Goal: Transaction & Acquisition: Book appointment/travel/reservation

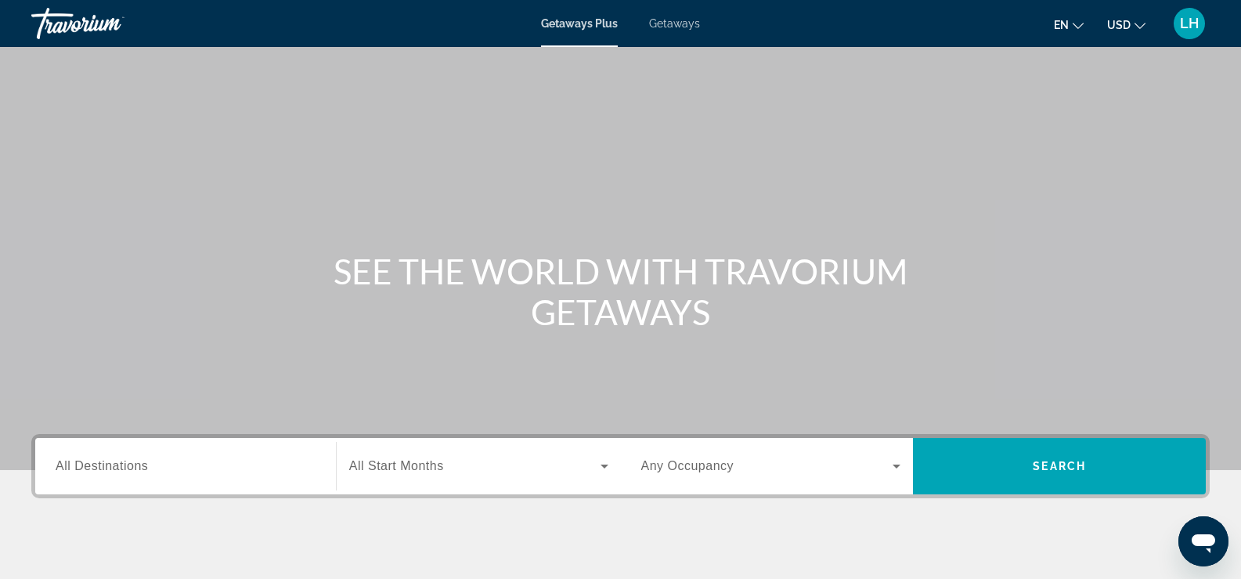
click at [671, 23] on span "Getaways" at bounding box center [674, 23] width 51 height 13
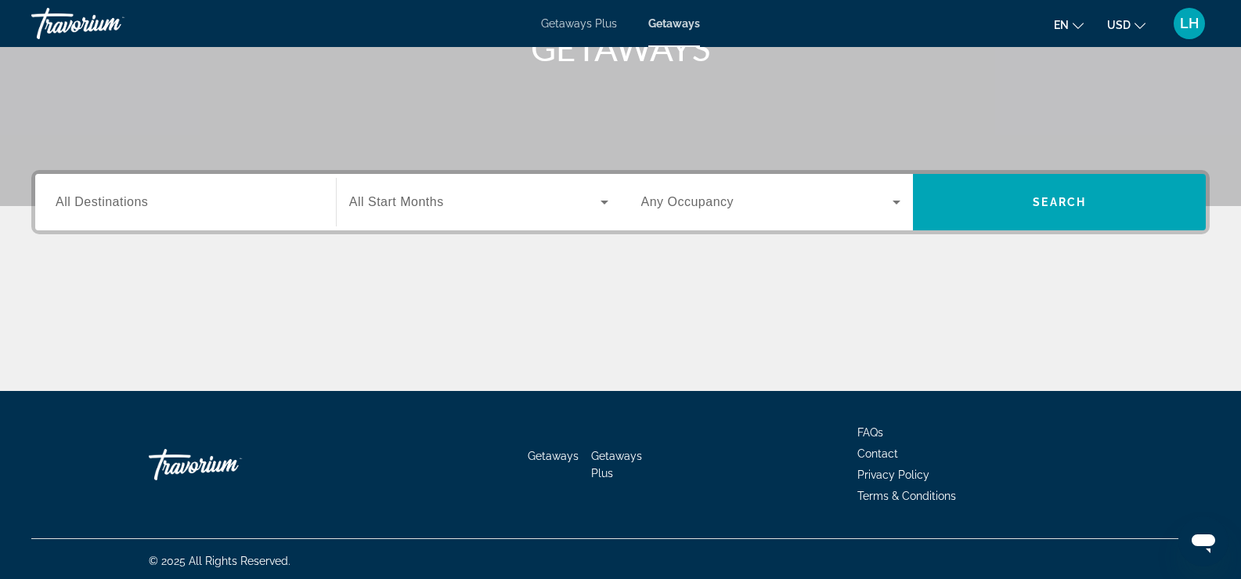
scroll to position [268, 0]
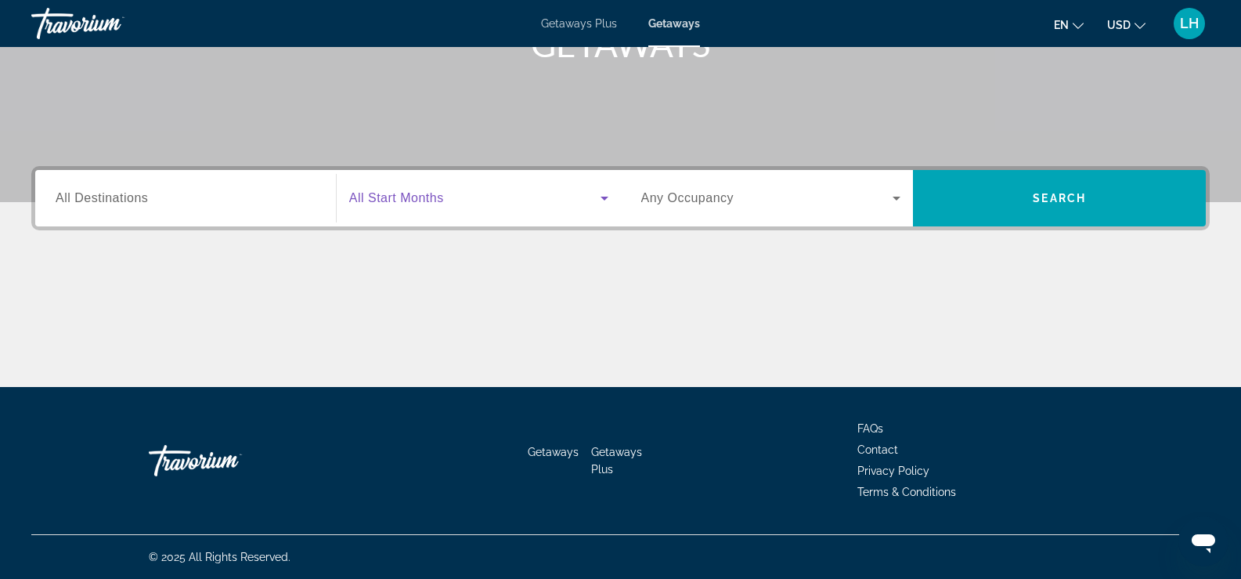
click at [457, 201] on span "Search widget" at bounding box center [474, 198] width 251 height 19
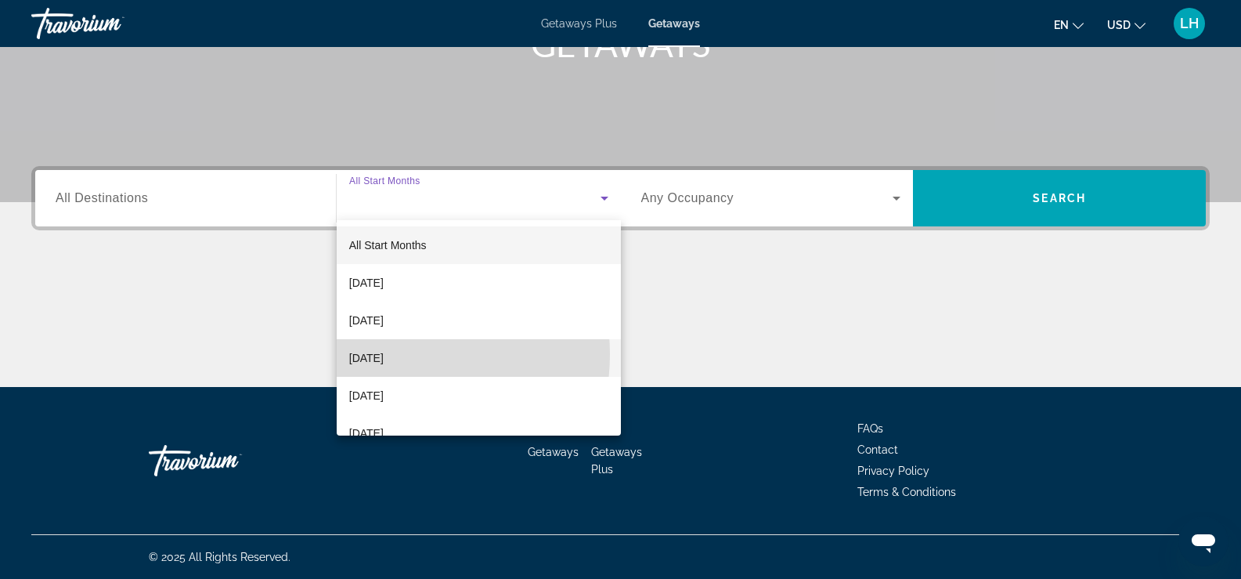
click at [384, 354] on span "[DATE]" at bounding box center [366, 358] width 34 height 19
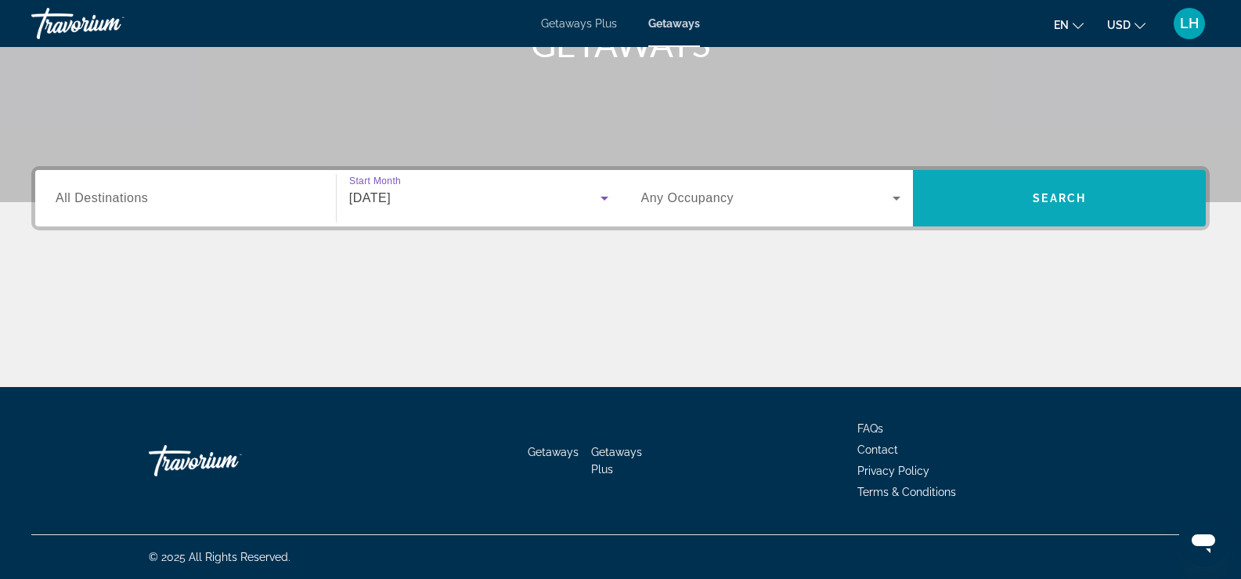
click at [1058, 188] on span "Search widget" at bounding box center [1059, 198] width 293 height 38
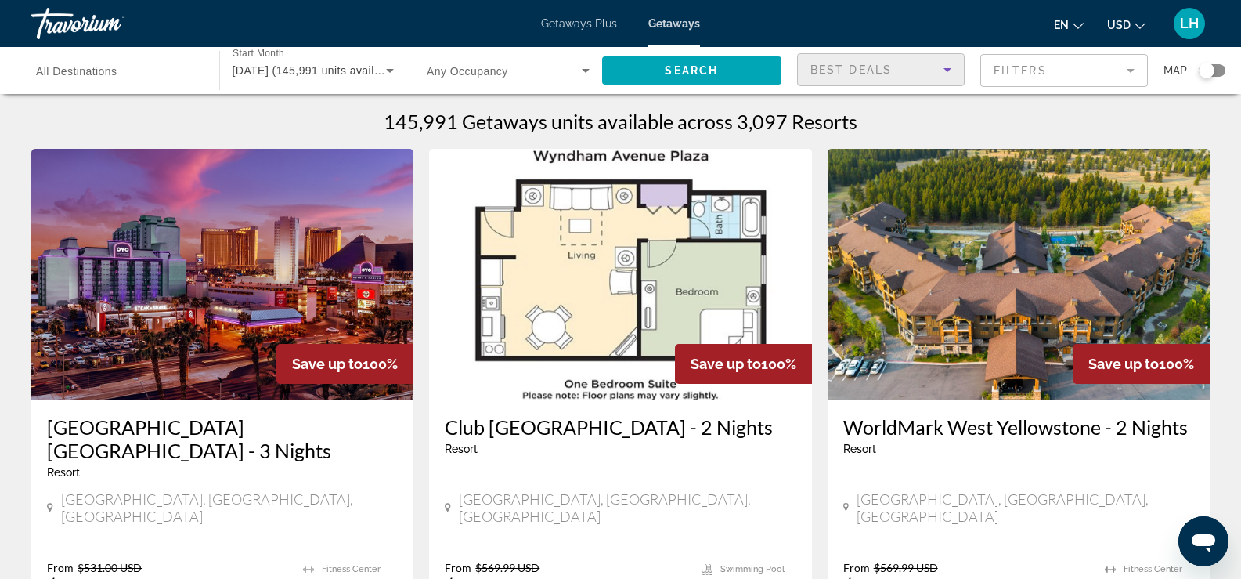
click at [940, 74] on icon "Sort by" at bounding box center [947, 69] width 19 height 19
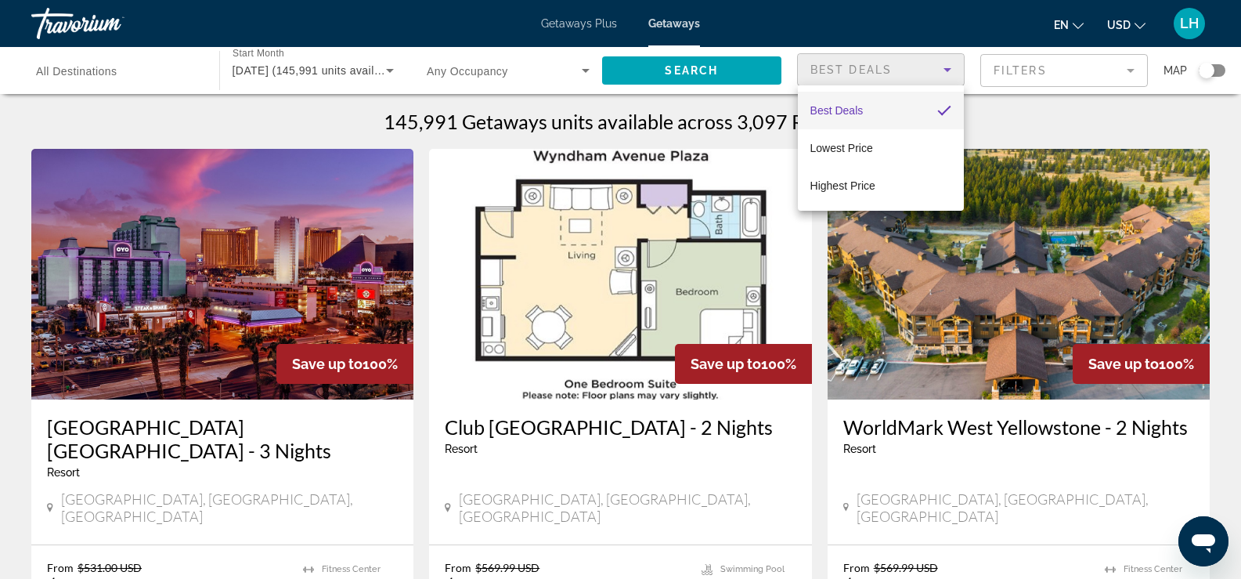
click at [937, 68] on div at bounding box center [620, 289] width 1241 height 579
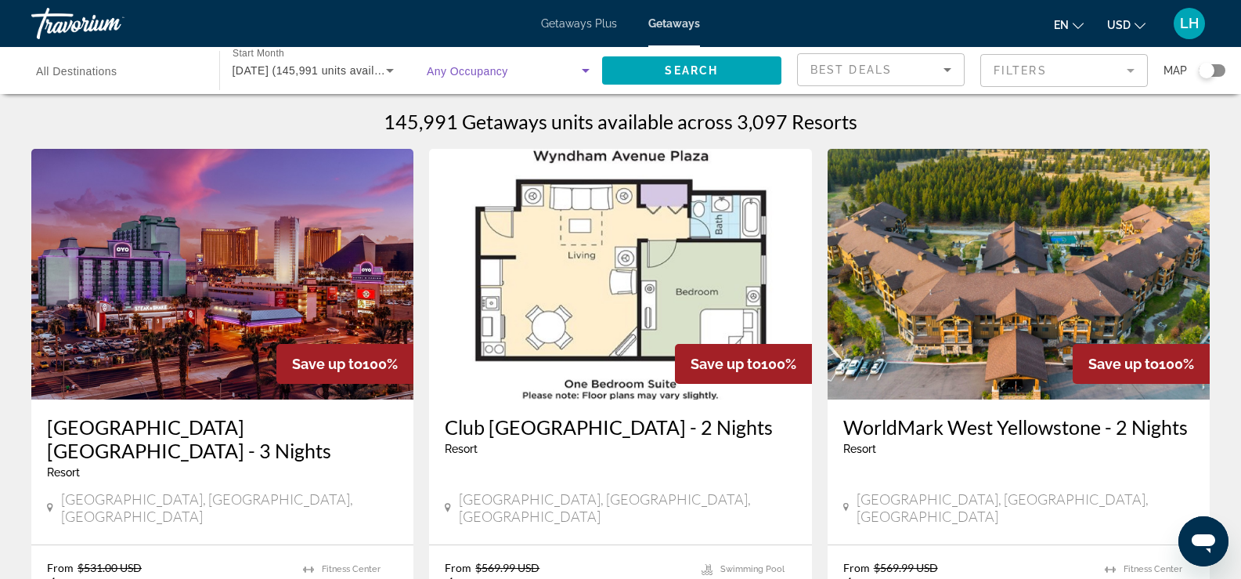
click at [573, 74] on span "Search widget" at bounding box center [504, 70] width 155 height 19
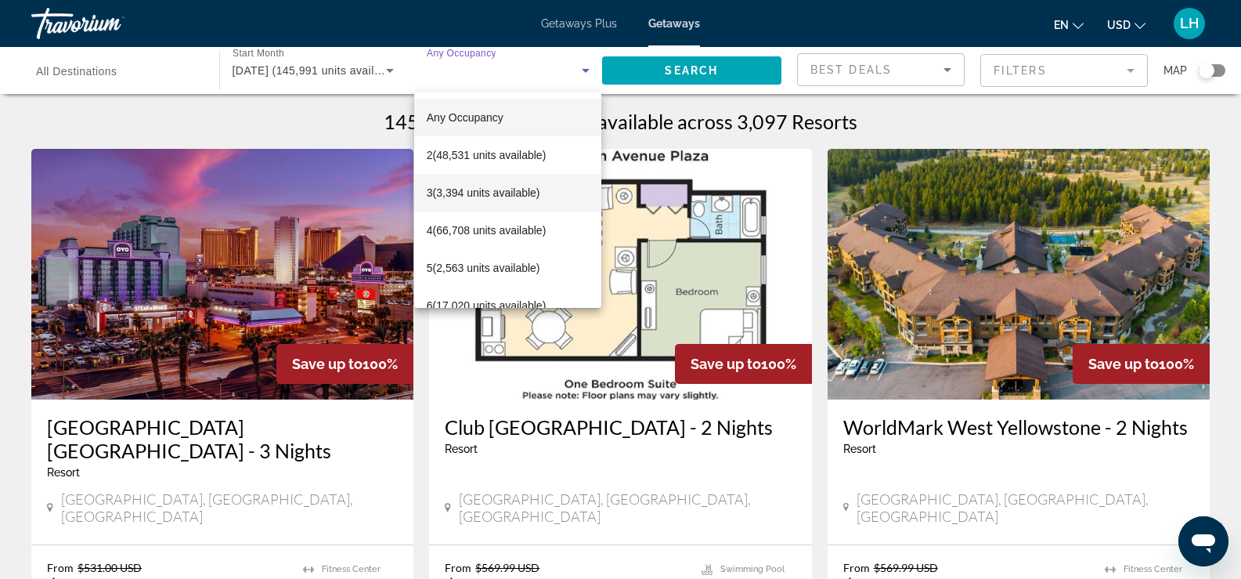
click at [509, 196] on span "3 (3,394 units available)" at bounding box center [484, 192] width 114 height 19
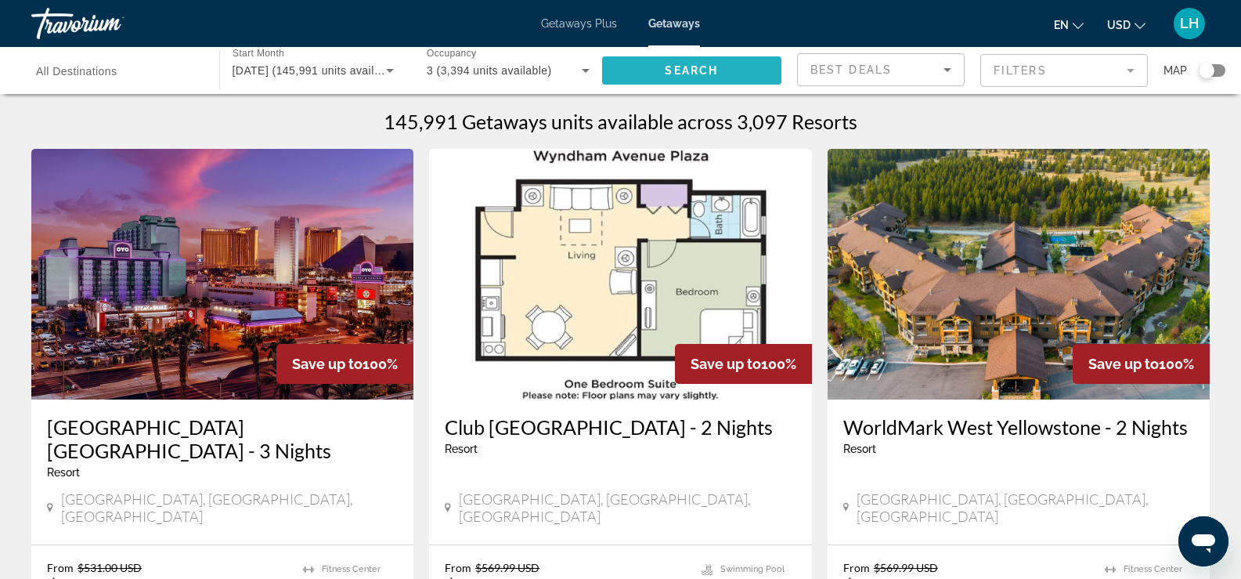
click at [653, 63] on span "Search widget" at bounding box center [692, 71] width 180 height 38
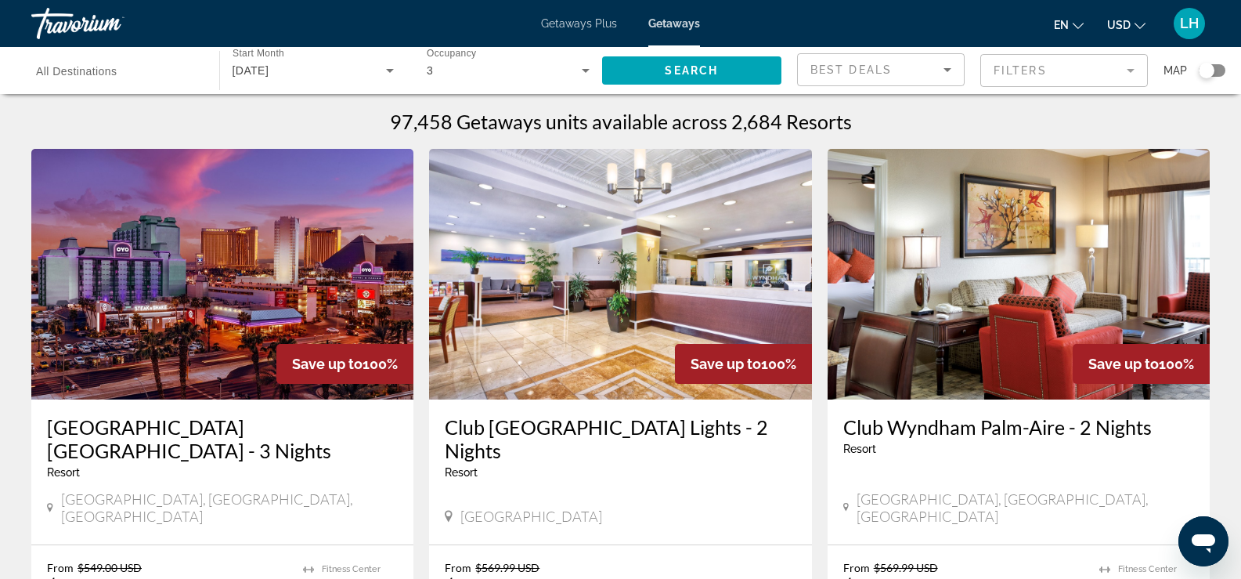
click at [1082, 68] on mat-form-field "Filters" at bounding box center [1065, 70] width 168 height 33
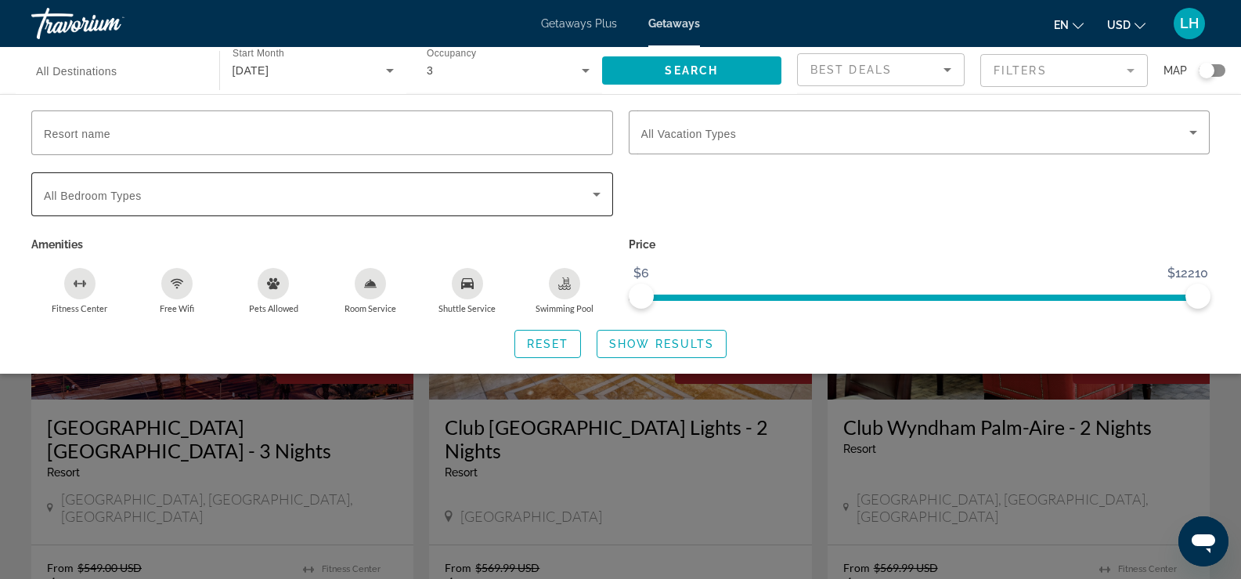
click at [399, 200] on span "Search widget" at bounding box center [318, 194] width 549 height 19
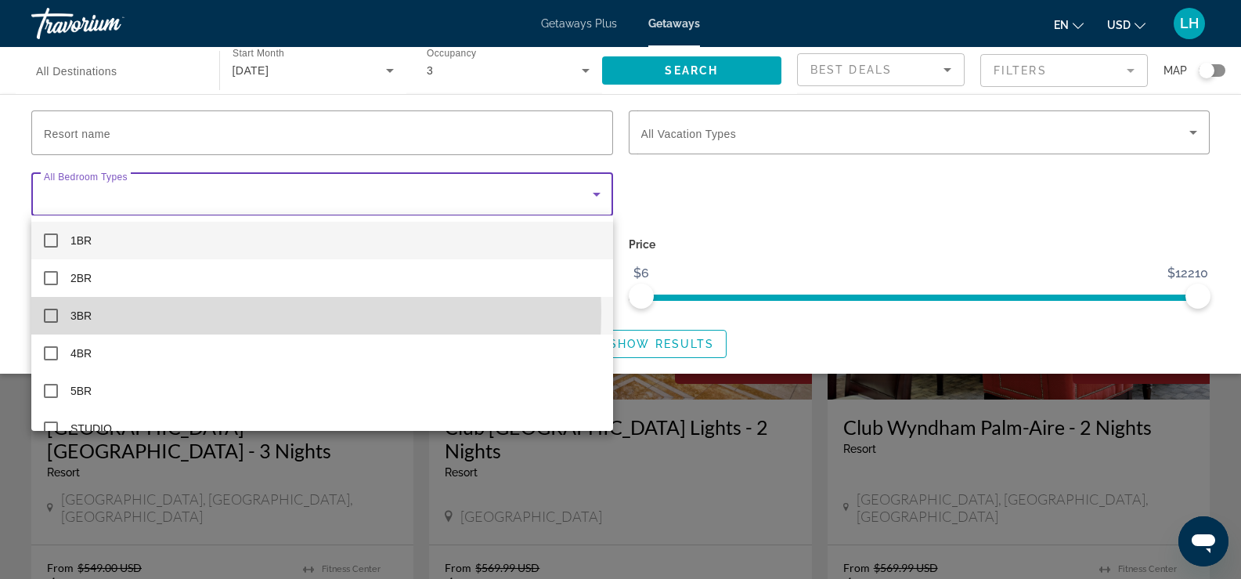
click at [195, 313] on mat-option "3BR" at bounding box center [322, 316] width 582 height 38
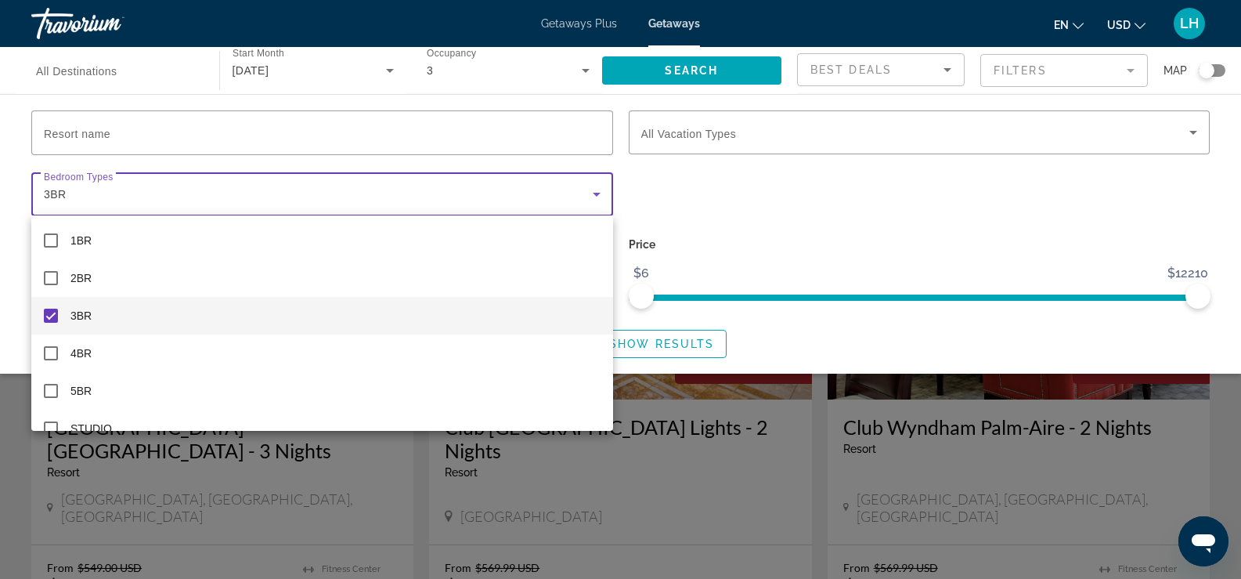
click at [819, 215] on div at bounding box center [620, 289] width 1241 height 579
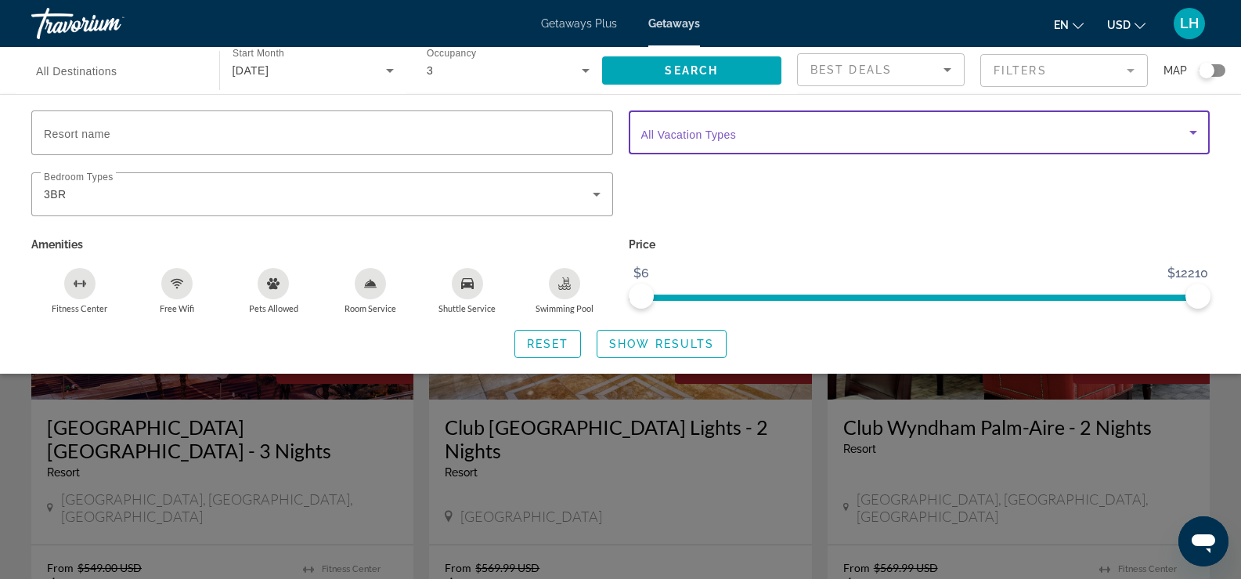
click at [984, 138] on span "Search widget" at bounding box center [915, 132] width 549 height 19
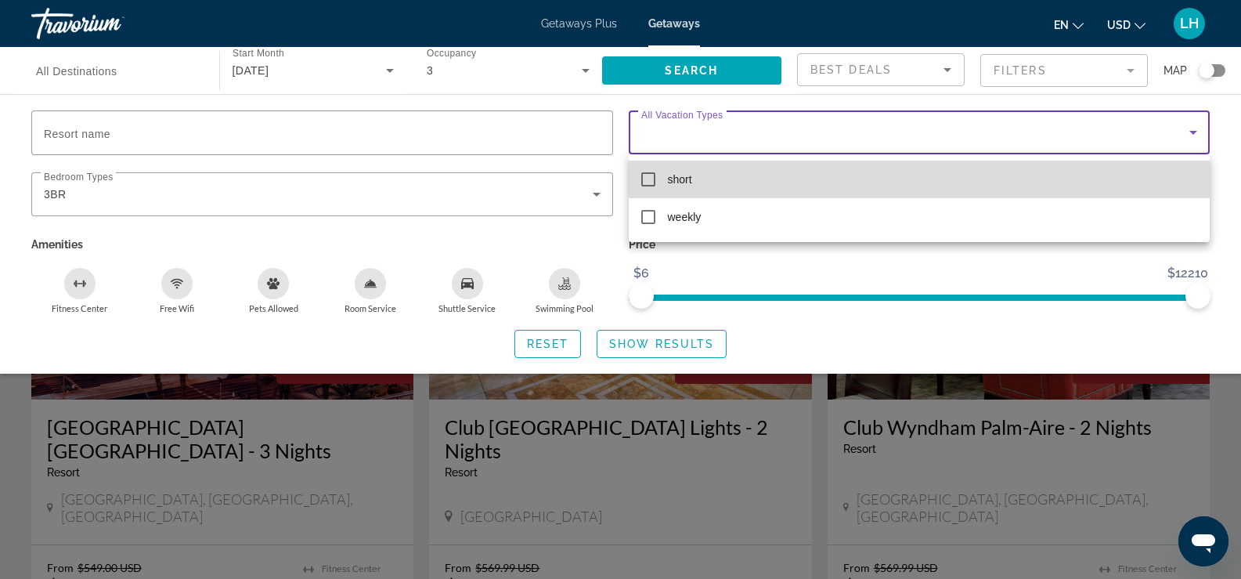
click at [650, 175] on mat-pseudo-checkbox at bounding box center [648, 179] width 14 height 14
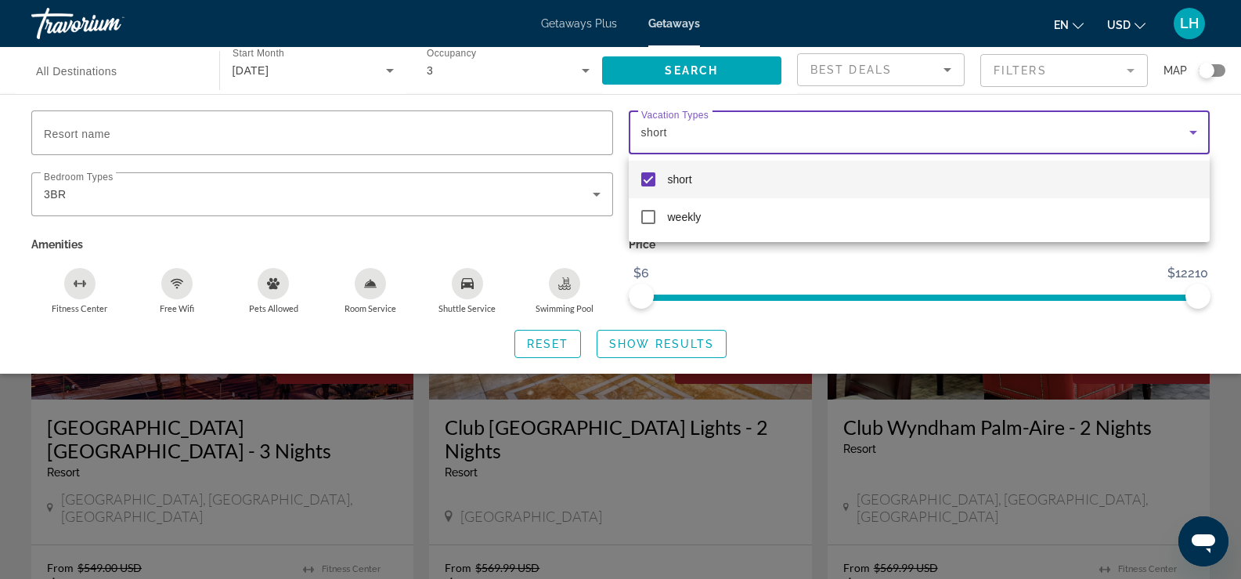
click at [759, 275] on div at bounding box center [620, 289] width 1241 height 579
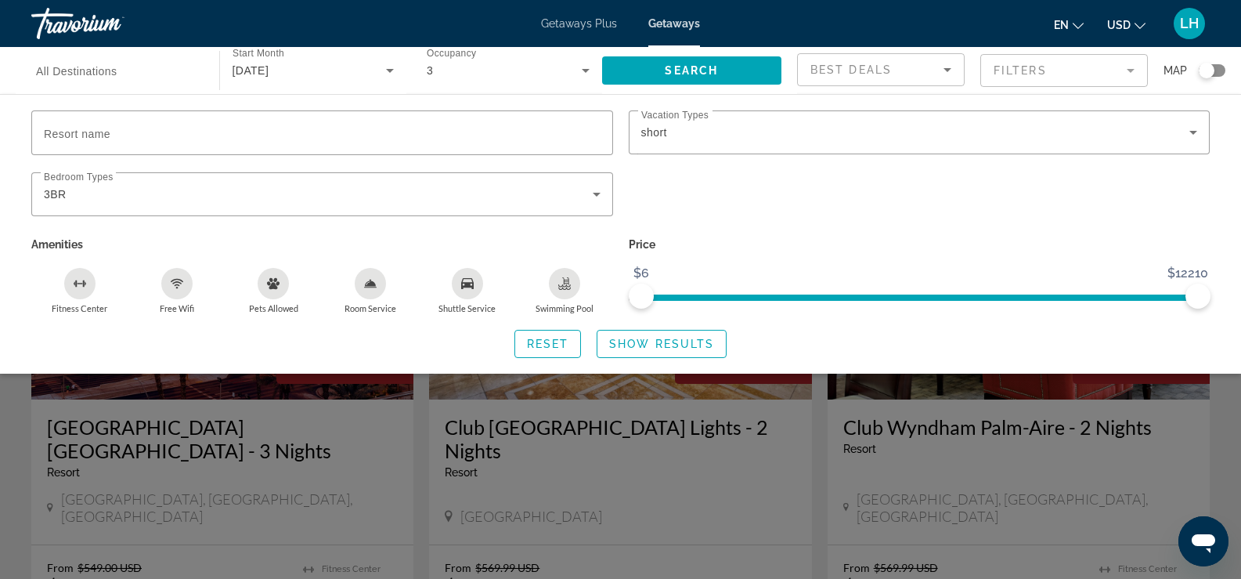
click at [1068, 66] on mat-form-field "Filters" at bounding box center [1065, 70] width 168 height 33
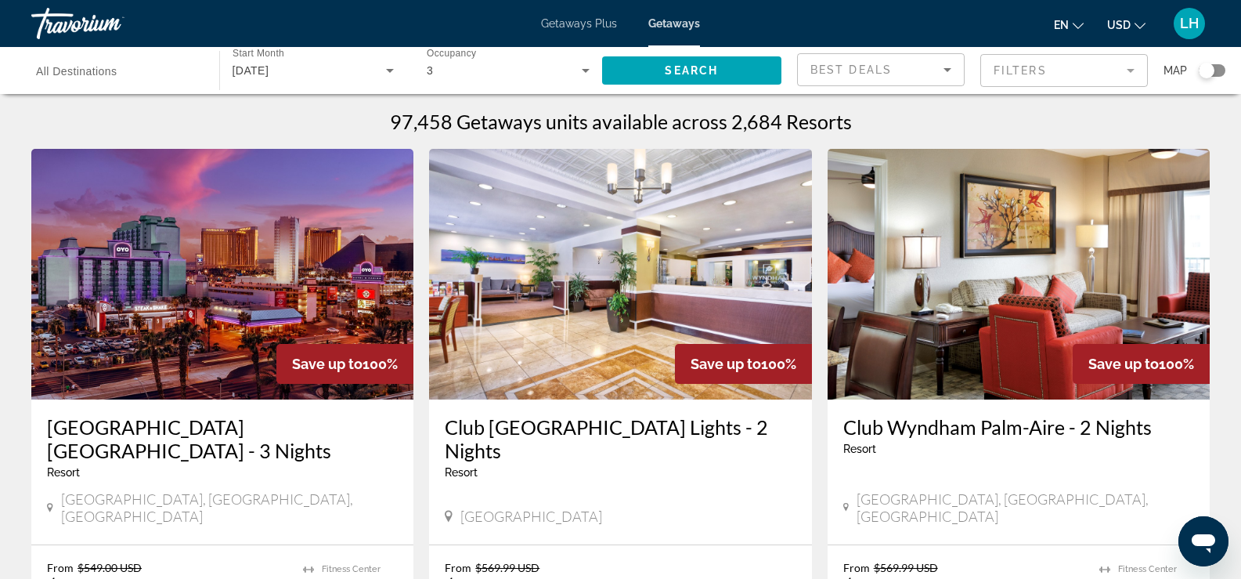
click at [67, 75] on span "All Destinations" at bounding box center [76, 71] width 81 height 13
click at [67, 75] on input "Destination All Destinations" at bounding box center [117, 71] width 163 height 19
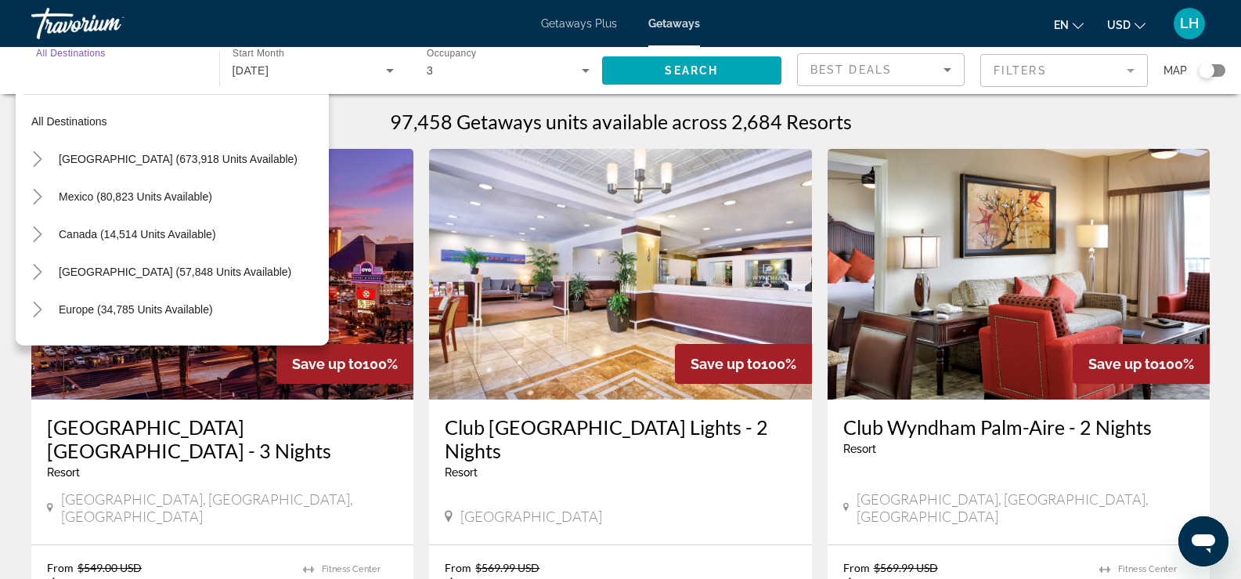
click at [80, 78] on input "Destination All Destinations" at bounding box center [117, 71] width 163 height 19
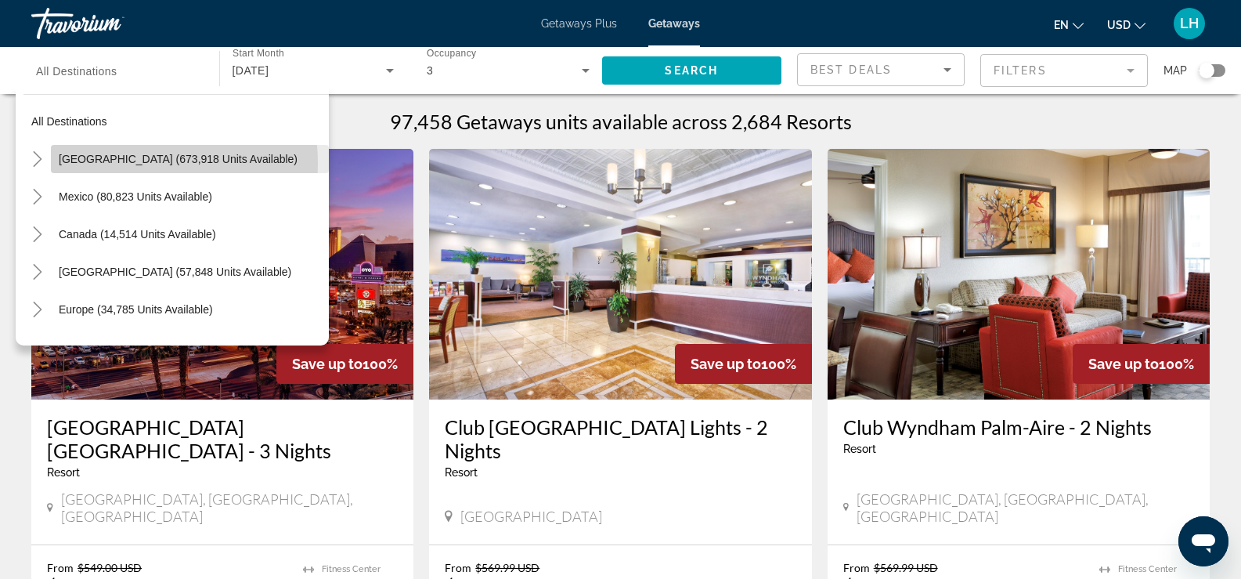
click at [131, 163] on span "[GEOGRAPHIC_DATA] (673,918 units available)" at bounding box center [178, 159] width 239 height 13
type input "**********"
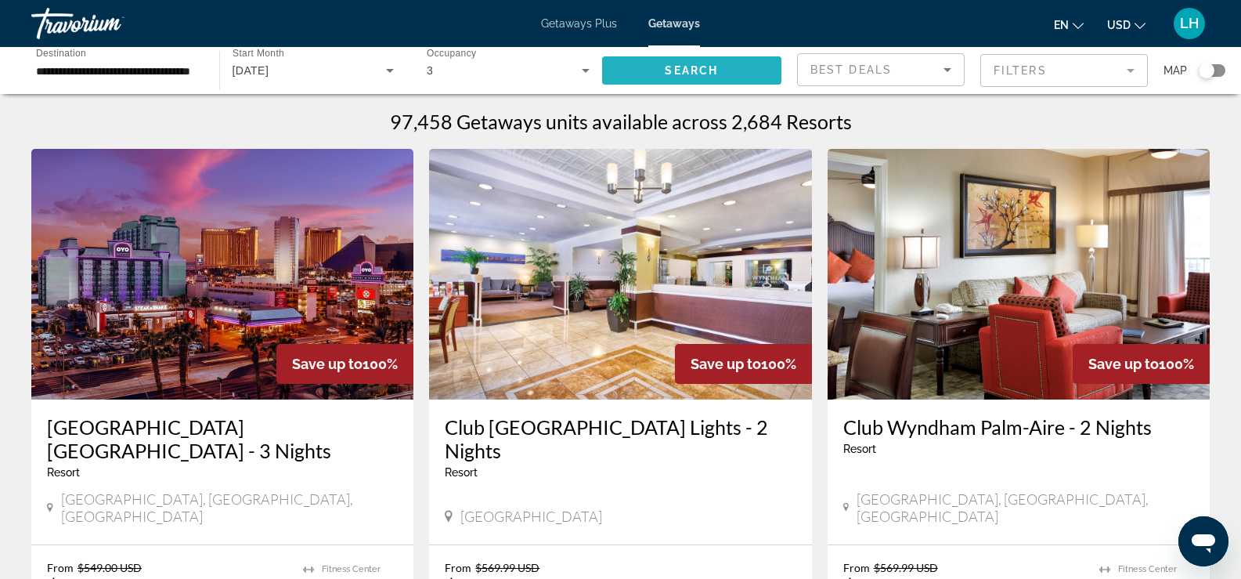
click at [699, 73] on span "Search" at bounding box center [691, 70] width 53 height 13
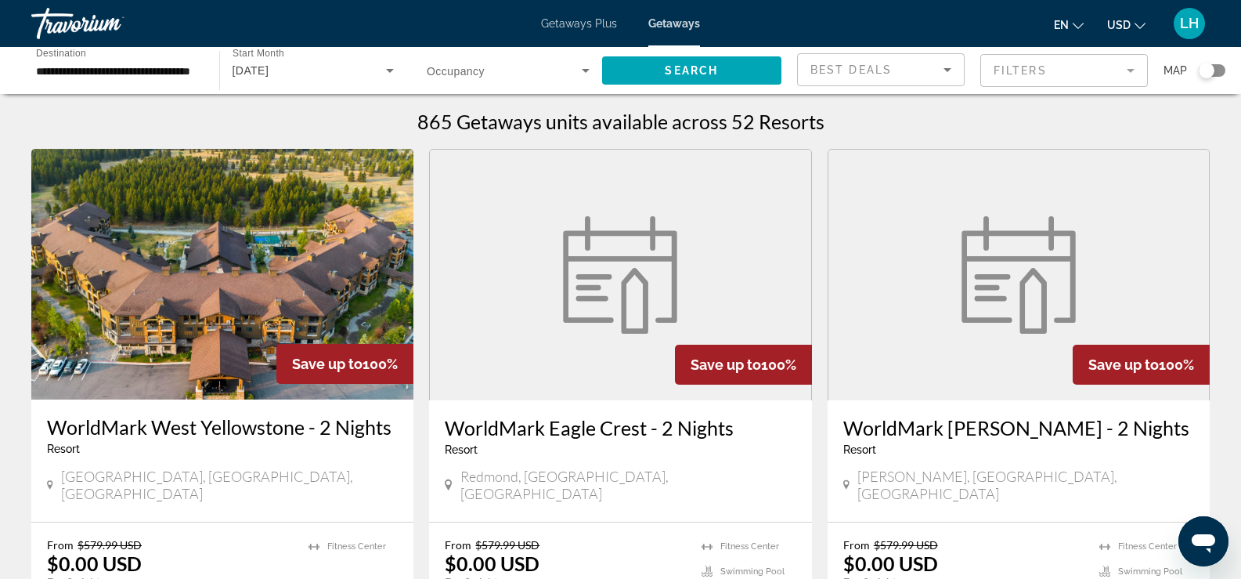
click at [1209, 71] on div "Search widget" at bounding box center [1207, 71] width 16 height 16
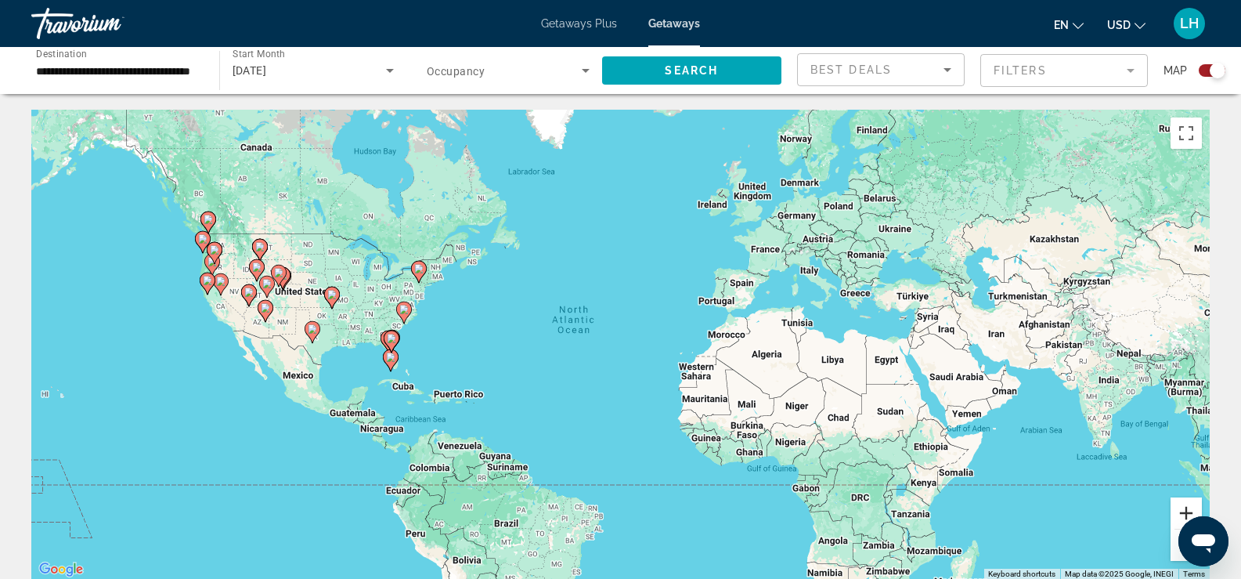
click at [1183, 513] on button "Zoom in" at bounding box center [1186, 512] width 31 height 31
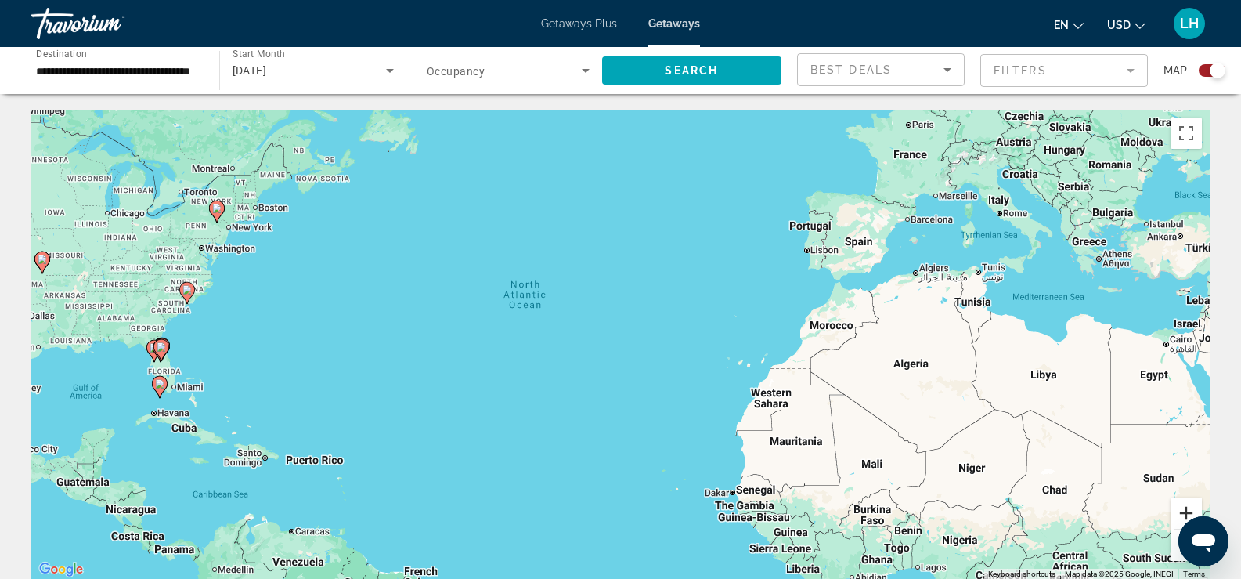
click at [1183, 512] on button "Zoom in" at bounding box center [1186, 512] width 31 height 31
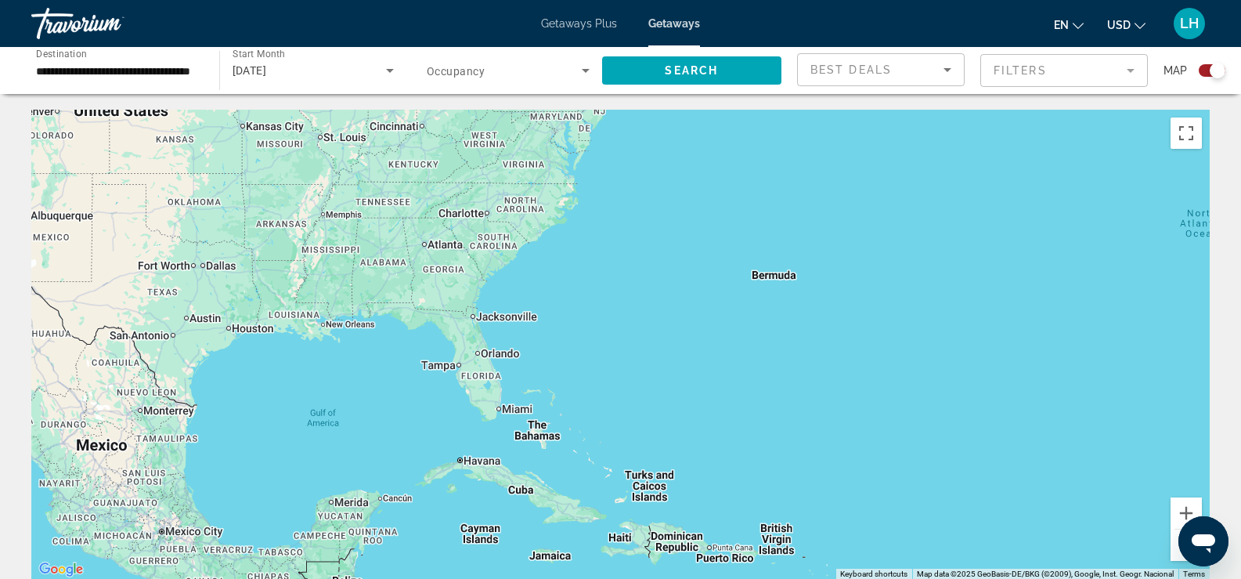
drag, startPoint x: 302, startPoint y: 407, endPoint x: 1077, endPoint y: 386, distance: 775.7
click at [1077, 386] on div "To activate drag with keyboard, press Alt + Enter. Once in keyboard drag state,…" at bounding box center [620, 345] width 1179 height 470
click at [1187, 506] on button "Zoom in" at bounding box center [1186, 512] width 31 height 31
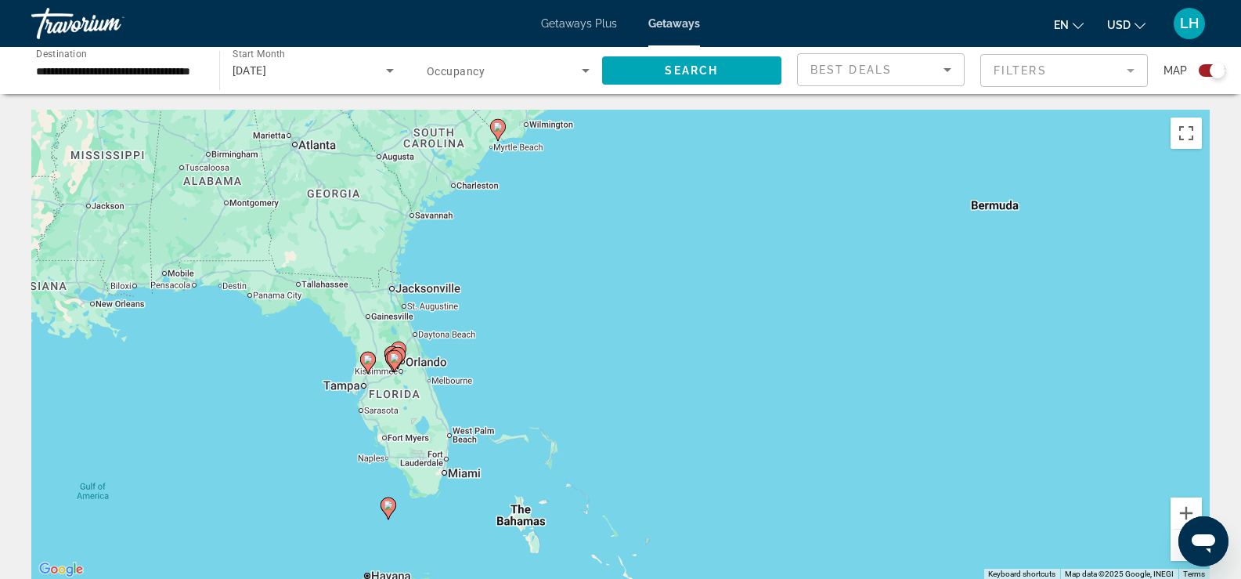
drag, startPoint x: 510, startPoint y: 374, endPoint x: 580, endPoint y: 374, distance: 70.5
click at [580, 374] on div "To activate drag with keyboard, press Alt + Enter. Once in keyboard drag state,…" at bounding box center [620, 345] width 1179 height 470
click at [1184, 511] on button "Zoom in" at bounding box center [1186, 512] width 31 height 31
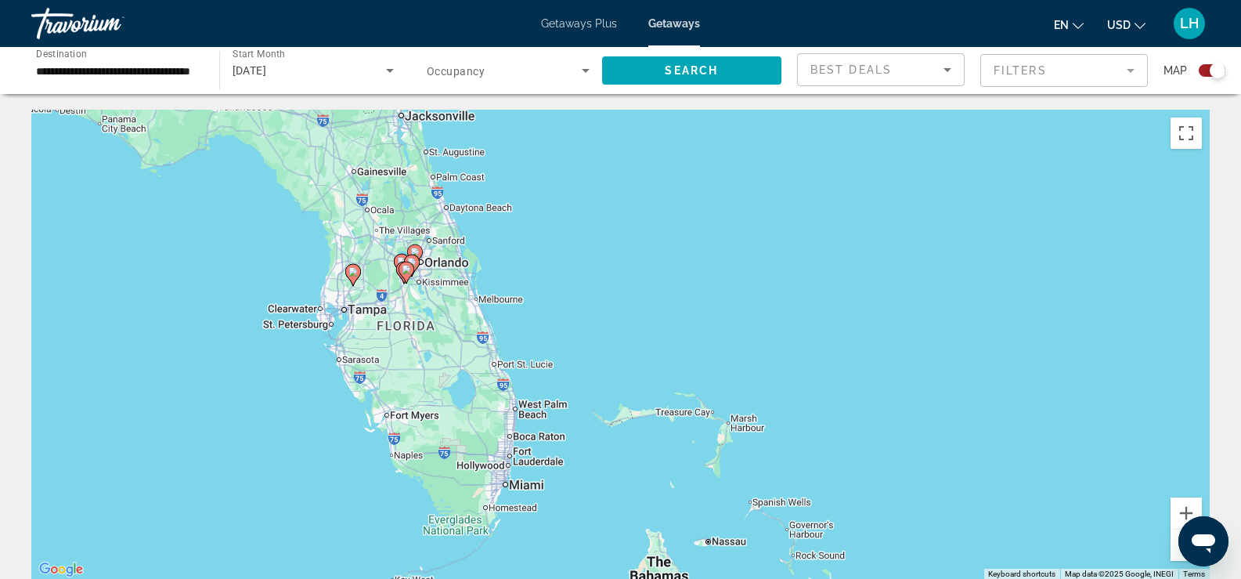
drag, startPoint x: 426, startPoint y: 403, endPoint x: 666, endPoint y: 286, distance: 266.9
click at [666, 286] on div "To activate drag with keyboard, press Alt + Enter. Once in keyboard drag state,…" at bounding box center [620, 345] width 1179 height 470
click at [1185, 508] on button "Zoom in" at bounding box center [1186, 512] width 31 height 31
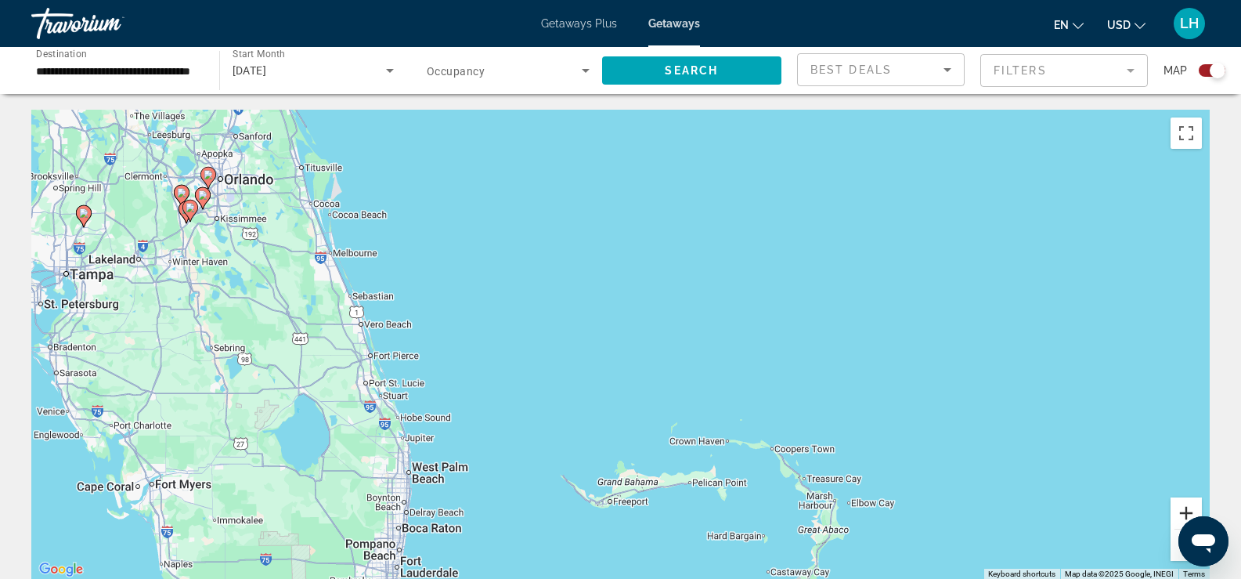
click at [1185, 508] on button "Zoom in" at bounding box center [1186, 512] width 31 height 31
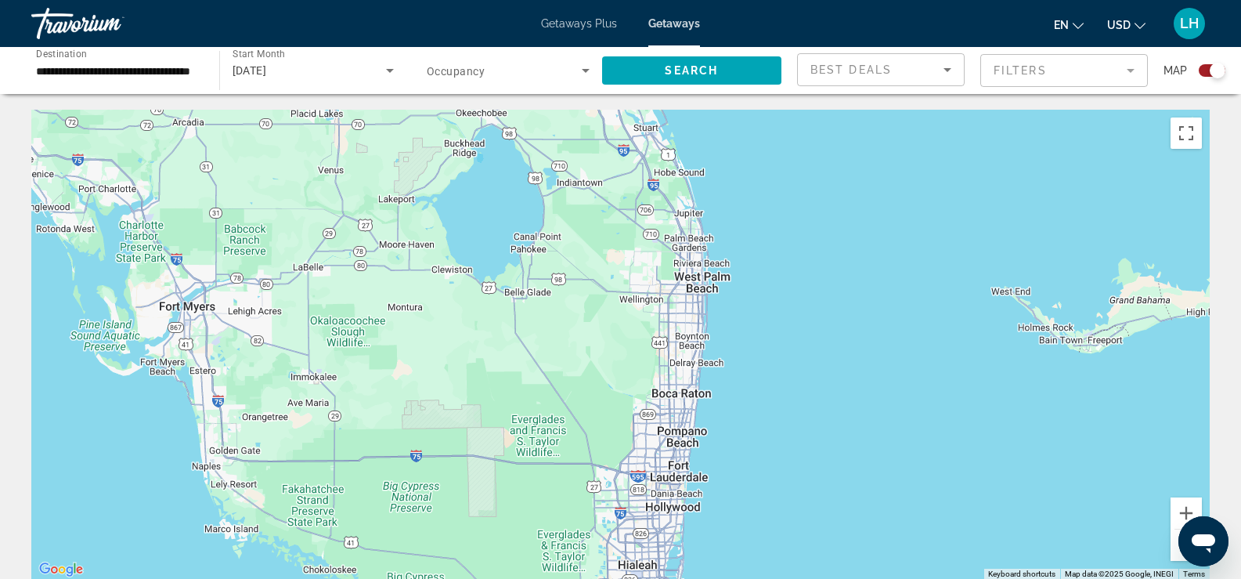
drag, startPoint x: 515, startPoint y: 477, endPoint x: 1020, endPoint y: 156, distance: 598.6
click at [1020, 156] on div "Main content" at bounding box center [620, 345] width 1179 height 470
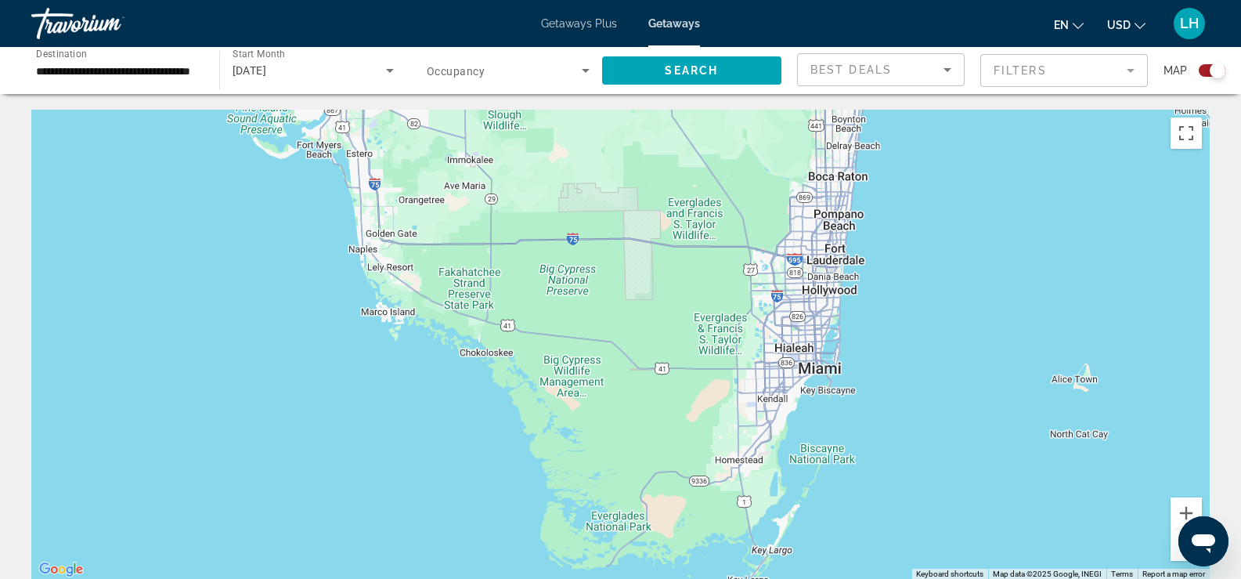
drag, startPoint x: 894, startPoint y: 262, endPoint x: 1051, endPoint y: 42, distance: 270.1
click at [1051, 42] on div "**********" at bounding box center [620, 289] width 1241 height 579
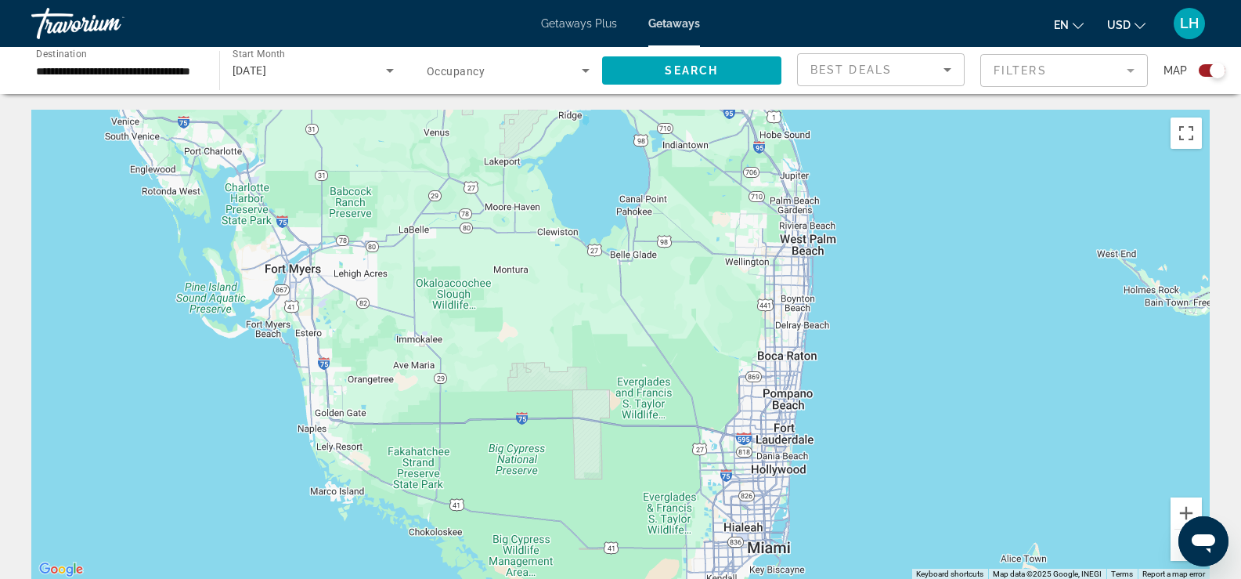
drag, startPoint x: 1050, startPoint y: 179, endPoint x: 992, endPoint y: 375, distance: 204.2
click at [993, 375] on div "Main content" at bounding box center [620, 345] width 1179 height 470
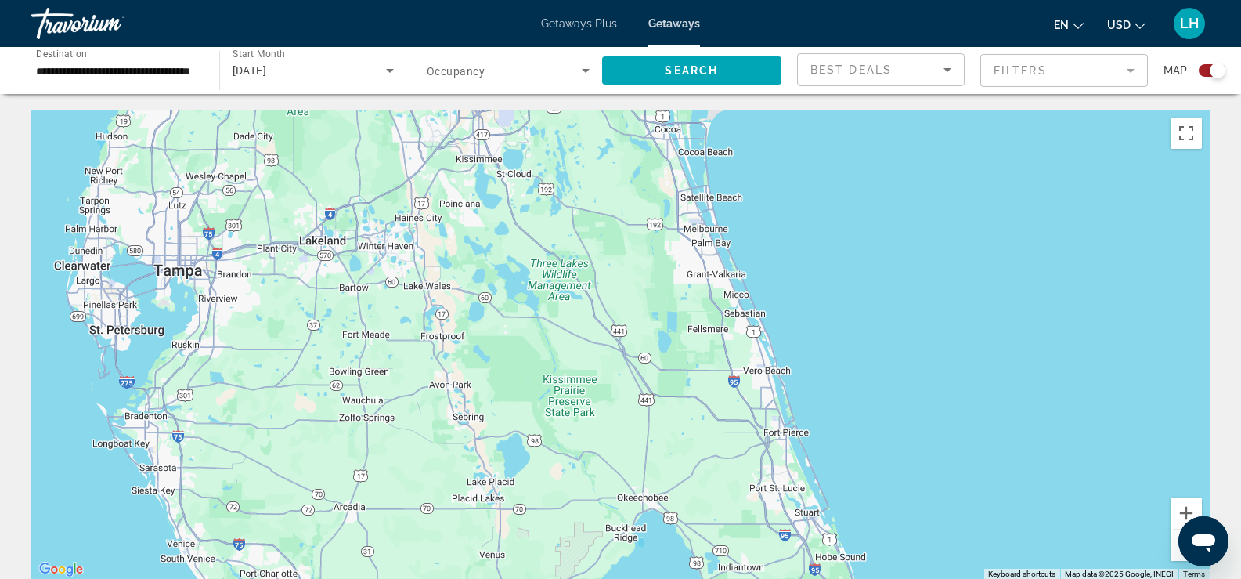
drag, startPoint x: 905, startPoint y: 185, endPoint x: 969, endPoint y: 581, distance: 401.4
click at [969, 578] on html "**********" at bounding box center [620, 289] width 1241 height 579
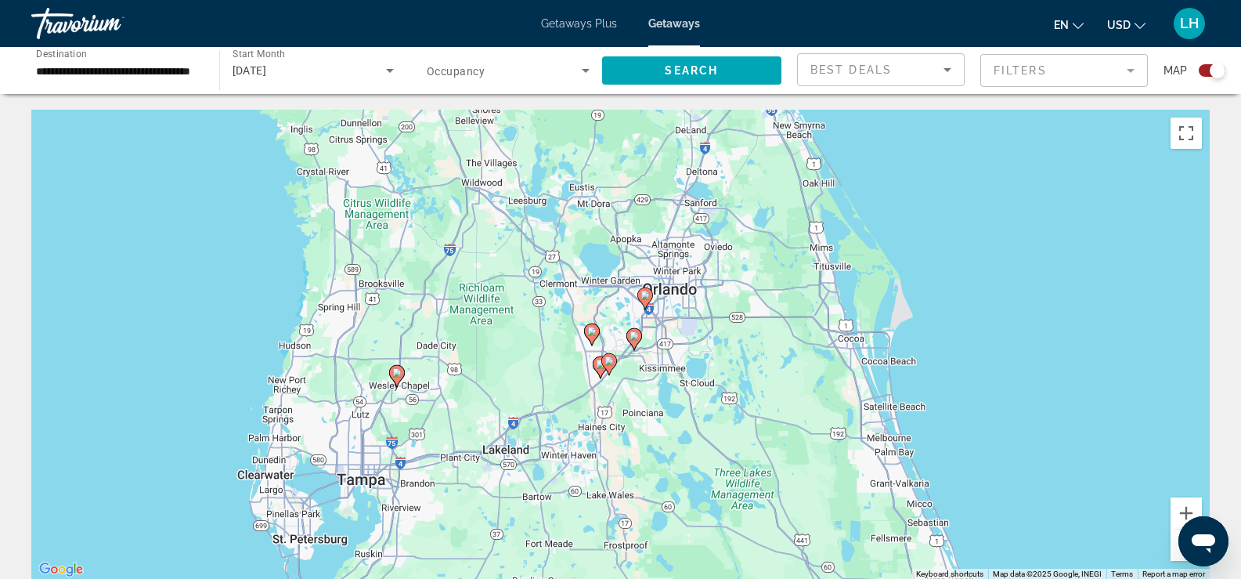
drag, startPoint x: 815, startPoint y: 206, endPoint x: 999, endPoint y: 417, distance: 280.9
click at [999, 417] on div "To activate drag with keyboard, press Alt + Enter. Once in keyboard drag state,…" at bounding box center [620, 345] width 1179 height 470
click at [643, 295] on image "Main content" at bounding box center [645, 295] width 9 height 9
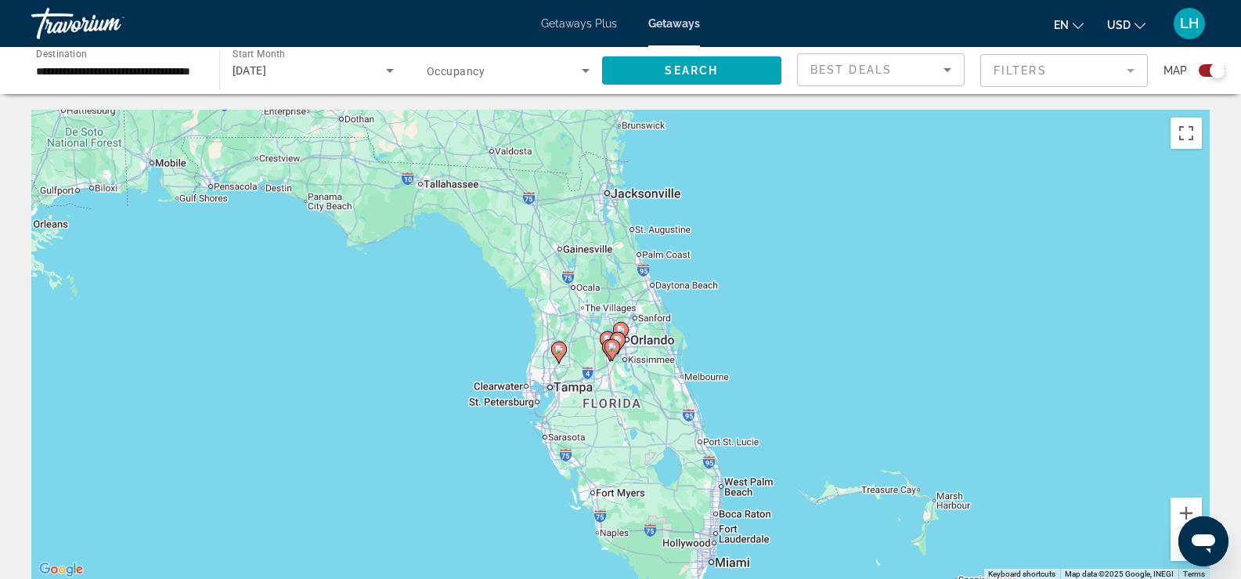
click at [1212, 68] on div "Search widget" at bounding box center [1218, 71] width 16 height 16
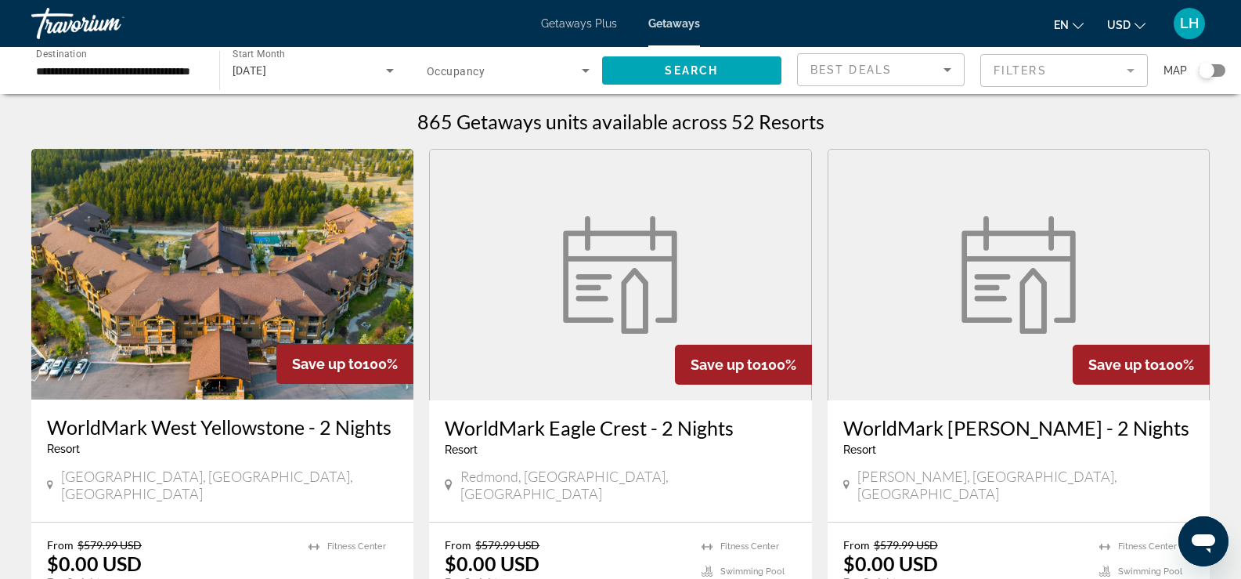
click at [74, 23] on div "Travorium" at bounding box center [109, 23] width 157 height 41
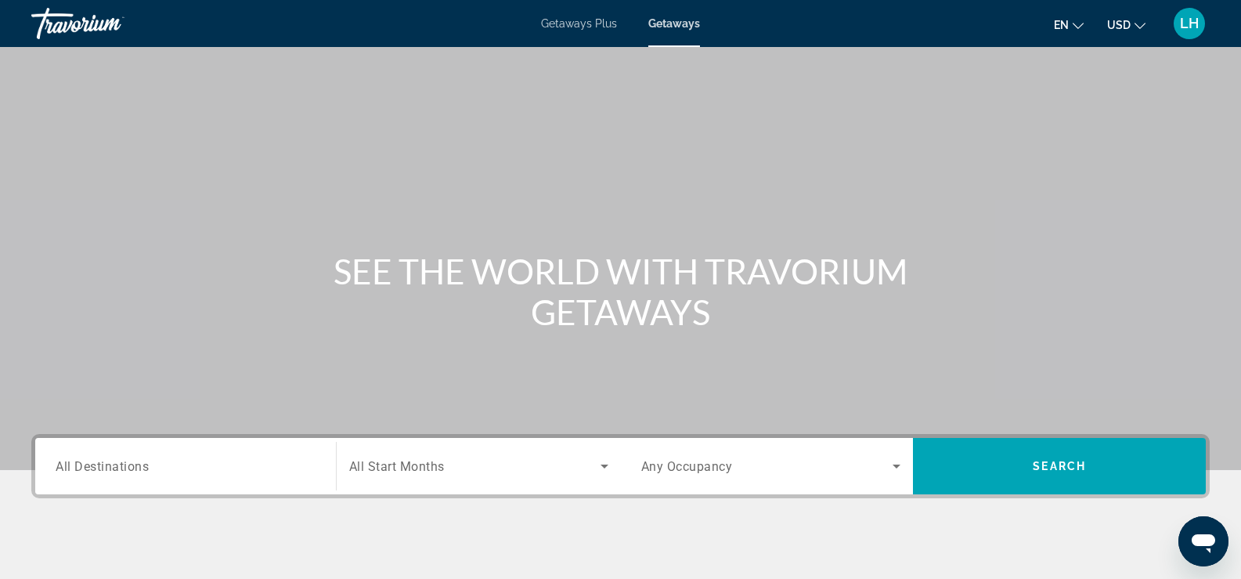
click at [85, 471] on span "All Destinations" at bounding box center [102, 465] width 93 height 15
click at [85, 471] on input "Destination All Destinations" at bounding box center [186, 466] width 260 height 19
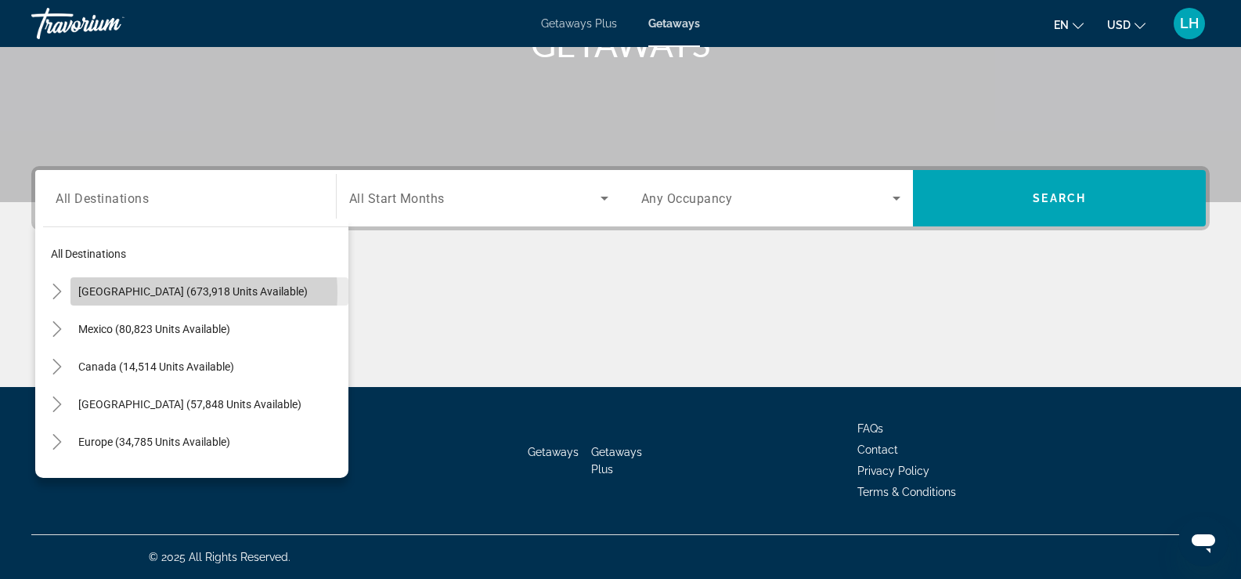
click at [164, 293] on span "[GEOGRAPHIC_DATA] (673,918 units available)" at bounding box center [192, 291] width 229 height 13
type input "**********"
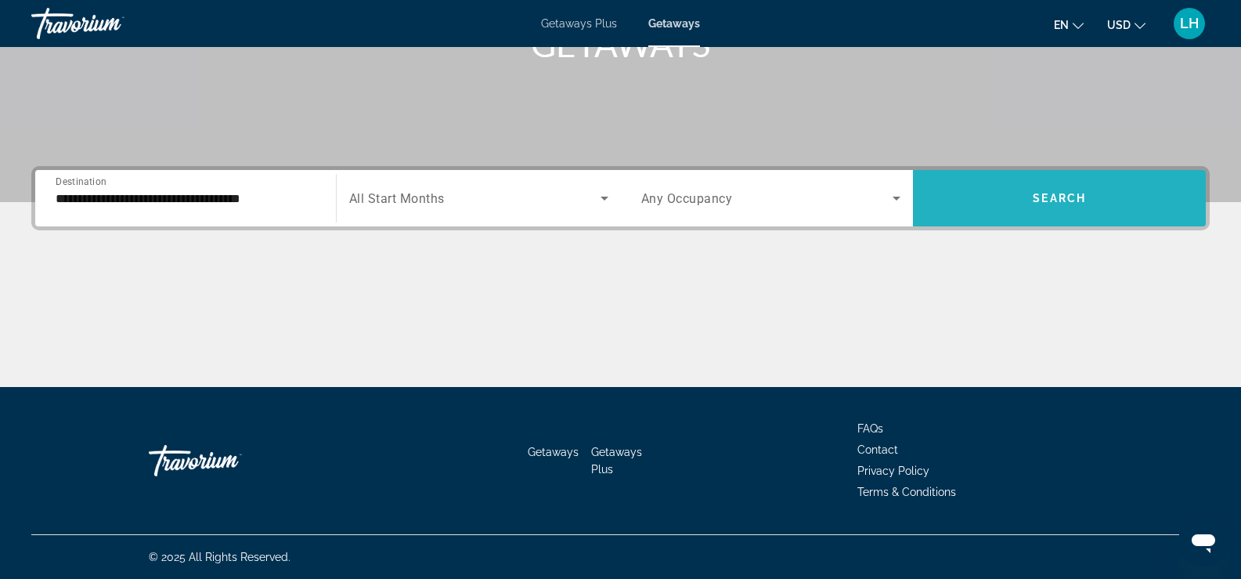
click at [1042, 192] on span "Search" at bounding box center [1059, 198] width 53 height 13
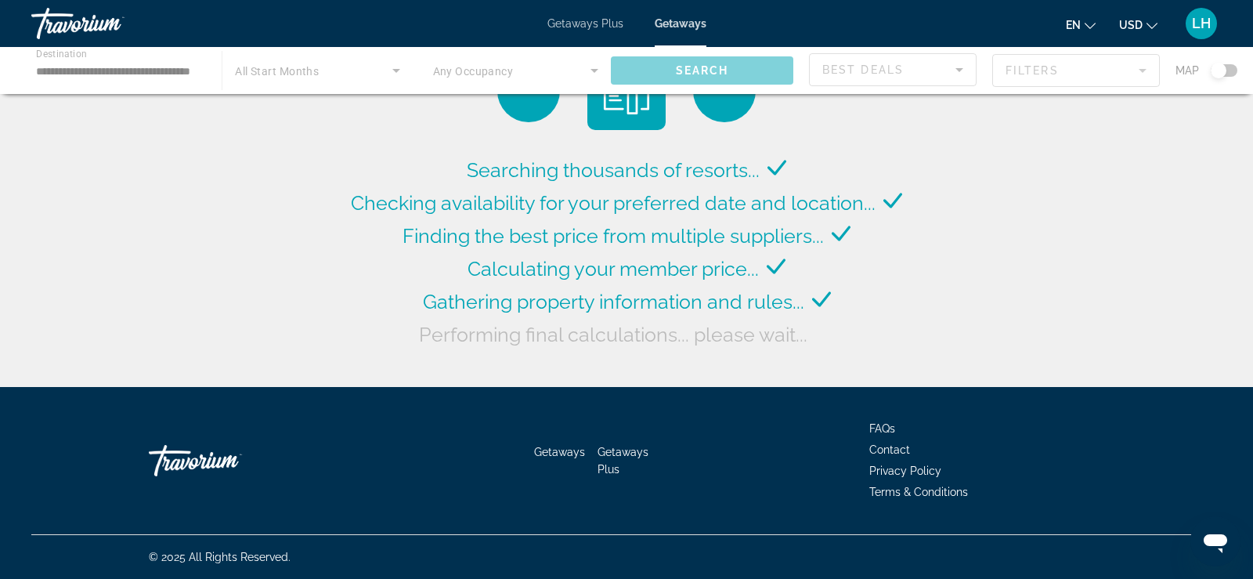
click at [60, 29] on div "Travorium" at bounding box center [109, 23] width 157 height 41
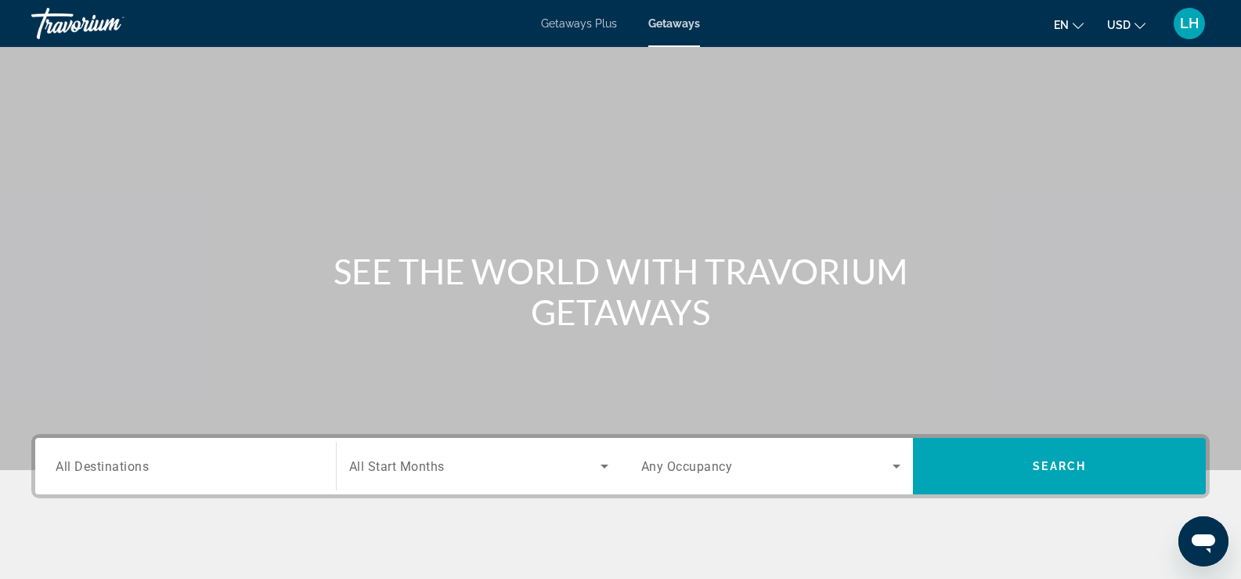
click at [551, 28] on span "Getaways Plus" at bounding box center [579, 23] width 76 height 13
click at [1186, 19] on span "LH" at bounding box center [1189, 24] width 19 height 16
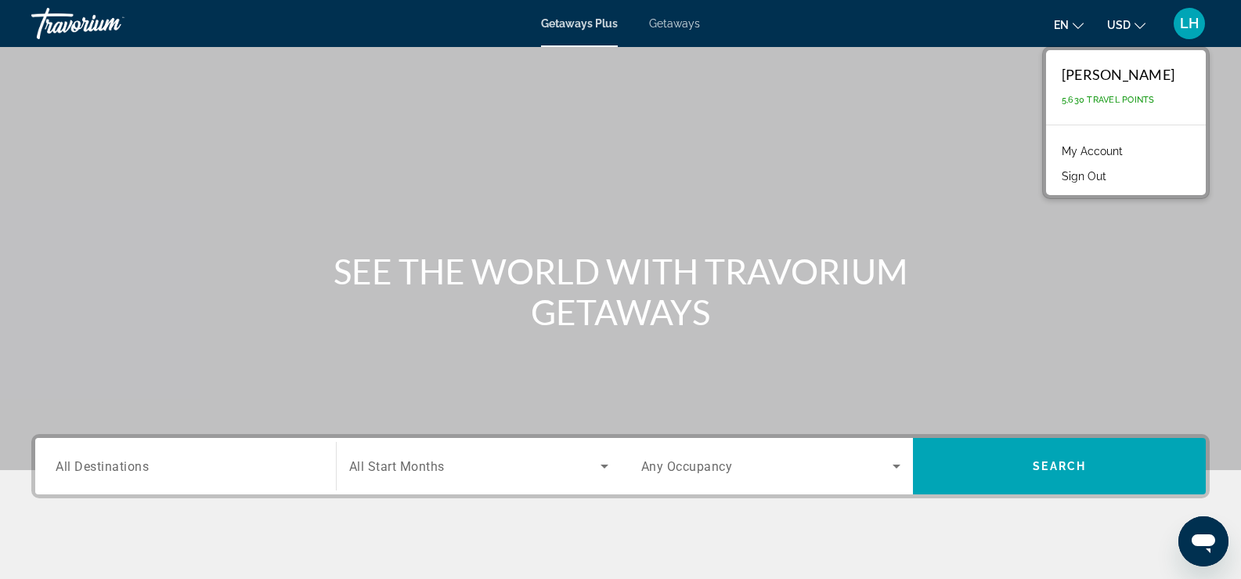
click at [1100, 149] on link "My Account" at bounding box center [1092, 151] width 77 height 20
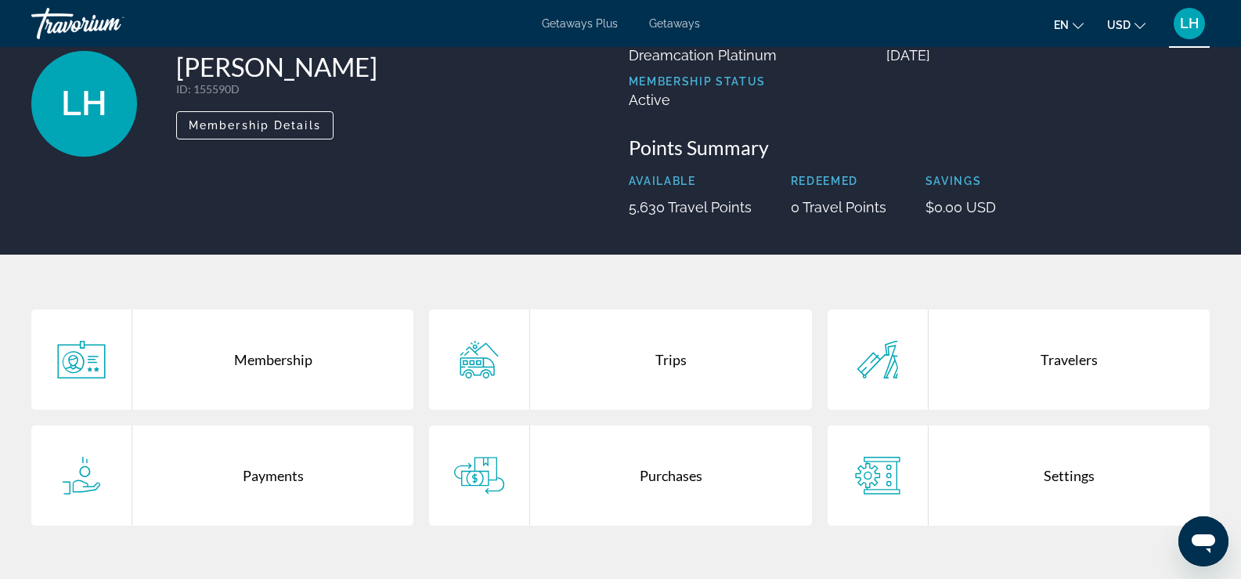
scroll to position [157, 0]
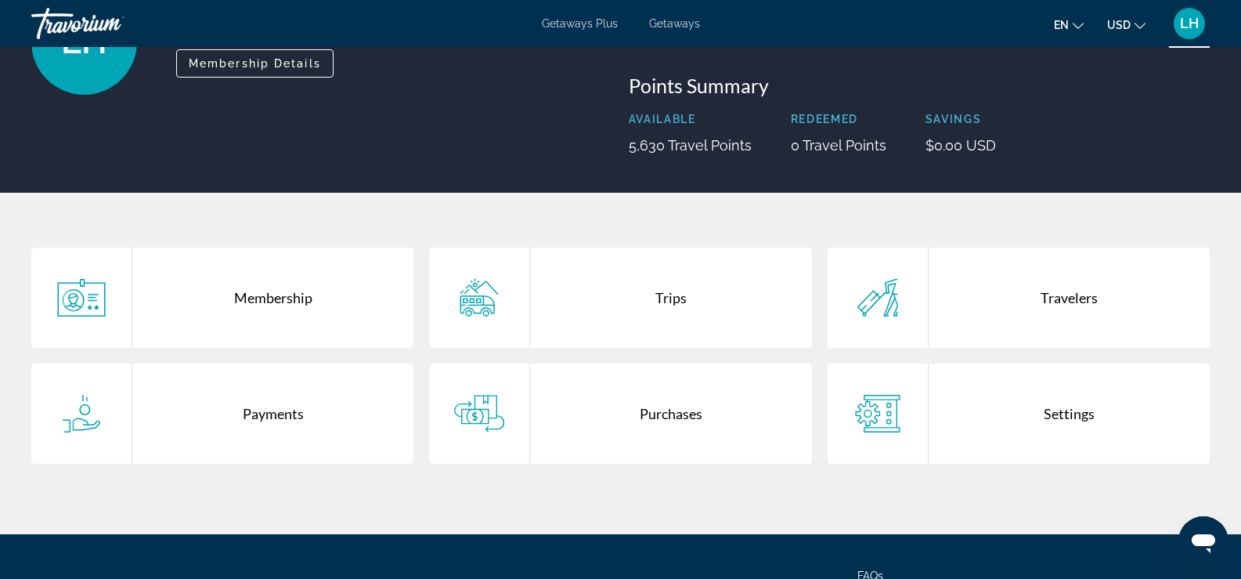
click at [662, 302] on div "Trips" at bounding box center [670, 298] width 281 height 100
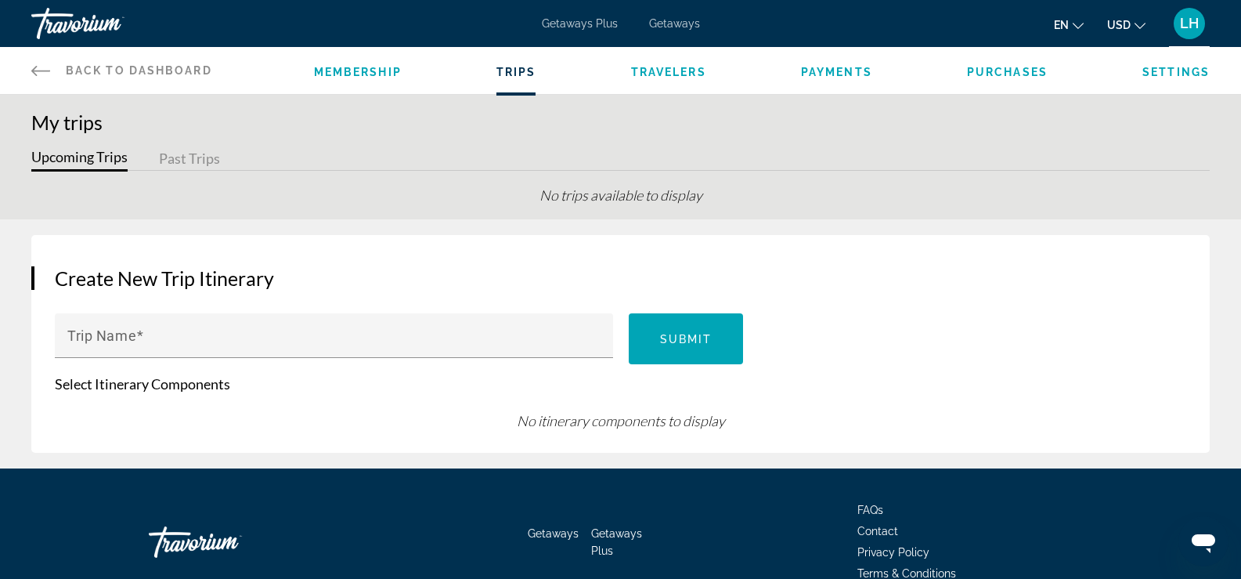
click at [371, 74] on span "Membership" at bounding box center [358, 72] width 88 height 13
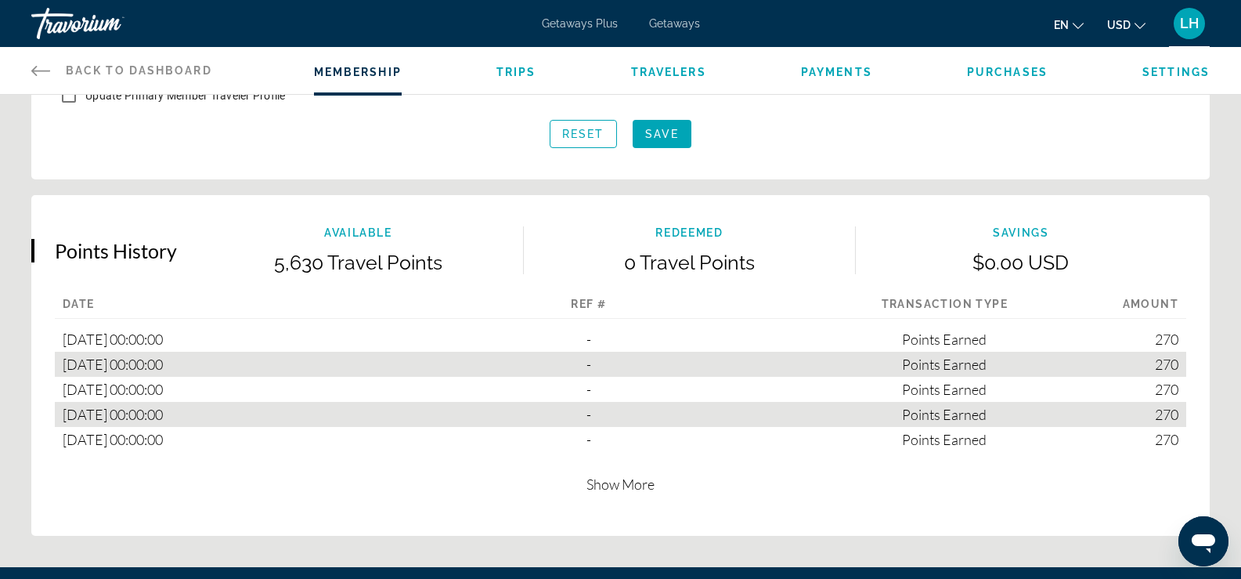
scroll to position [862, 0]
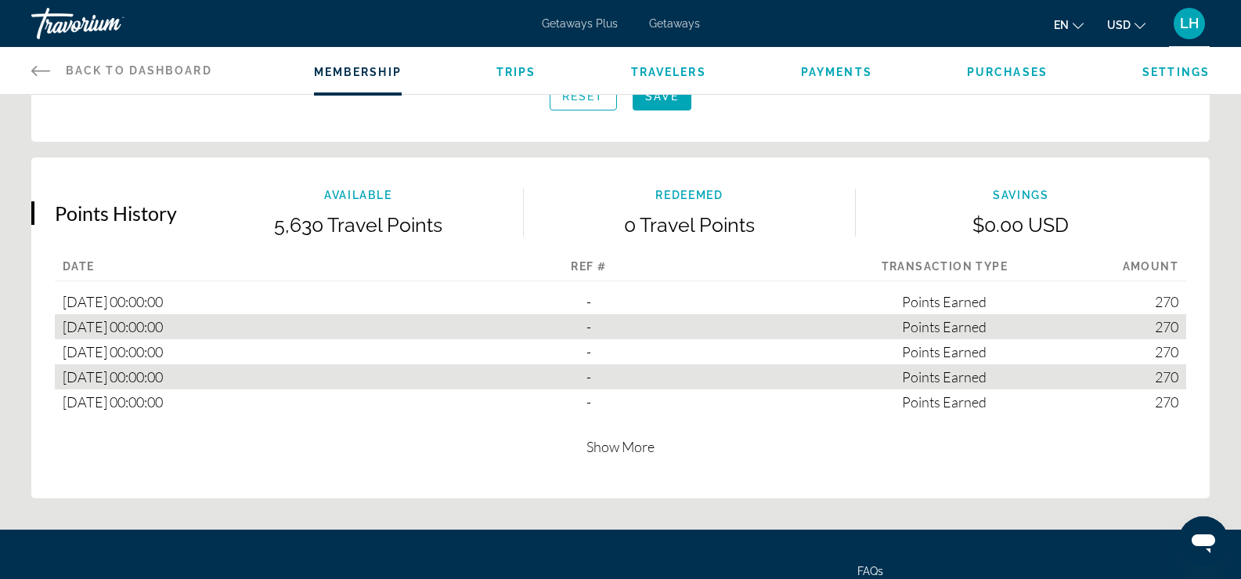
click at [598, 450] on span "Show More" at bounding box center [621, 446] width 68 height 17
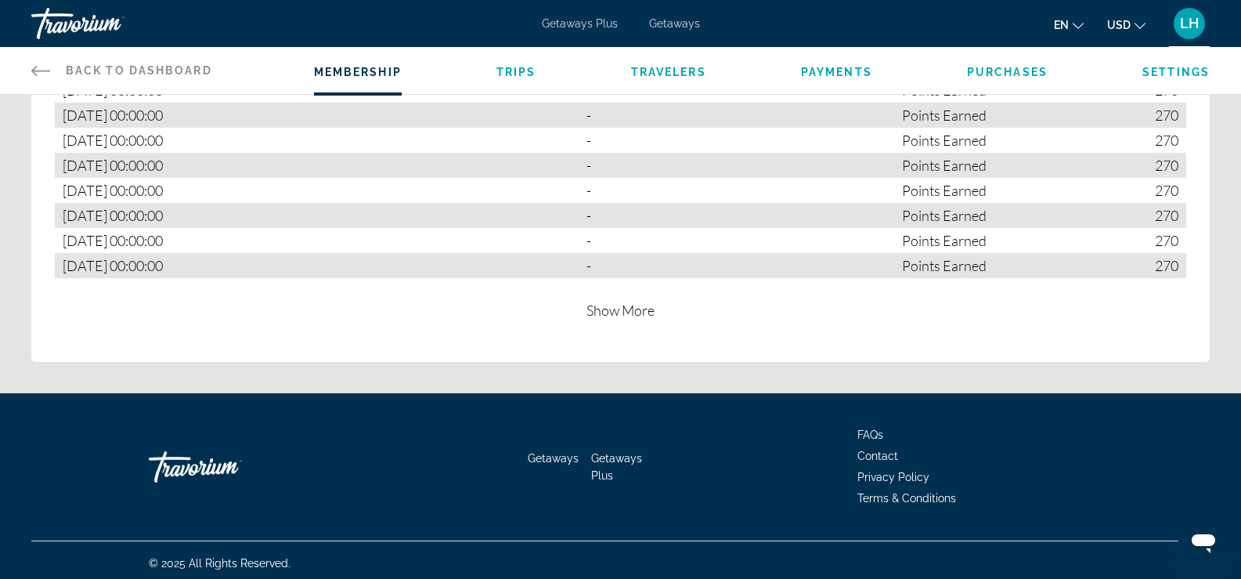
scroll to position [1126, 0]
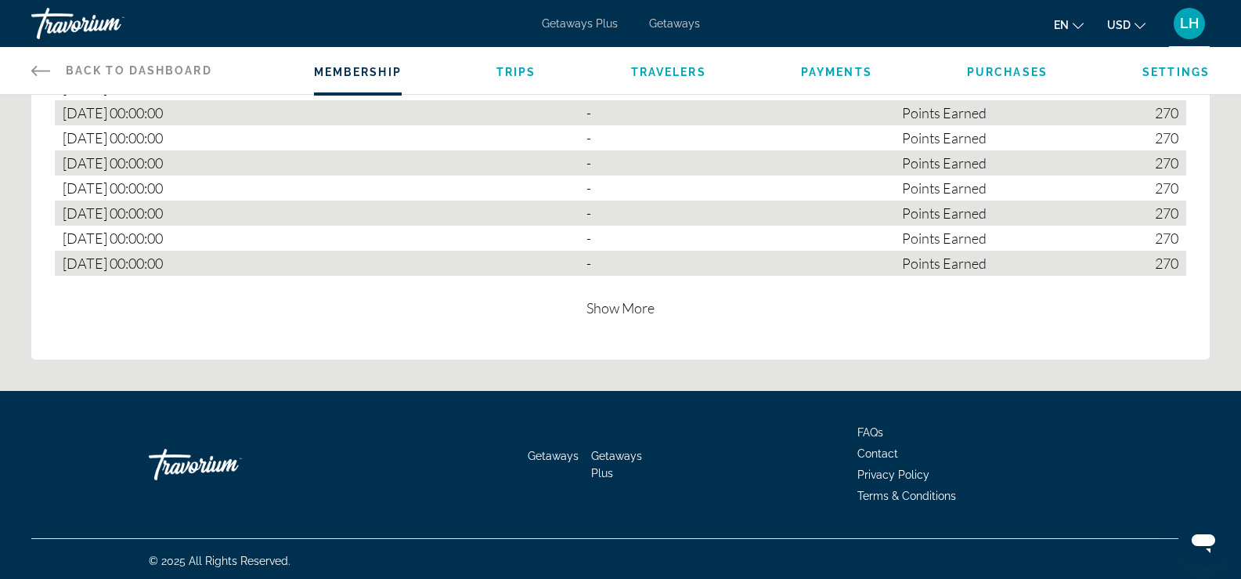
click at [615, 307] on span "Show More" at bounding box center [621, 307] width 68 height 17
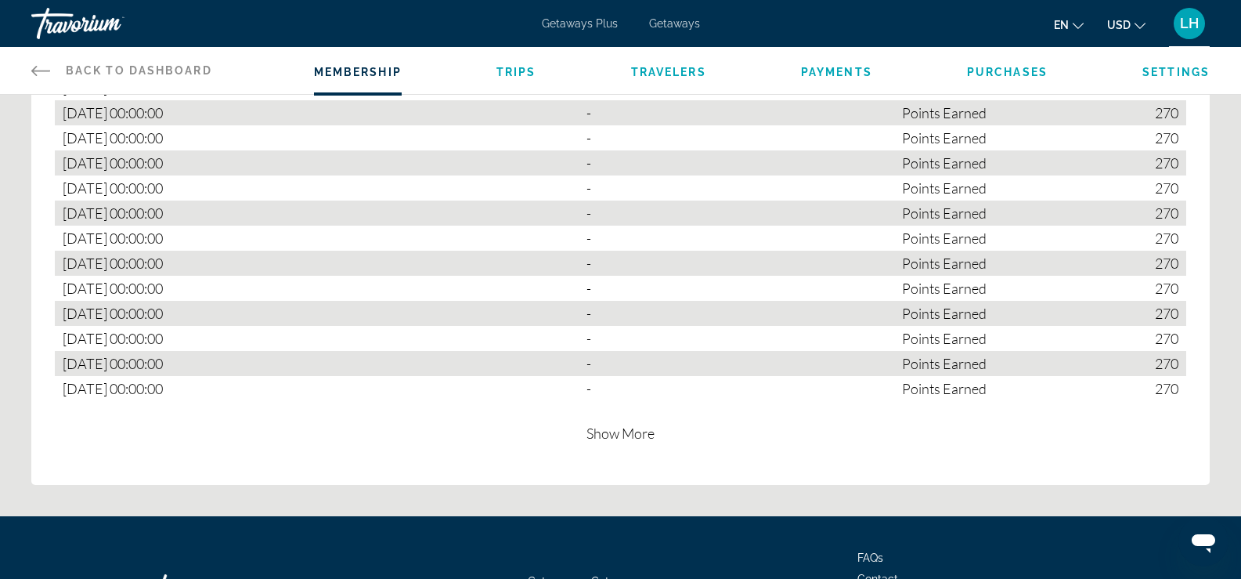
click at [610, 438] on div "Points History Available 5,630 Travel Points Redeemed 0 Travel Points Savings $…" at bounding box center [620, 188] width 1179 height 591
click at [609, 429] on span "Show More" at bounding box center [621, 433] width 68 height 17
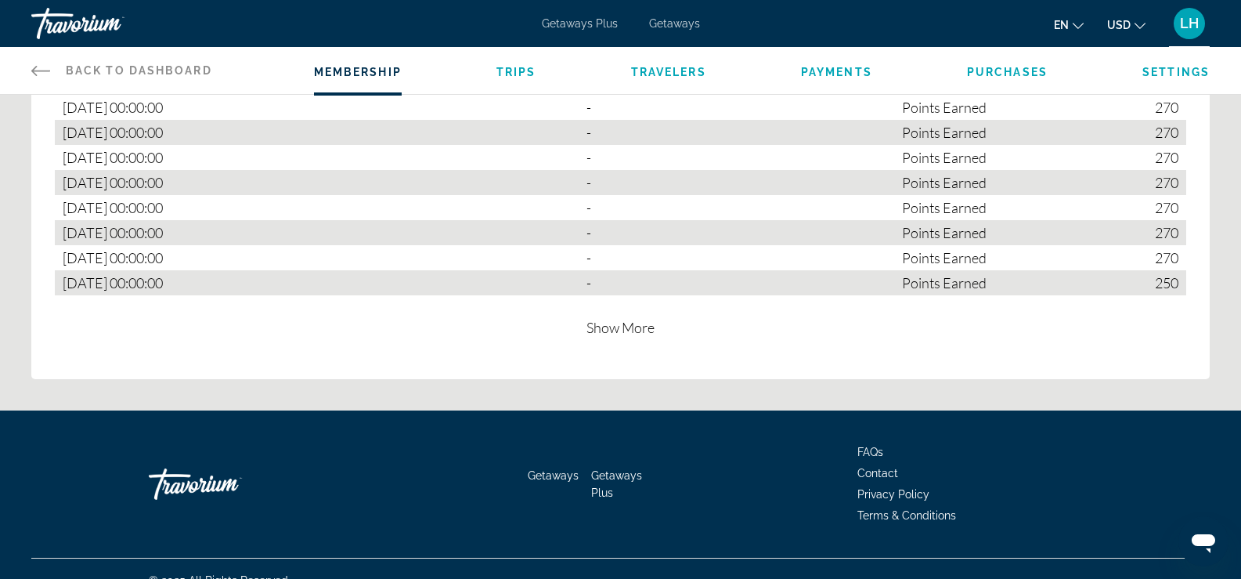
scroll to position [1376, 0]
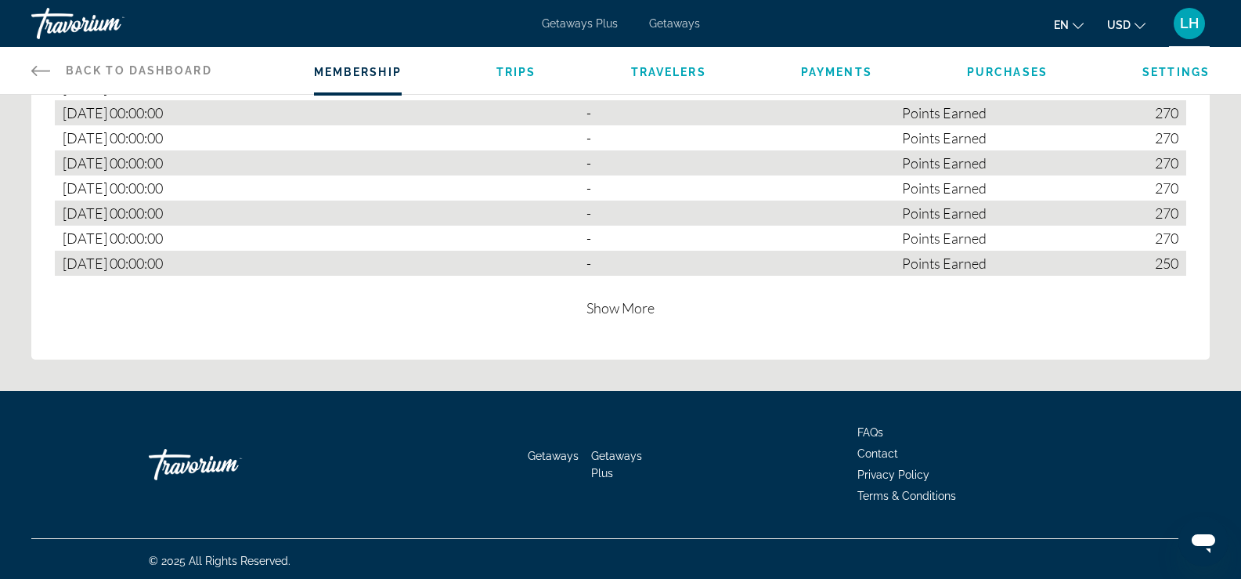
click at [610, 306] on span "Show More" at bounding box center [621, 307] width 68 height 17
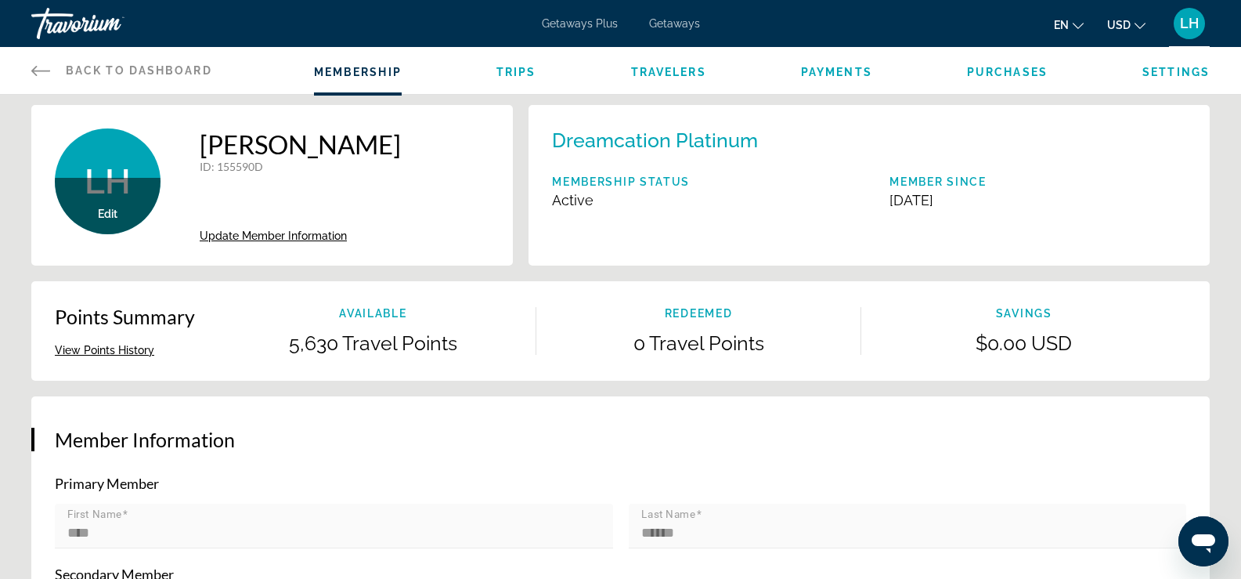
scroll to position [0, 0]
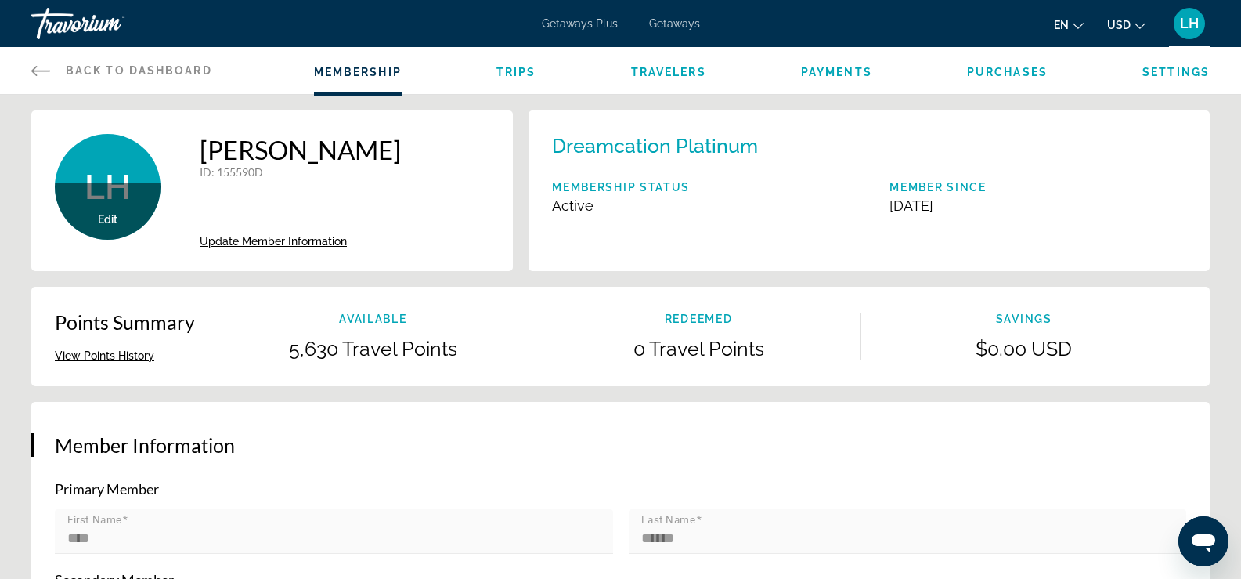
click at [1188, 19] on span "LH" at bounding box center [1189, 24] width 19 height 16
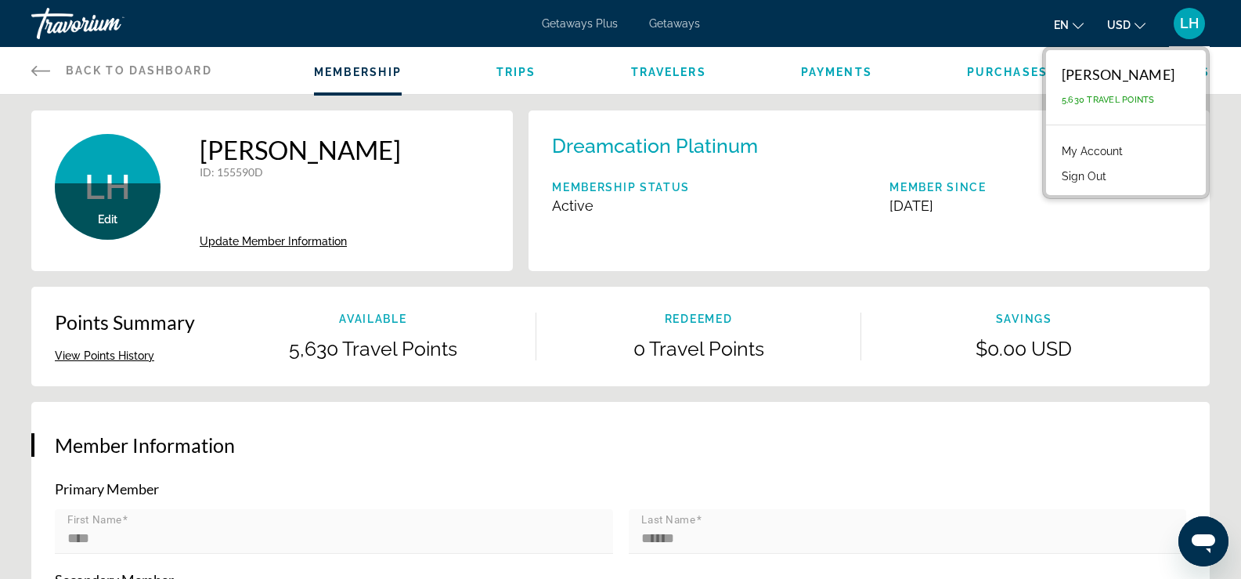
click at [1088, 229] on div "Dreamcation Platinum Membership Status Active Member Since [DATE]" at bounding box center [869, 190] width 681 height 161
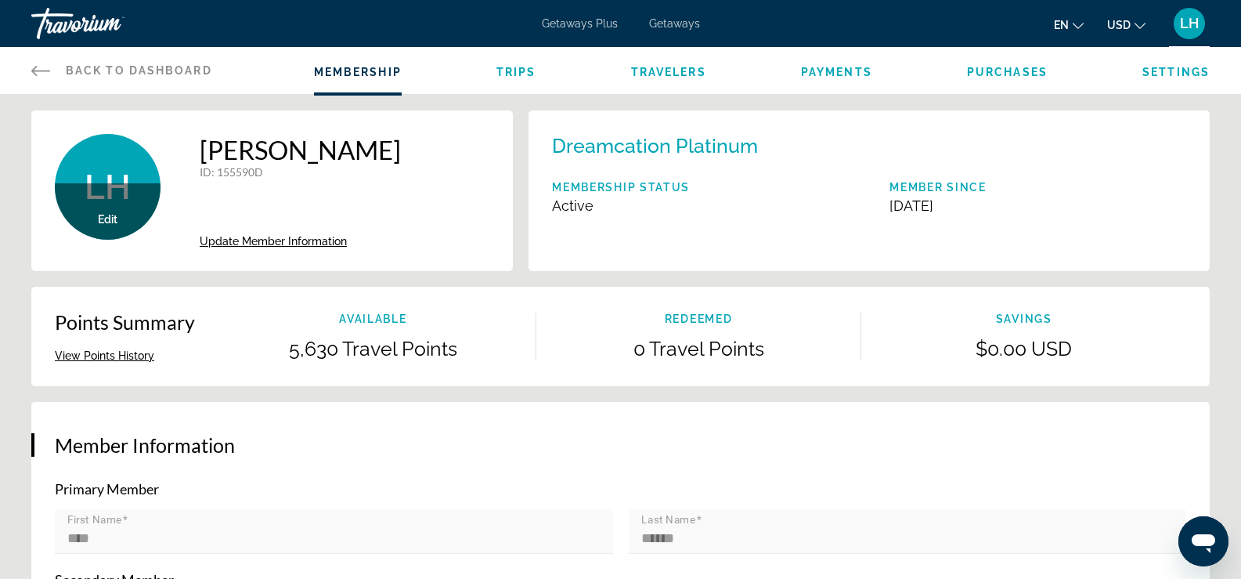
click at [669, 23] on span "Getaways" at bounding box center [674, 23] width 51 height 13
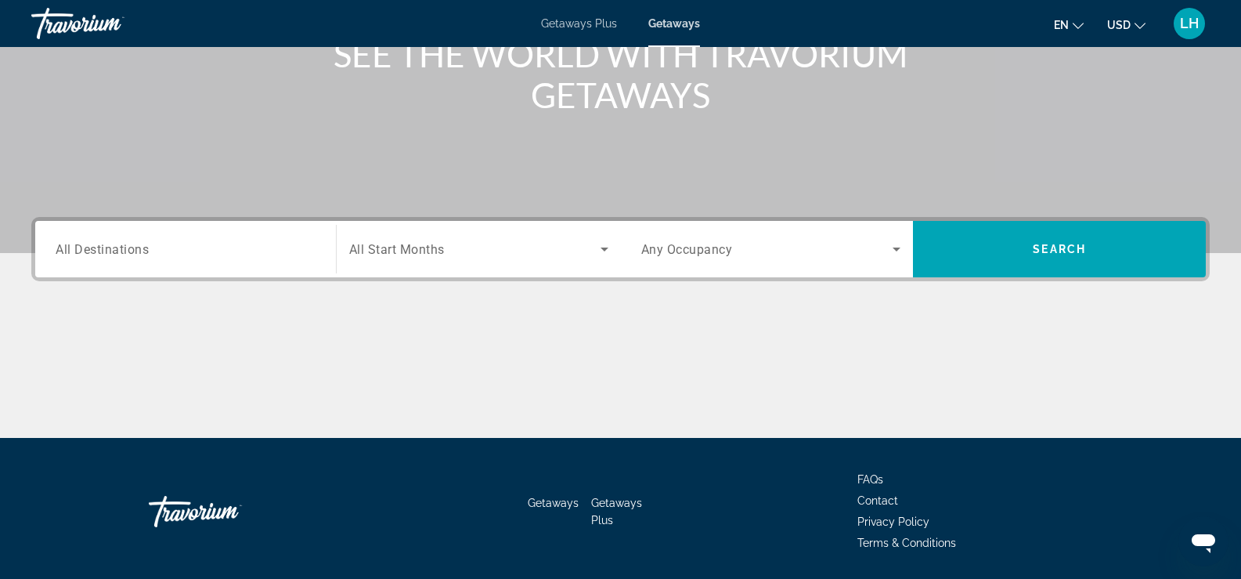
scroll to position [190, 0]
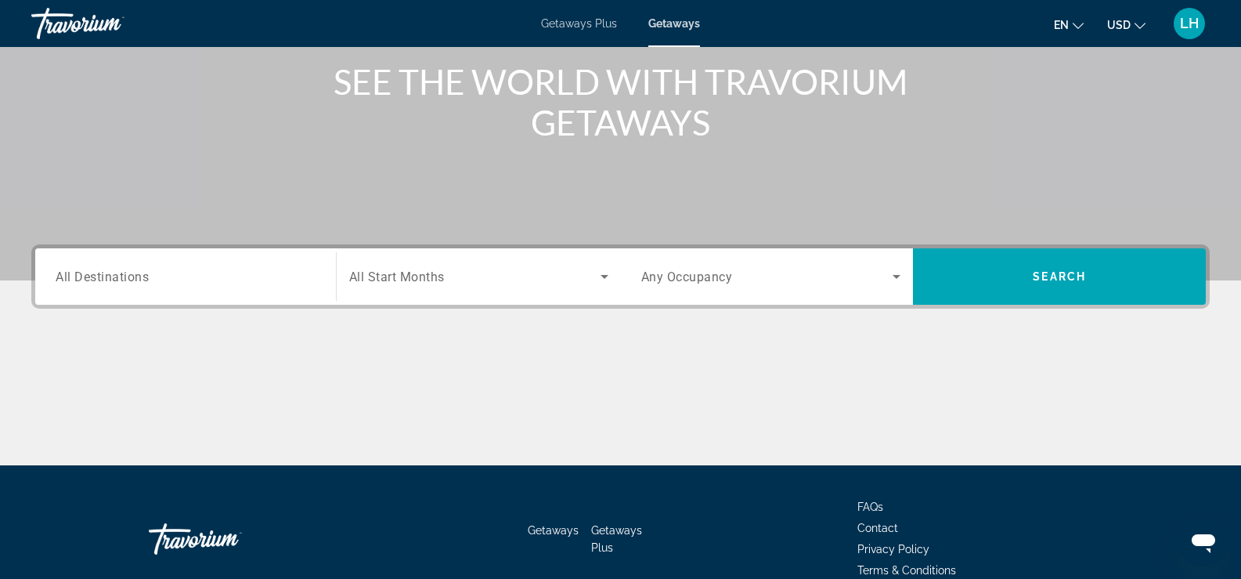
click at [415, 277] on span "All Start Months" at bounding box center [397, 276] width 96 height 15
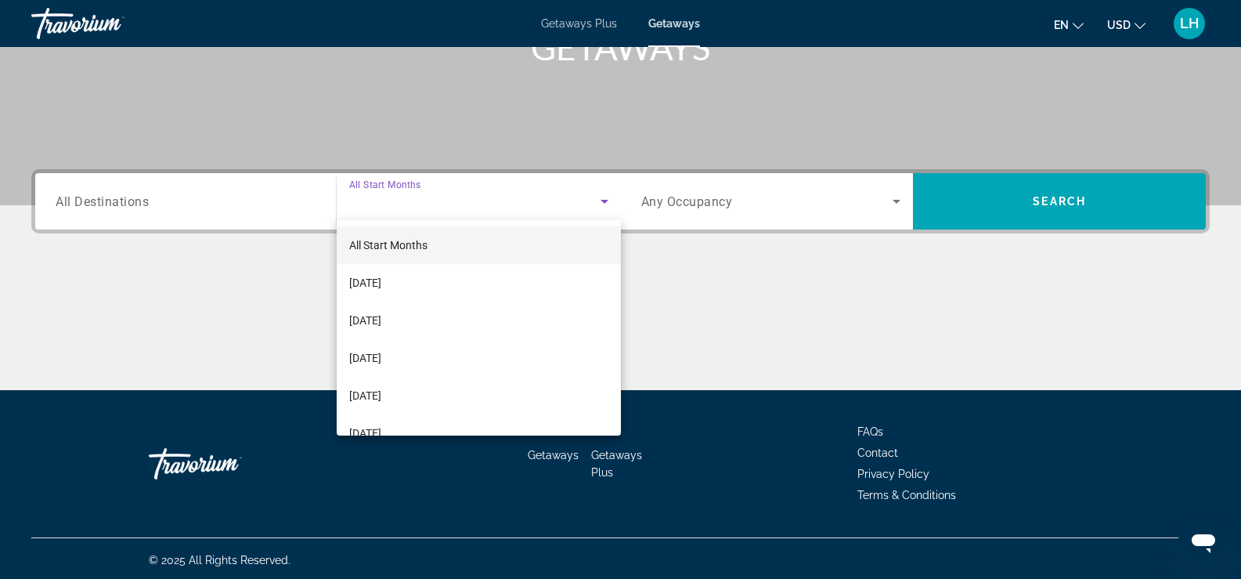
scroll to position [268, 0]
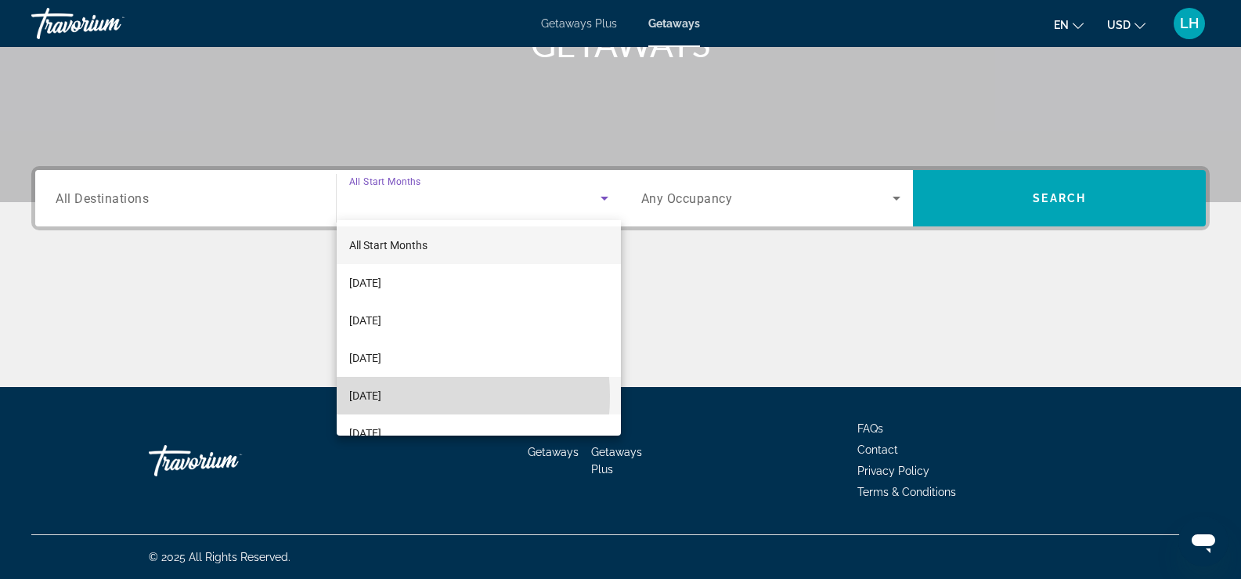
click at [381, 396] on span "[DATE]" at bounding box center [365, 395] width 32 height 19
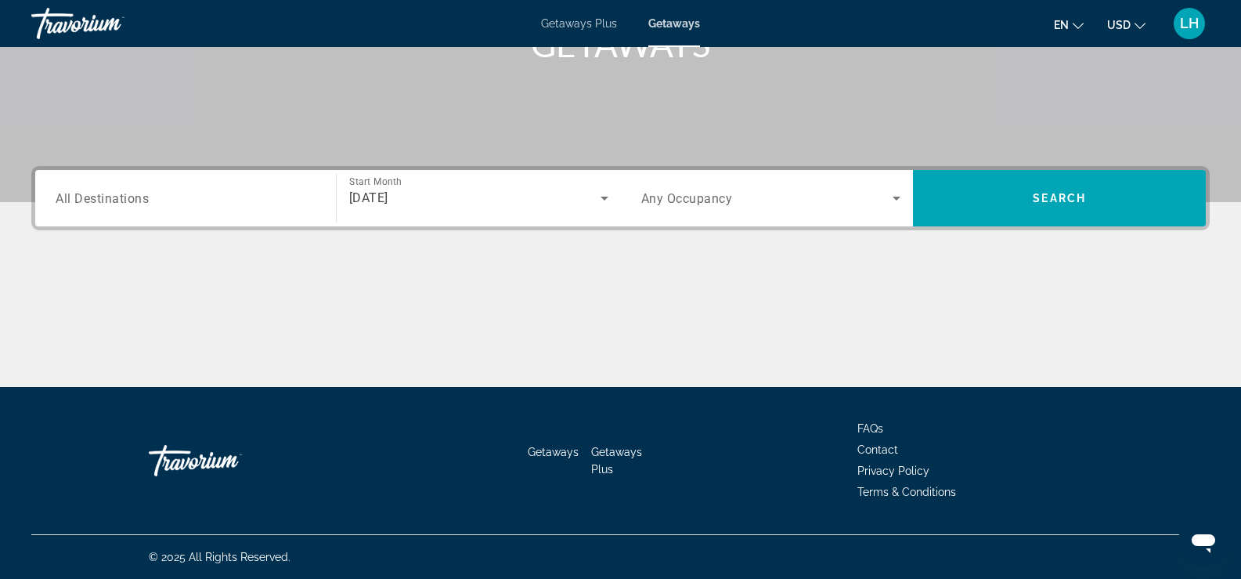
click at [727, 193] on span "Any Occupancy" at bounding box center [687, 198] width 92 height 15
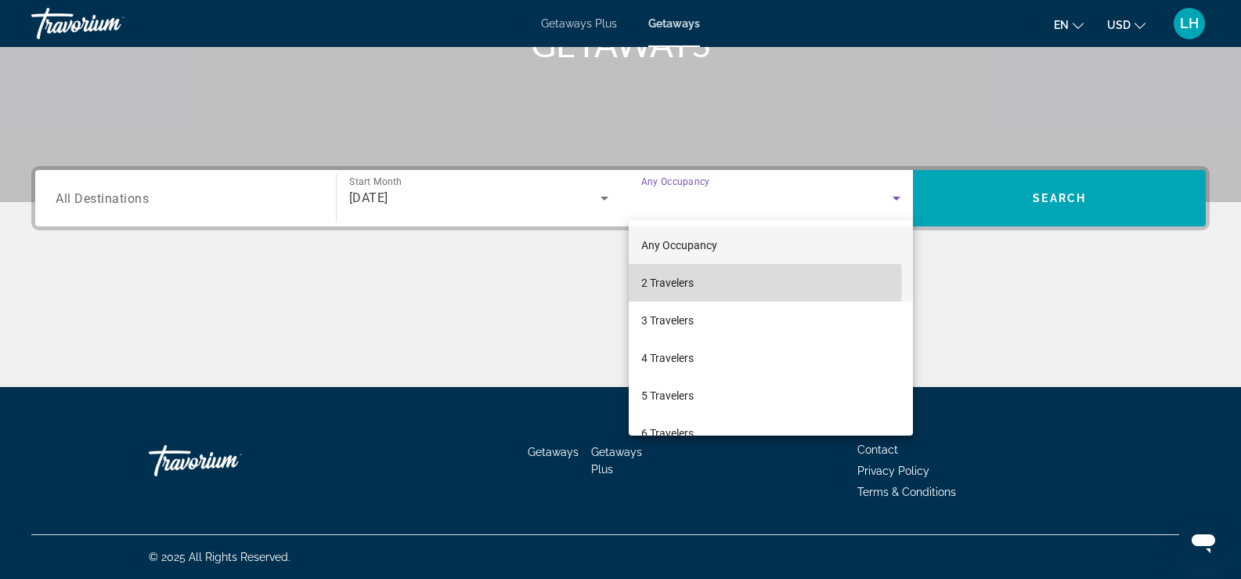
click at [665, 282] on span "2 Travelers" at bounding box center [667, 282] width 52 height 19
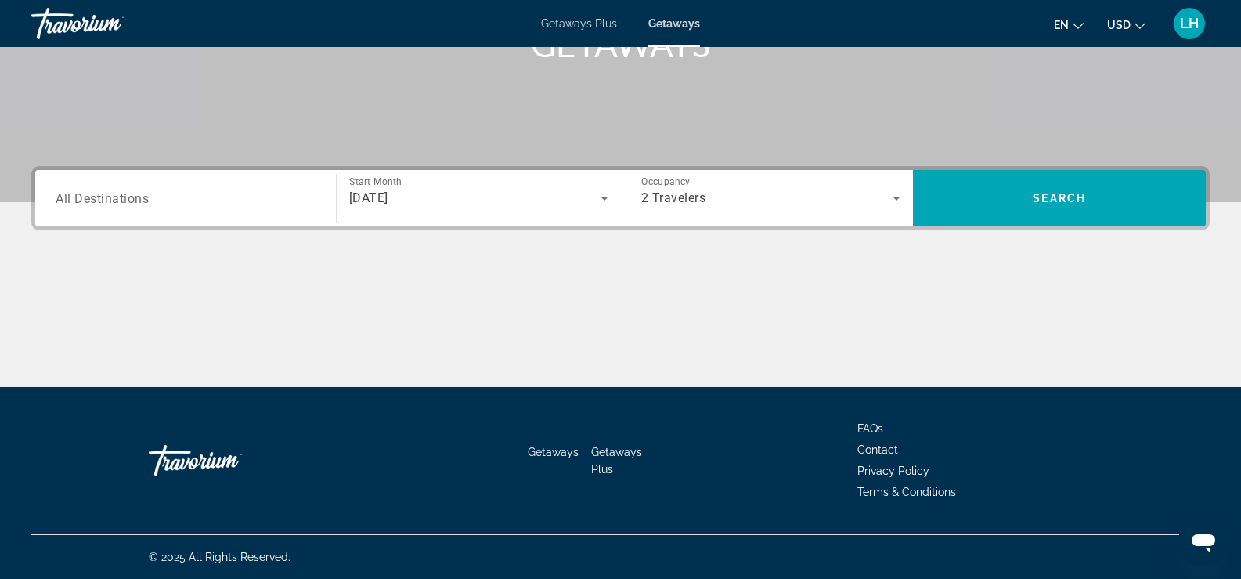
click at [197, 208] on div "Search widget" at bounding box center [186, 198] width 260 height 45
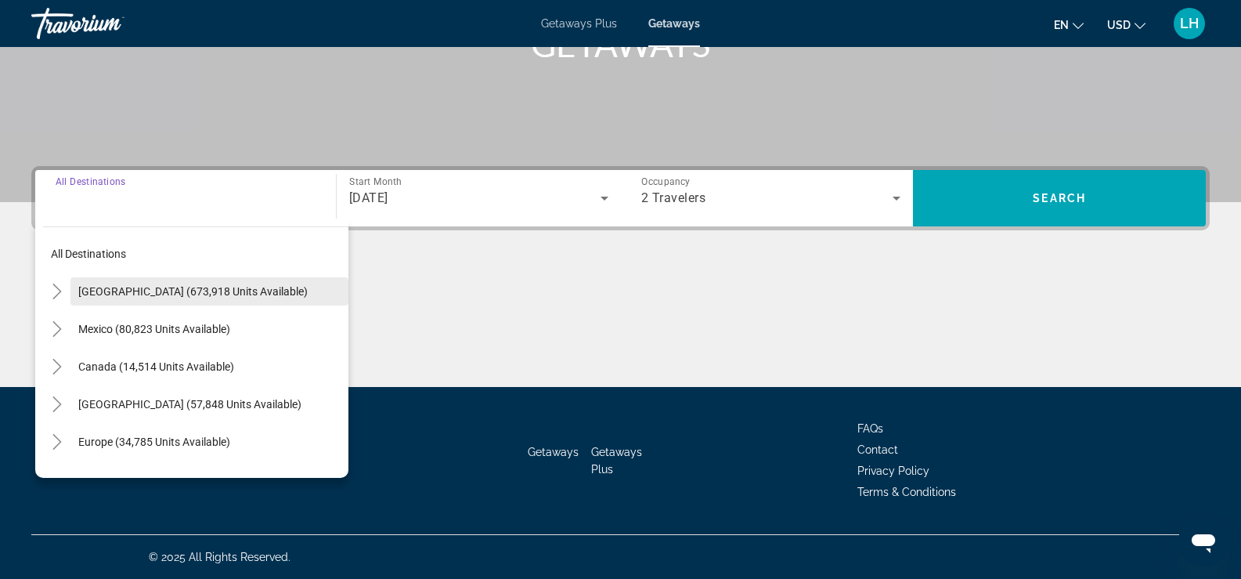
click at [135, 287] on span "[GEOGRAPHIC_DATA] (673,918 units available)" at bounding box center [192, 291] width 229 height 13
type input "**********"
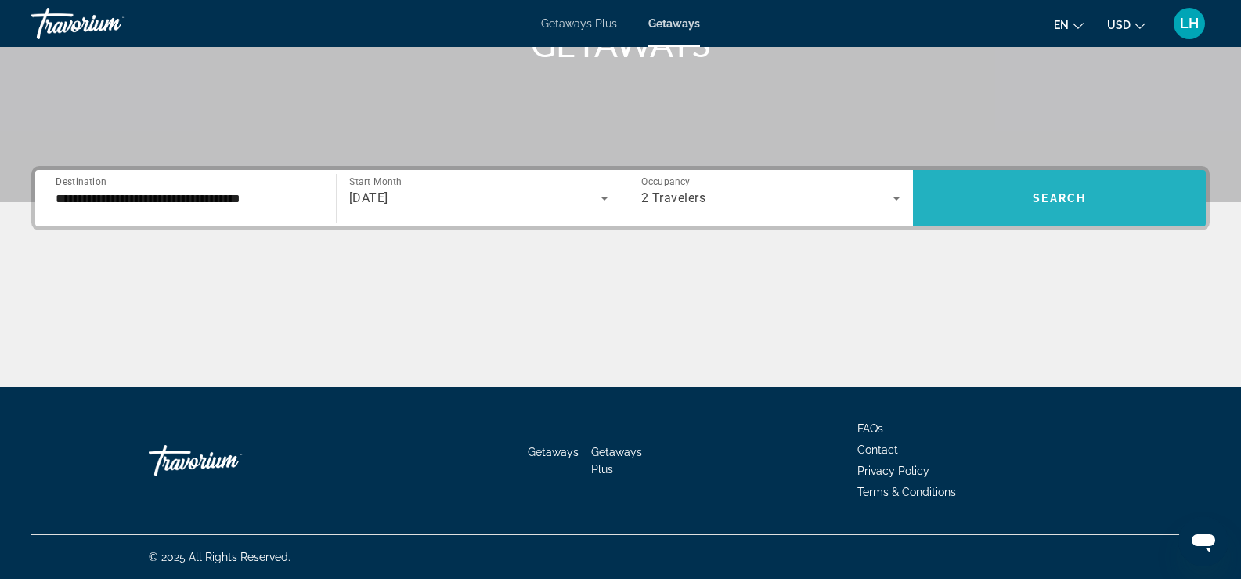
click at [1066, 199] on span "Search" at bounding box center [1059, 198] width 53 height 13
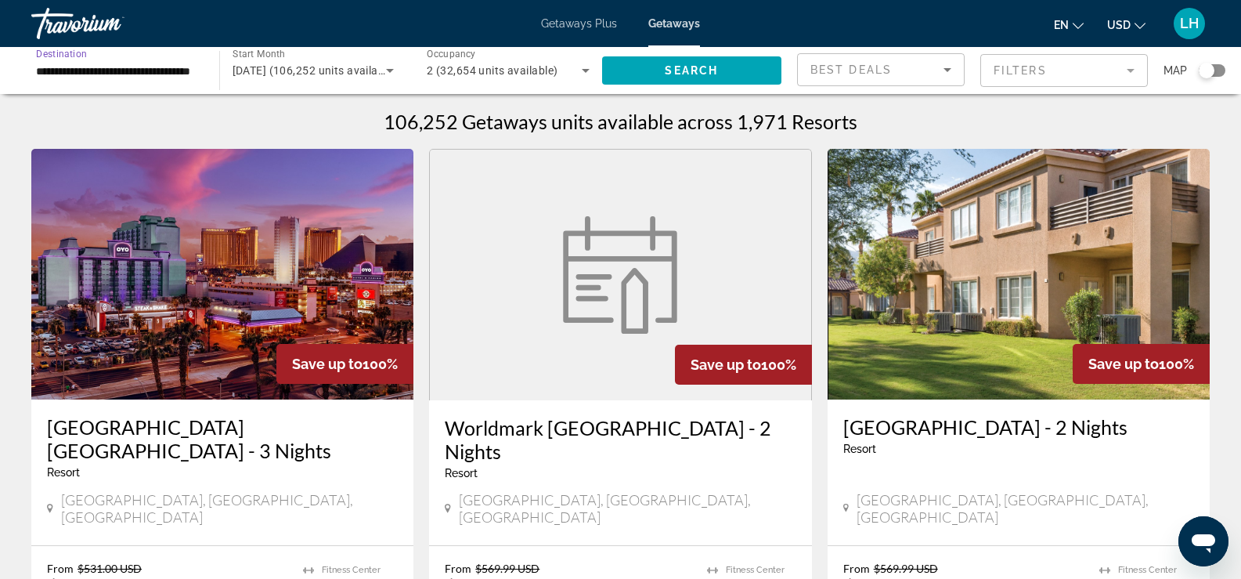
click at [93, 70] on input "**********" at bounding box center [117, 71] width 163 height 19
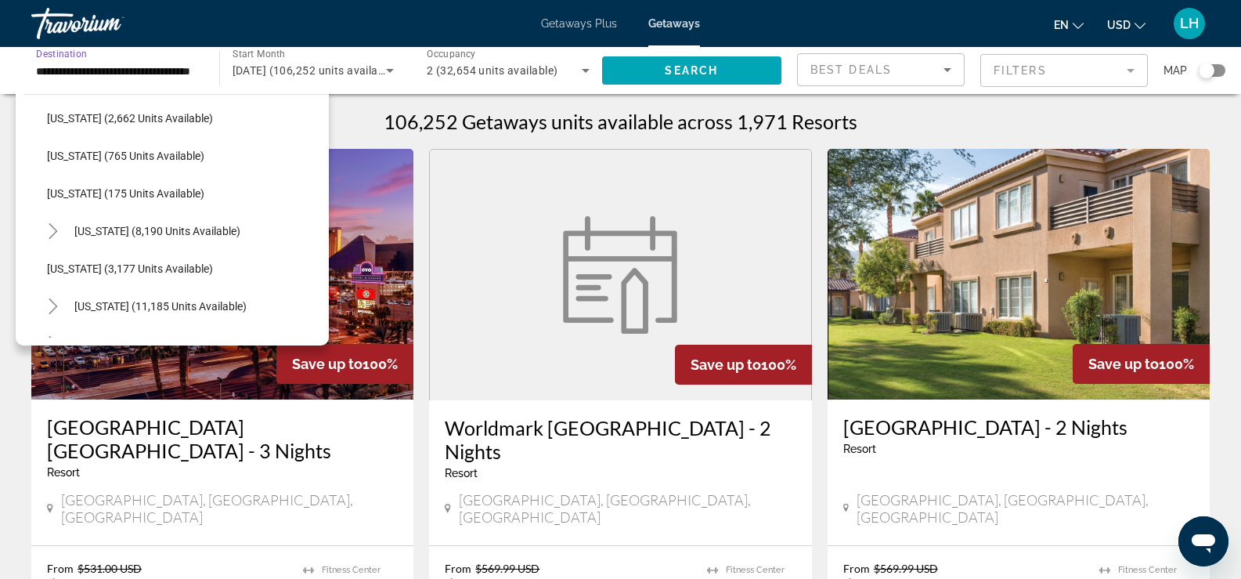
scroll to position [783, 0]
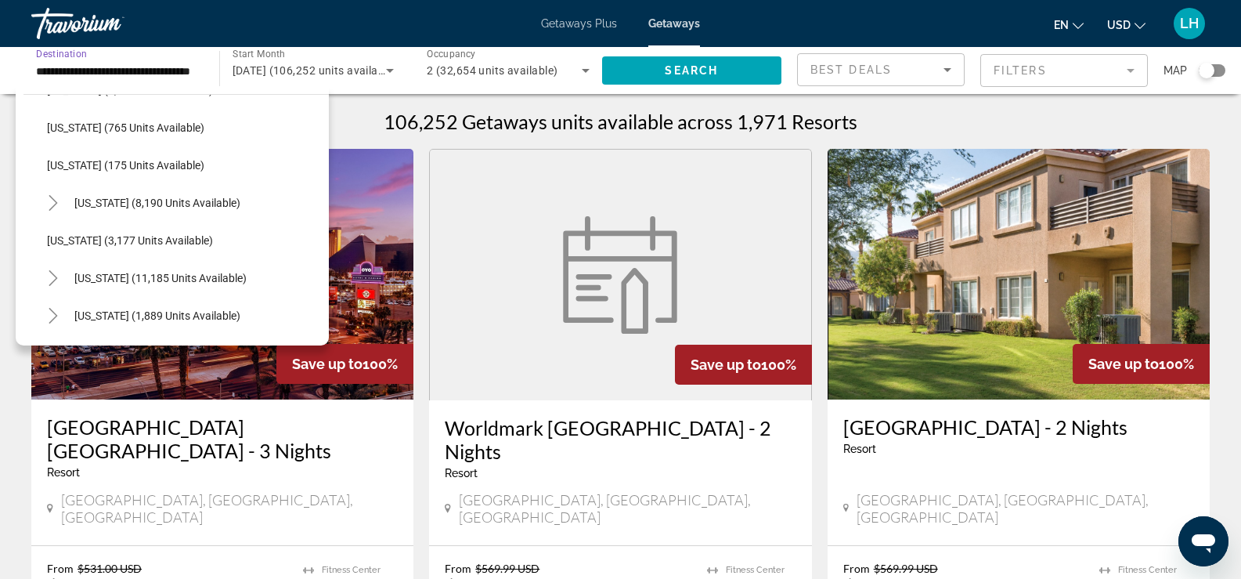
click at [148, 70] on input "**********" at bounding box center [117, 71] width 163 height 19
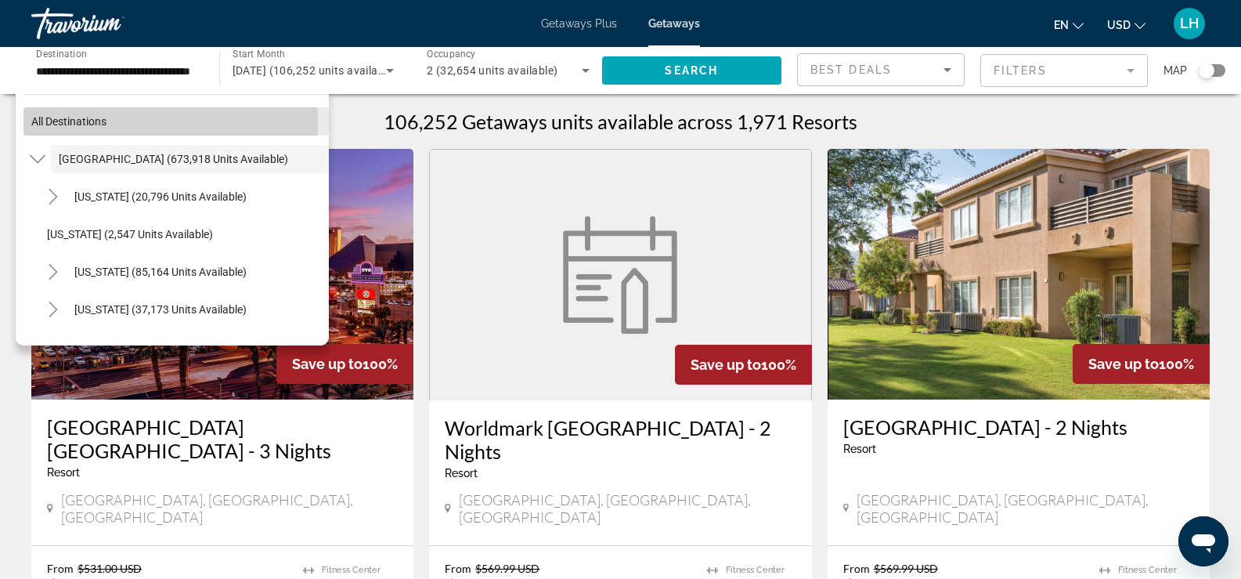
click at [85, 123] on span "All destinations" at bounding box center [68, 121] width 75 height 13
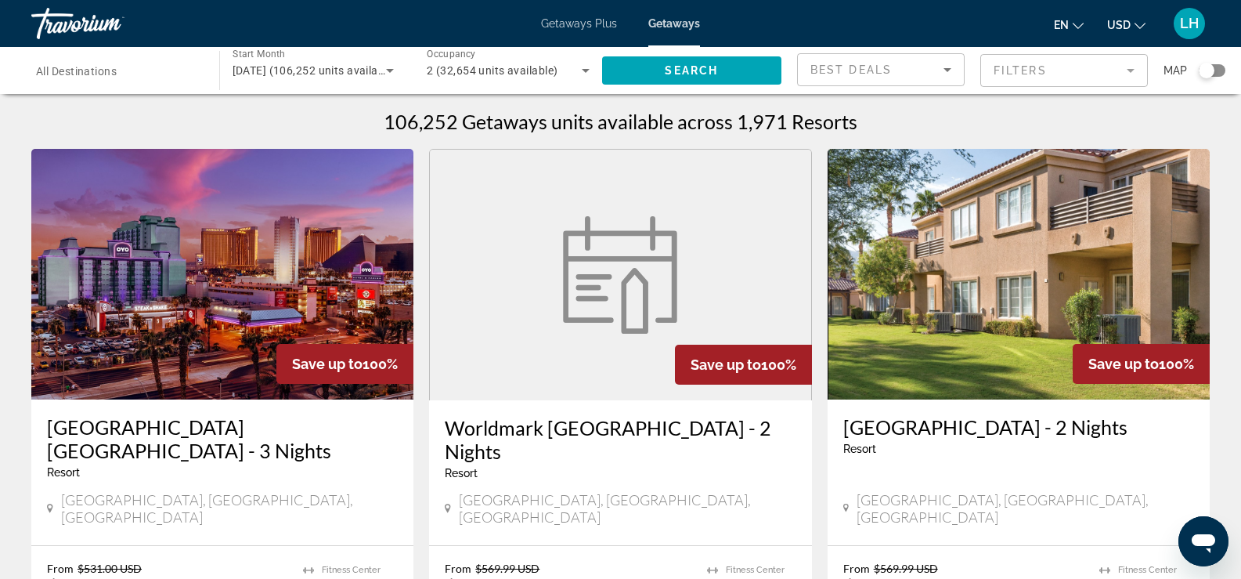
click at [114, 70] on span "All Destinations" at bounding box center [76, 71] width 81 height 13
click at [114, 70] on input "Destination All Destinations" at bounding box center [117, 71] width 163 height 19
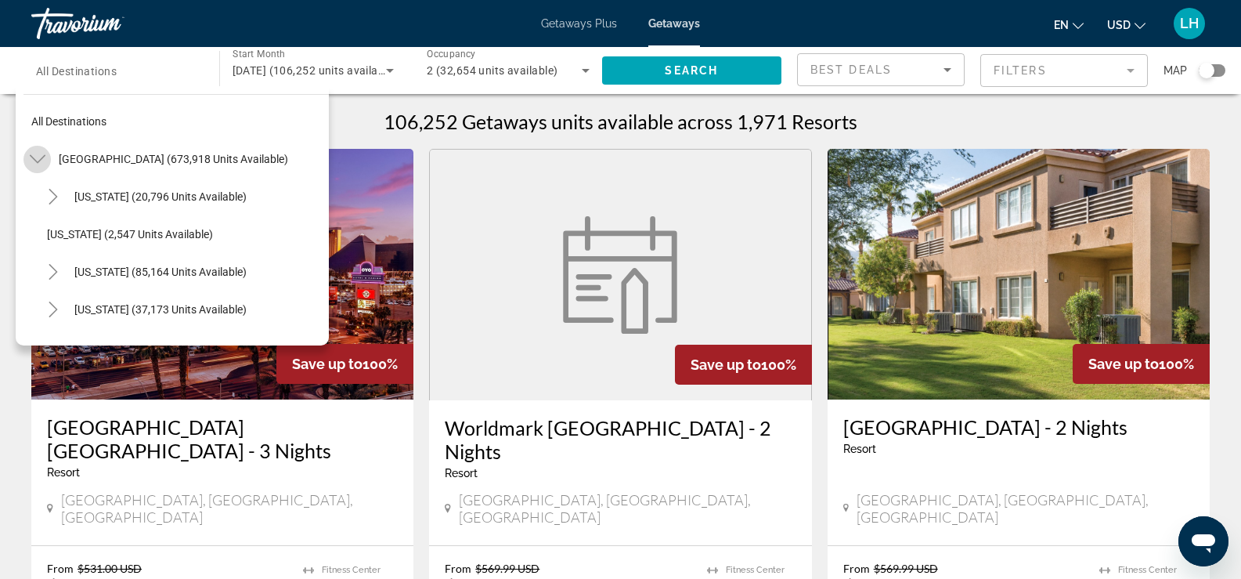
click at [38, 161] on icon "Toggle United States (673,918 units available)" at bounding box center [38, 159] width 16 height 16
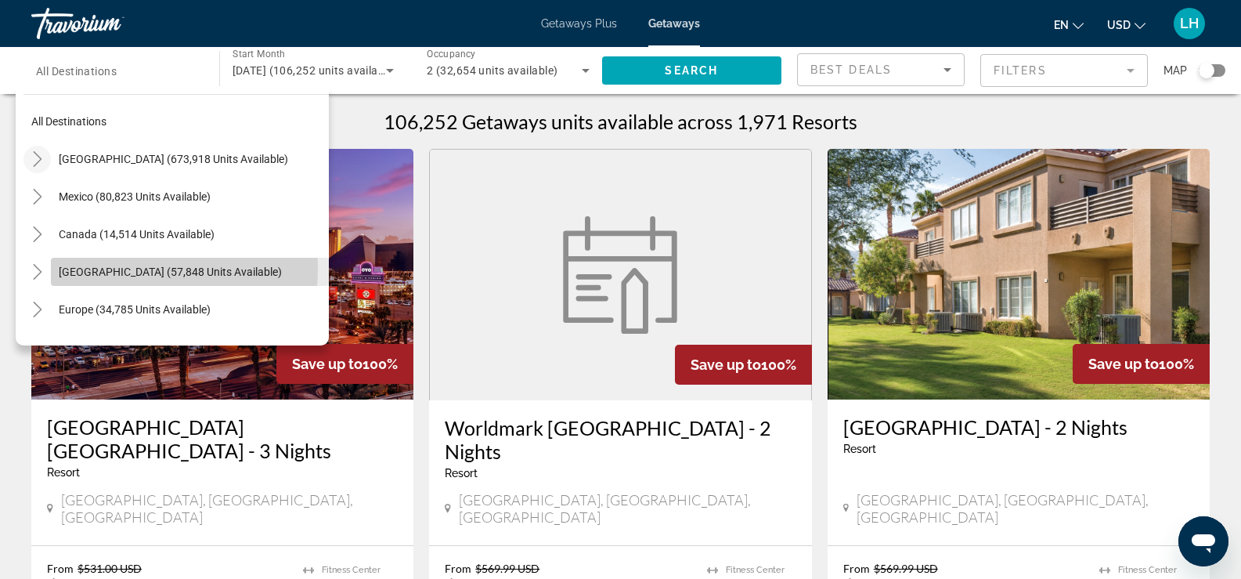
click at [103, 268] on span "[GEOGRAPHIC_DATA] (57,848 units available)" at bounding box center [170, 272] width 223 height 13
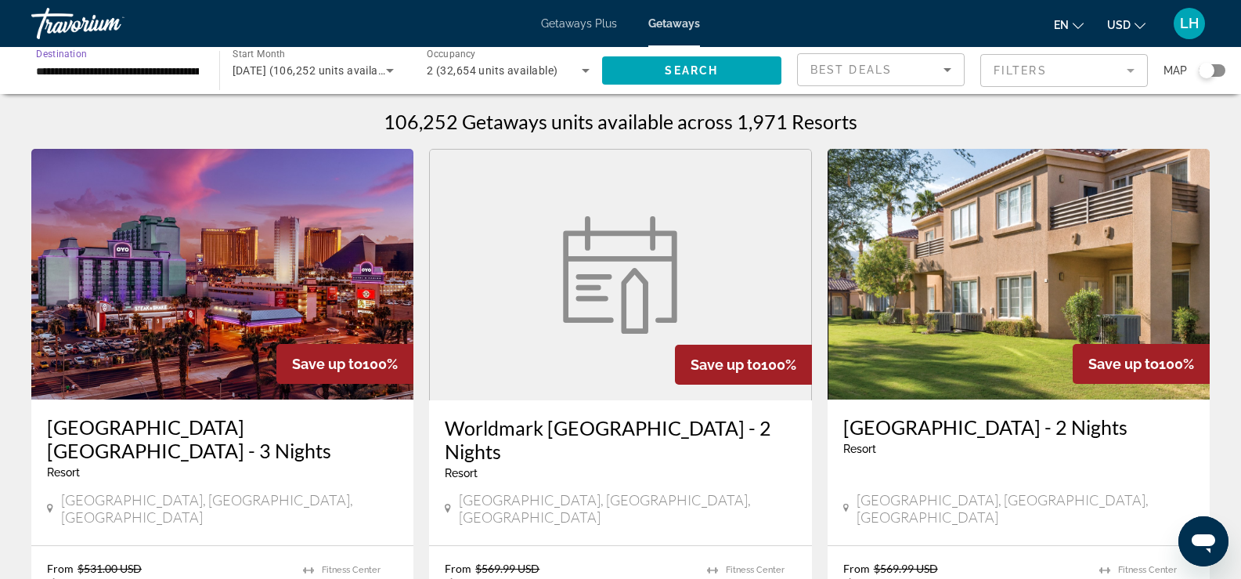
click at [162, 68] on input "**********" at bounding box center [117, 71] width 163 height 19
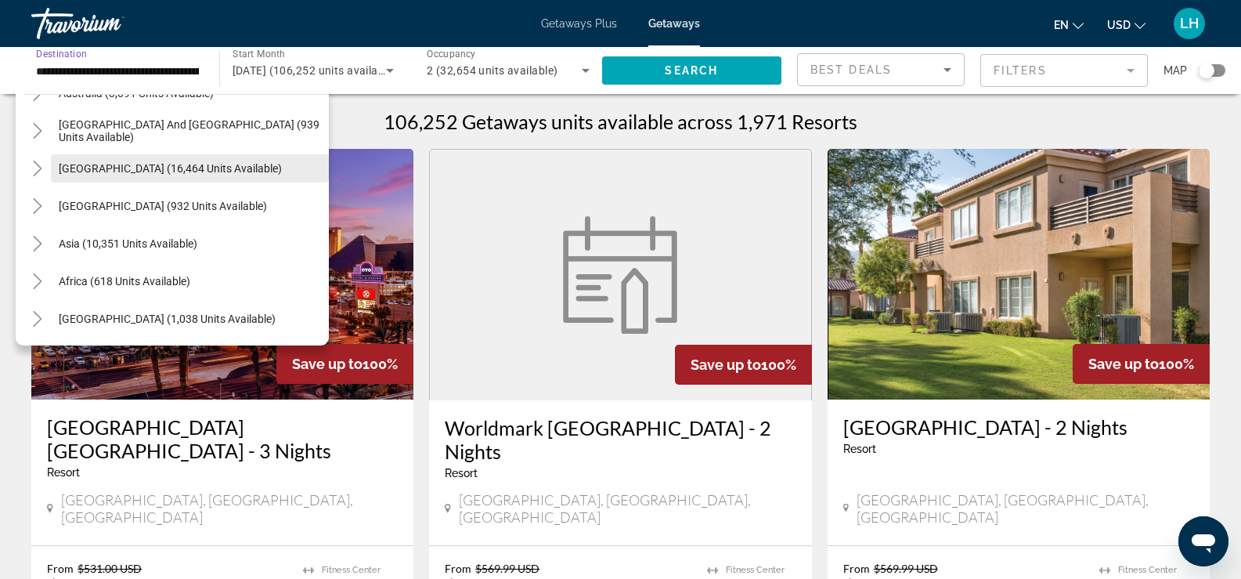
scroll to position [78, 0]
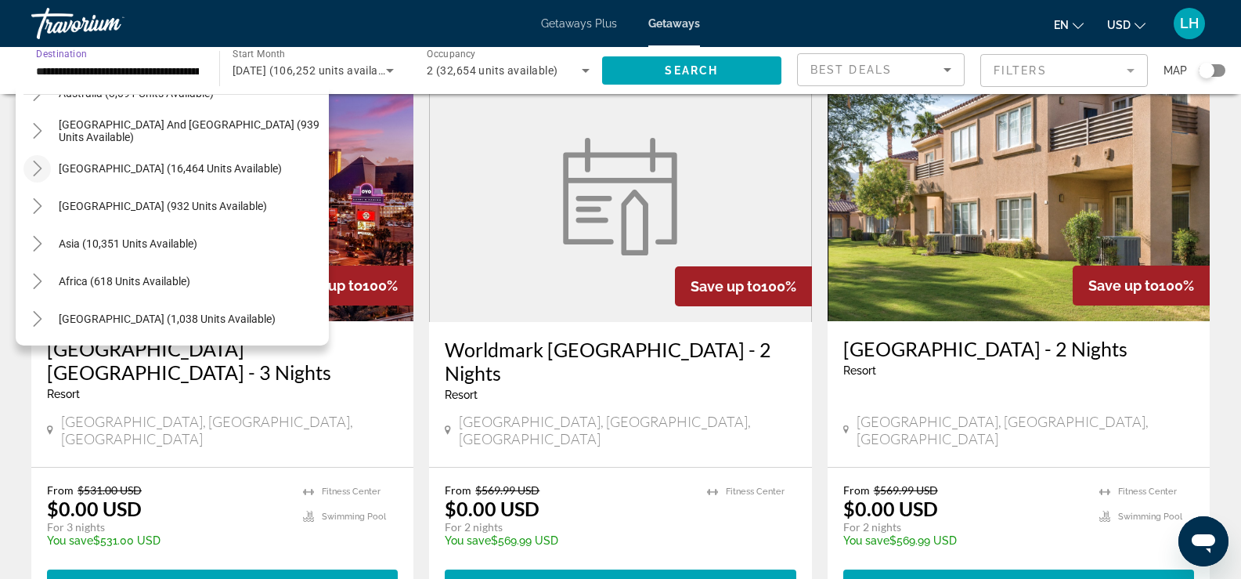
click at [36, 175] on icon "Toggle South America (16,464 units available)" at bounding box center [38, 169] width 16 height 16
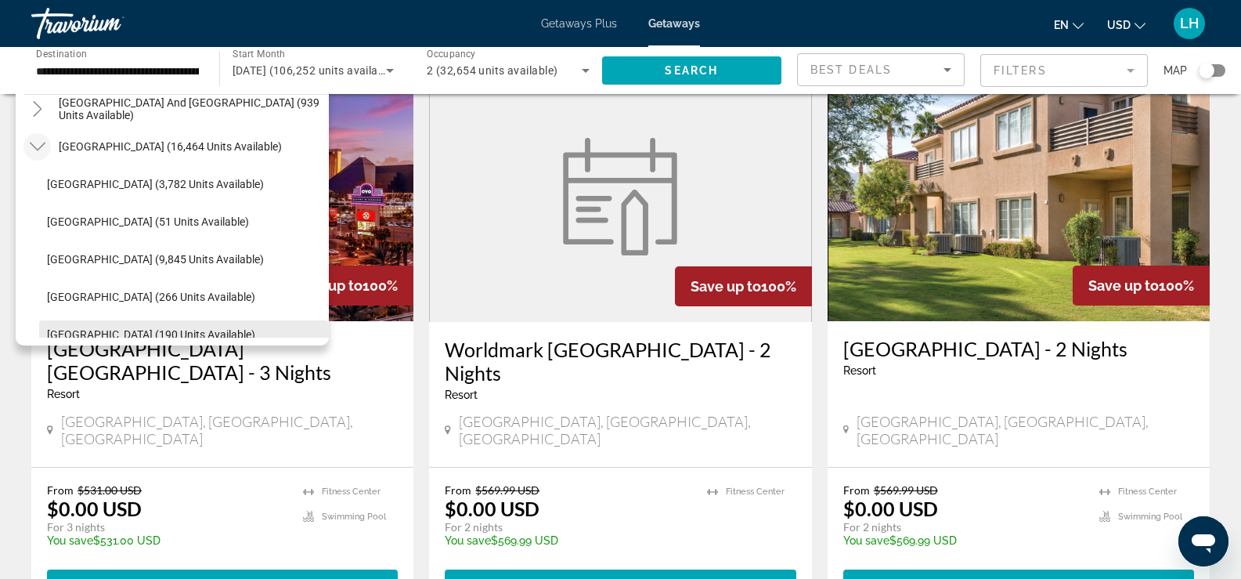
scroll to position [794, 0]
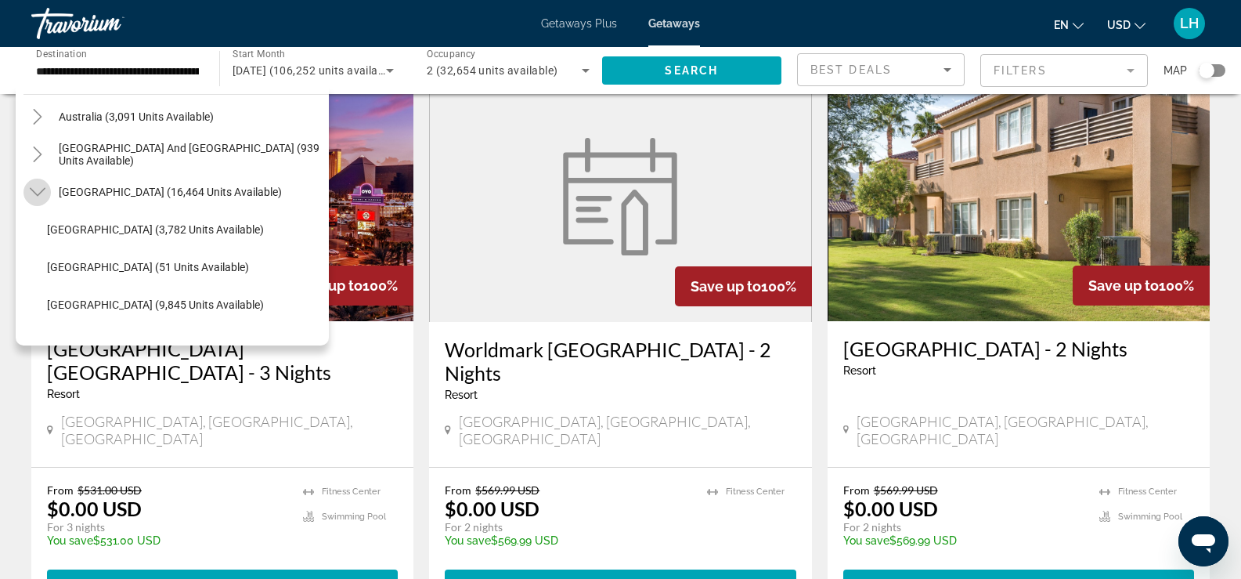
click at [40, 192] on icon "Toggle South America (16,464 units available)" at bounding box center [37, 192] width 16 height 9
click at [37, 157] on icon "Toggle South Pacific and Oceania (939 units available)" at bounding box center [37, 154] width 9 height 16
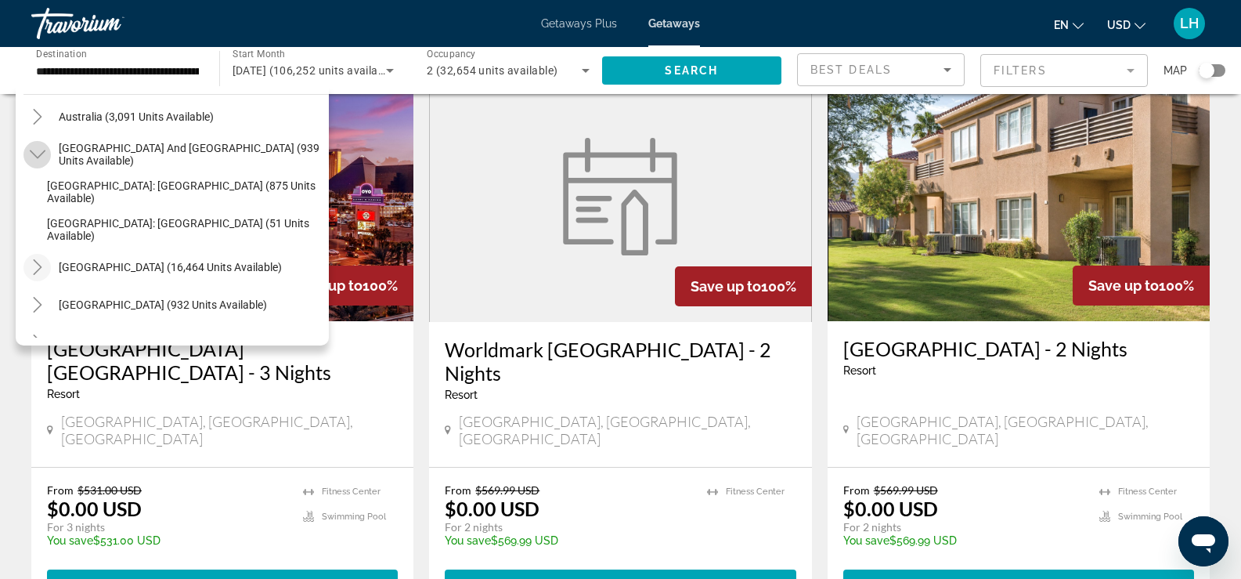
click at [37, 157] on icon "Toggle South Pacific and Oceania (939 units available)" at bounding box center [37, 154] width 16 height 9
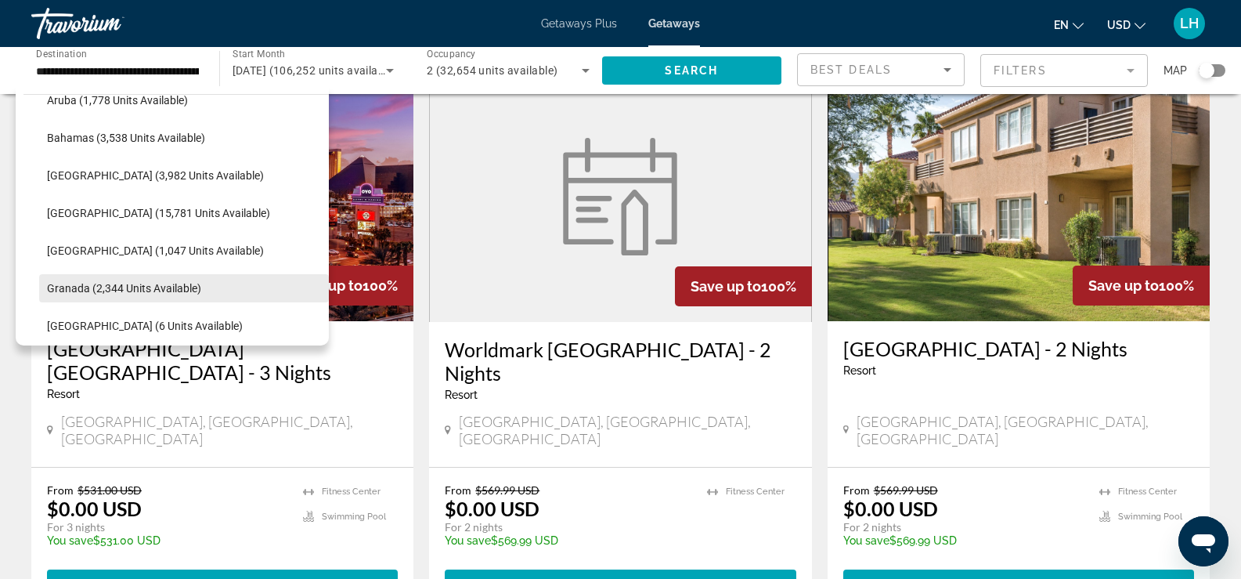
scroll to position [89, 0]
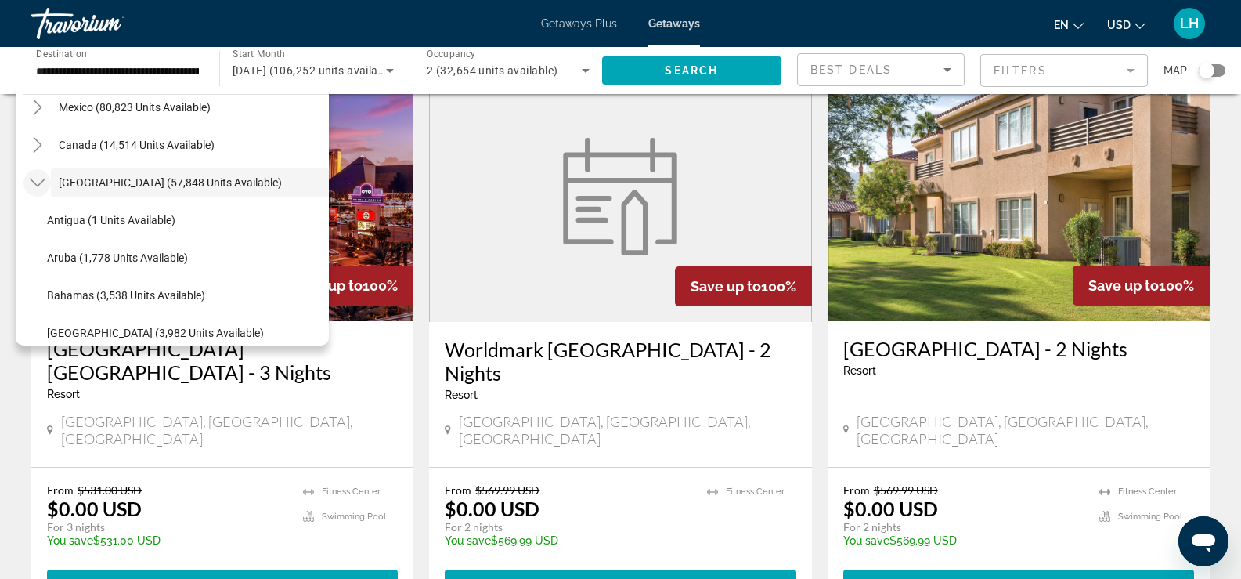
click at [38, 186] on icon "Toggle Caribbean & Atlantic Islands (57,848 units available)" at bounding box center [37, 183] width 16 height 9
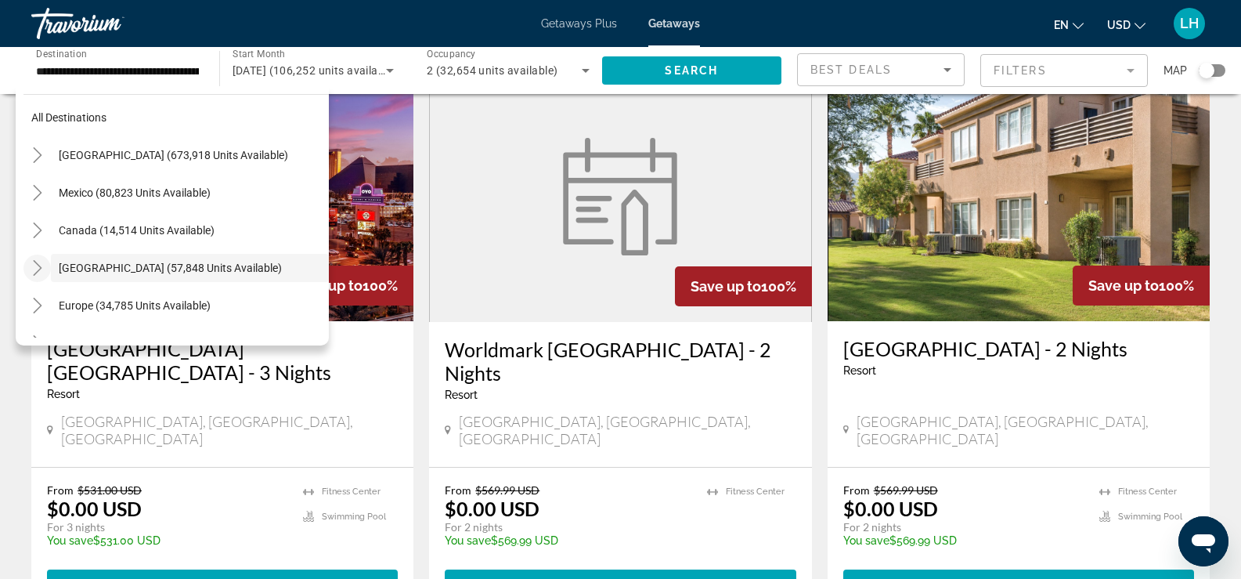
scroll to position [0, 0]
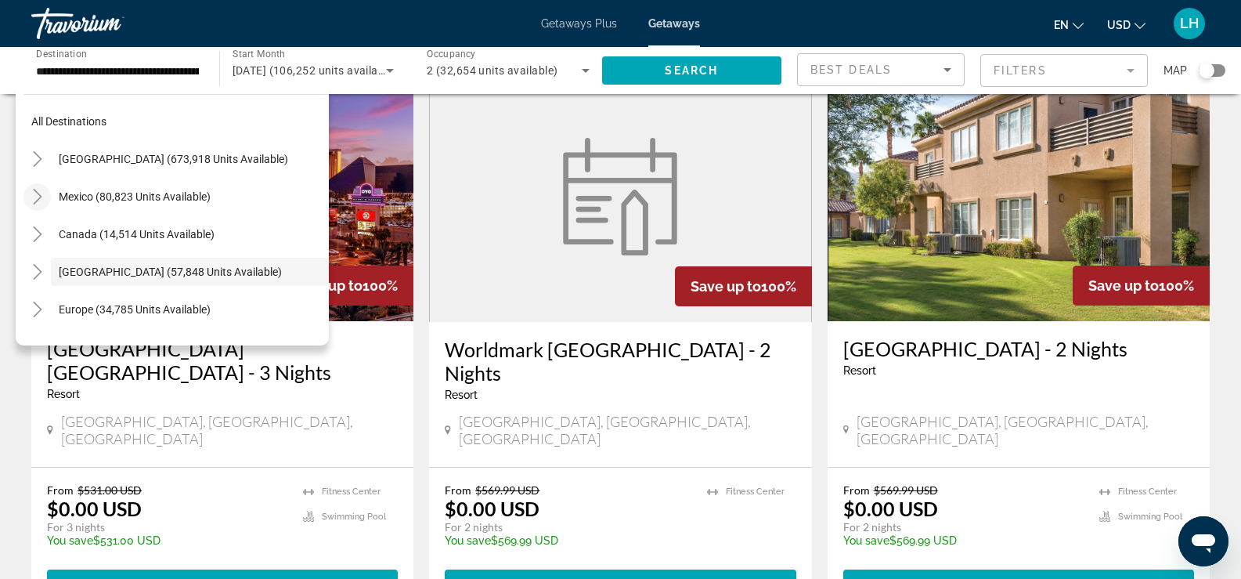
click at [37, 197] on icon "Toggle Mexico (80,823 units available)" at bounding box center [38, 197] width 16 height 16
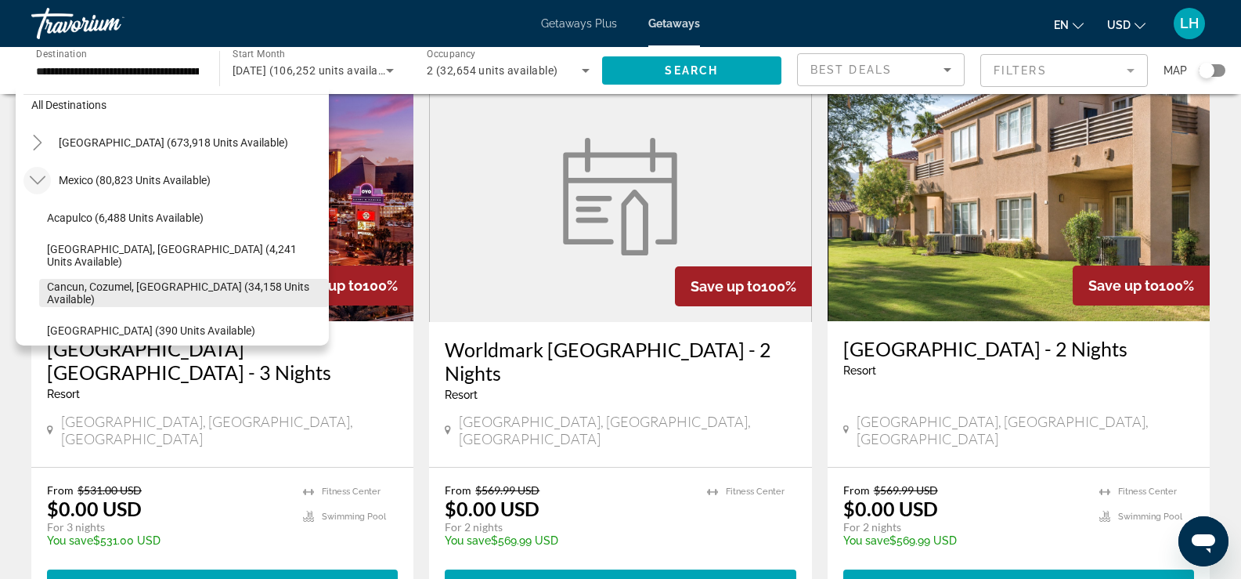
scroll to position [5, 0]
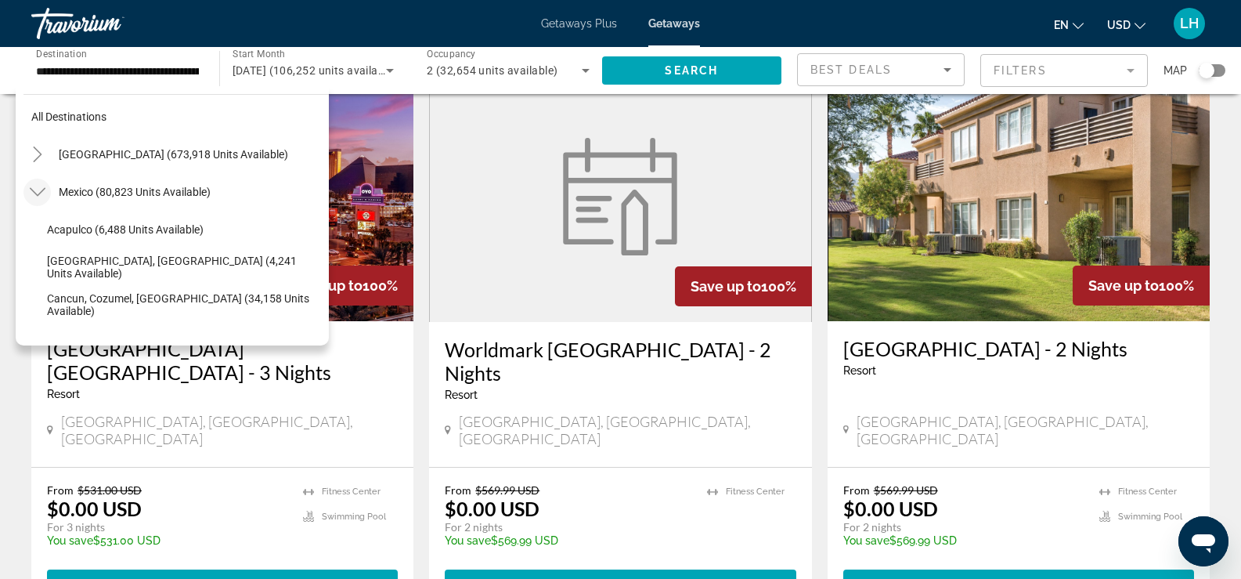
click at [32, 191] on icon "Toggle Mexico (80,823 units available)" at bounding box center [37, 192] width 16 height 9
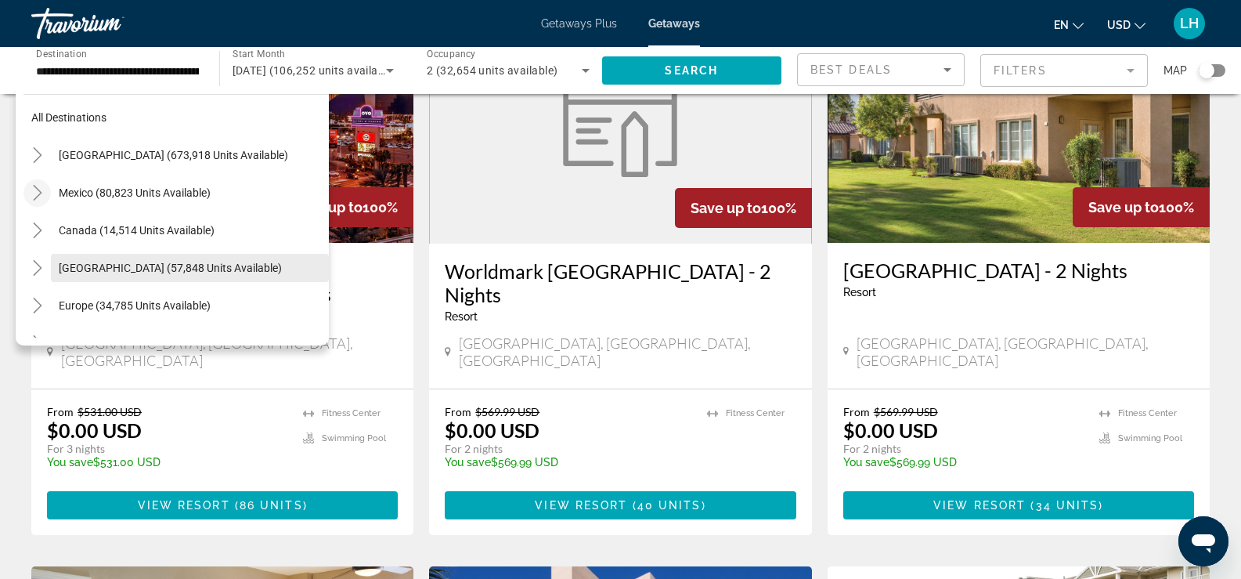
scroll to position [0, 0]
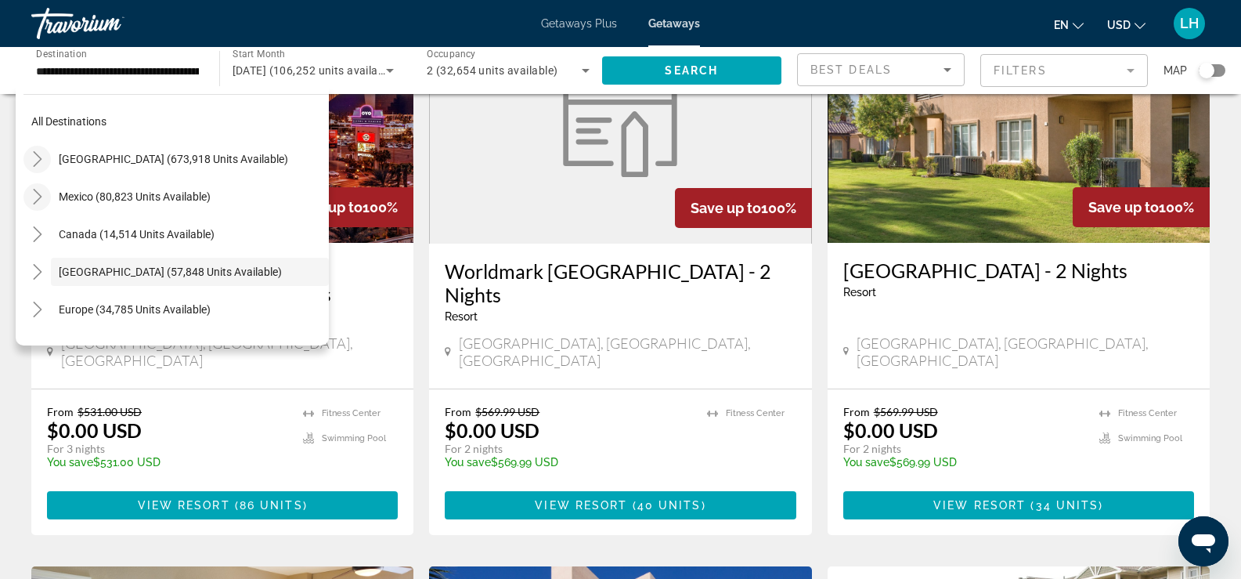
click at [36, 158] on icon "Toggle United States (673,918 units available)" at bounding box center [38, 159] width 16 height 16
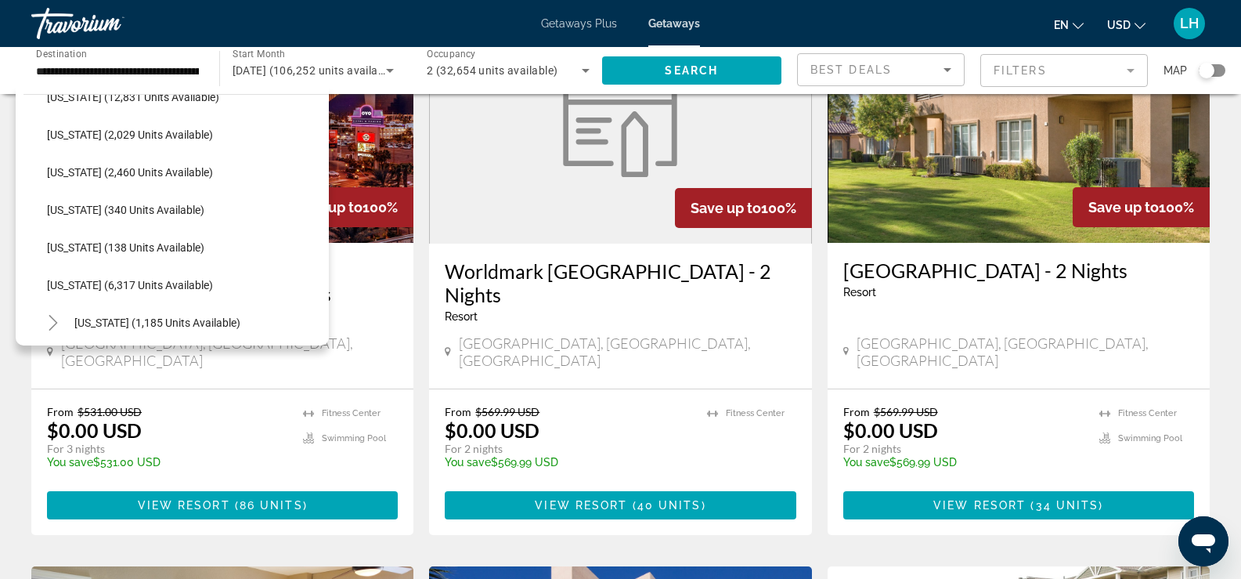
scroll to position [437, 0]
click at [114, 135] on span "[US_STATE] (2,029 units available)" at bounding box center [130, 135] width 166 height 13
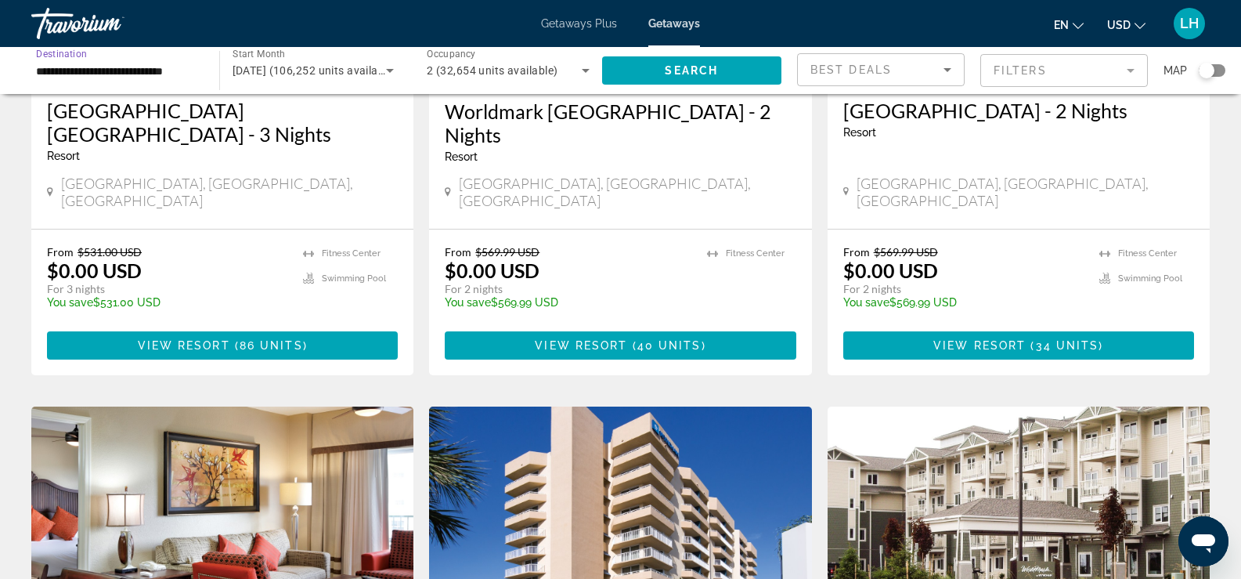
scroll to position [313, 0]
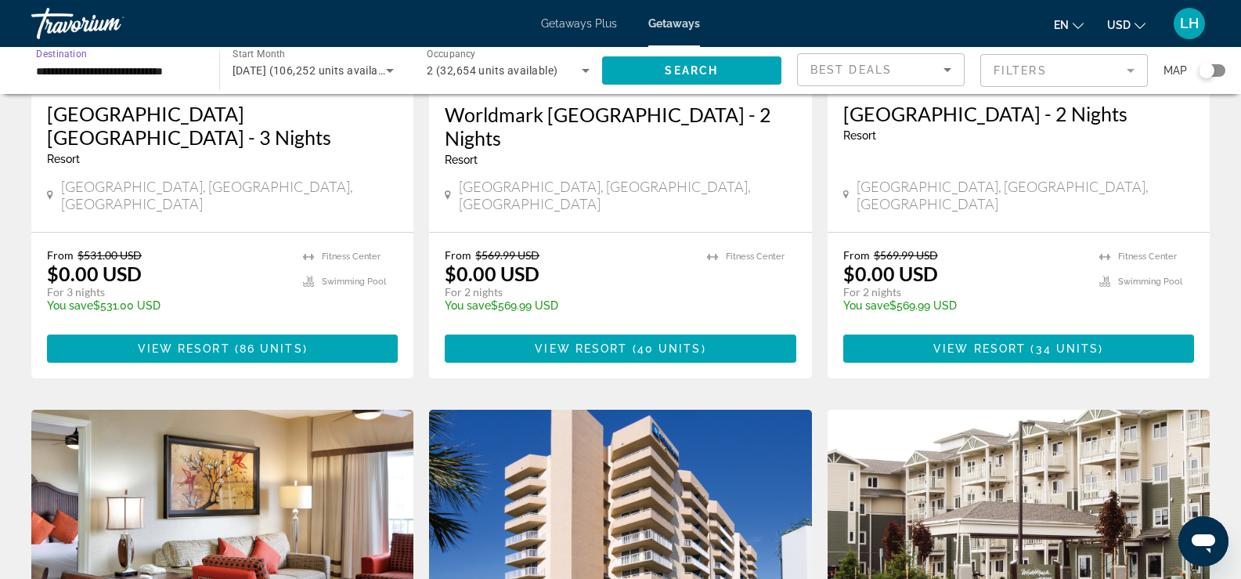
click at [96, 70] on input "**********" at bounding box center [117, 71] width 163 height 19
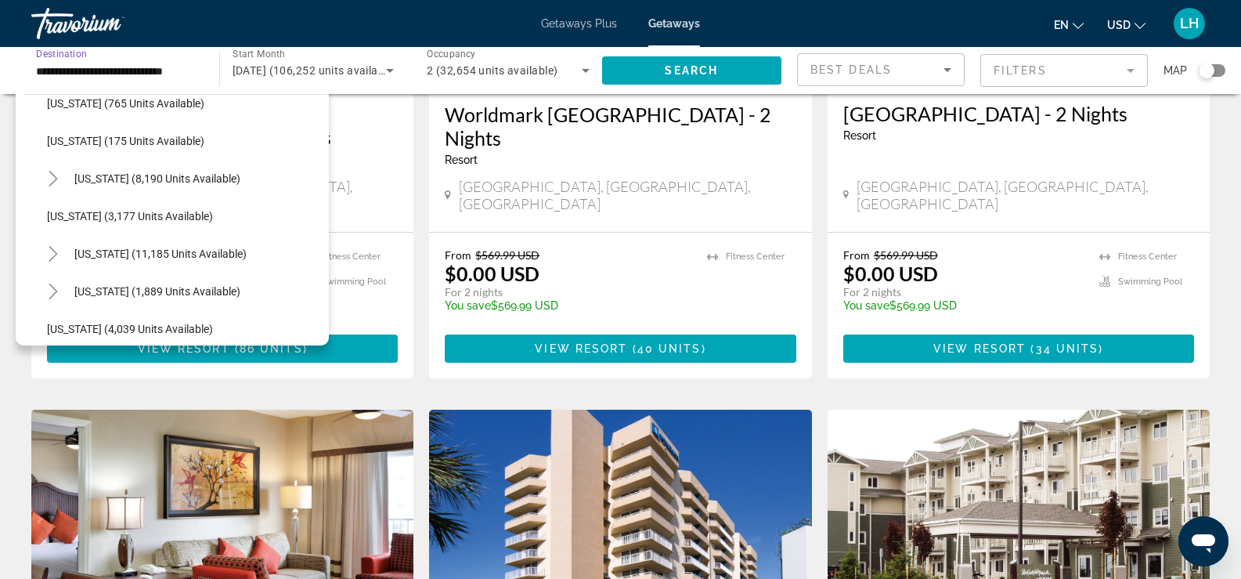
scroll to position [905, 0]
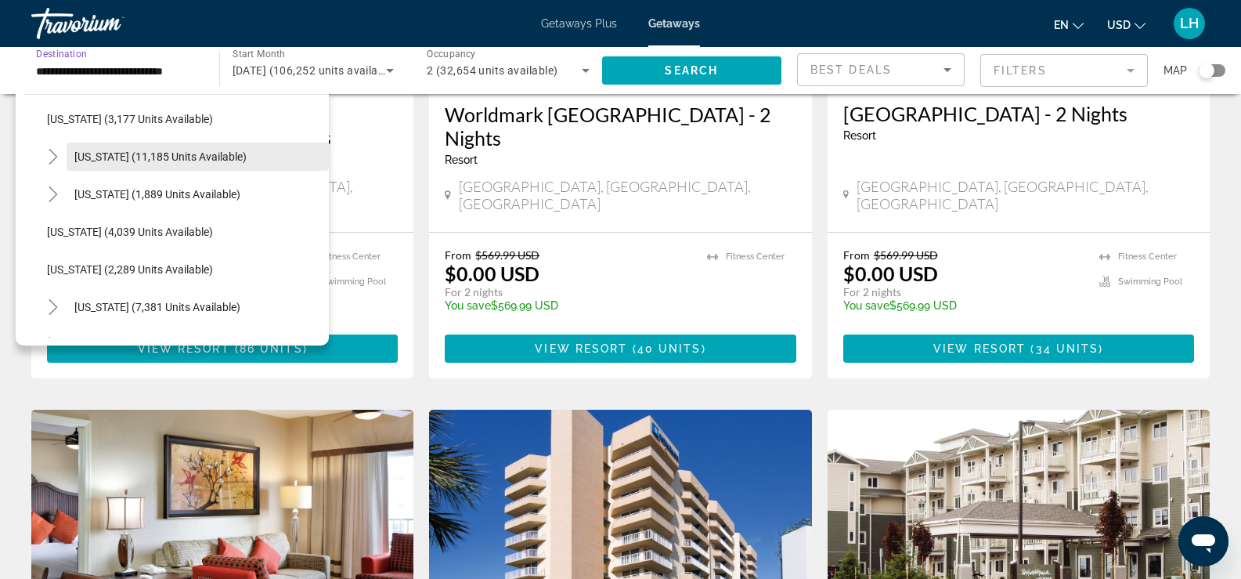
click at [143, 157] on span "[US_STATE] (11,185 units available)" at bounding box center [160, 156] width 172 height 13
type input "**********"
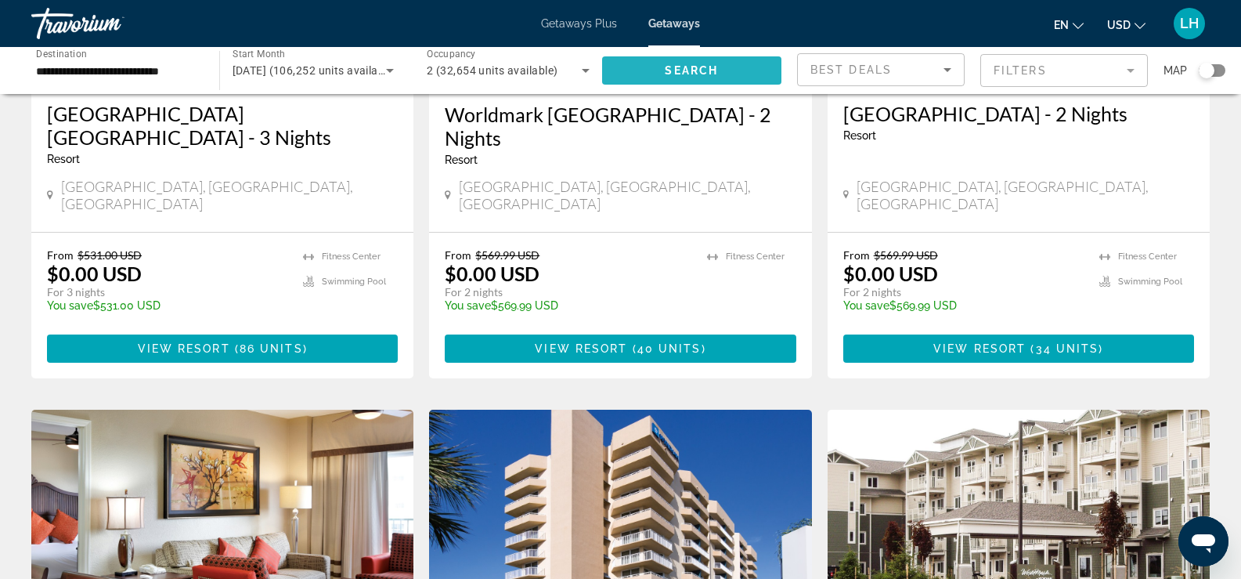
click at [694, 67] on span "Search" at bounding box center [691, 70] width 53 height 13
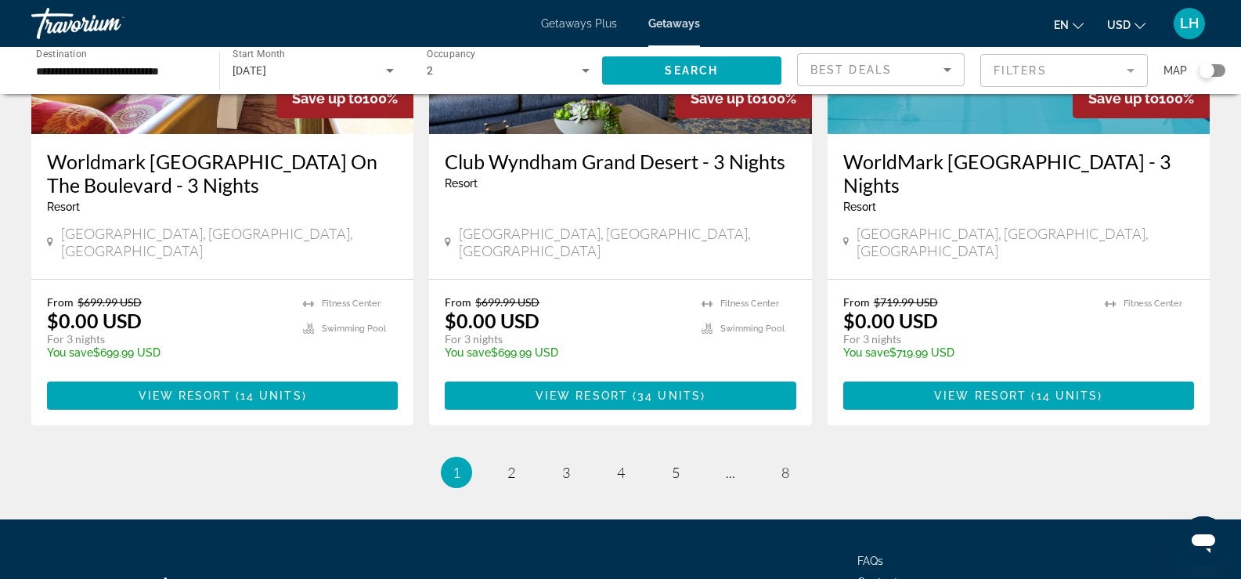
scroll to position [2025, 0]
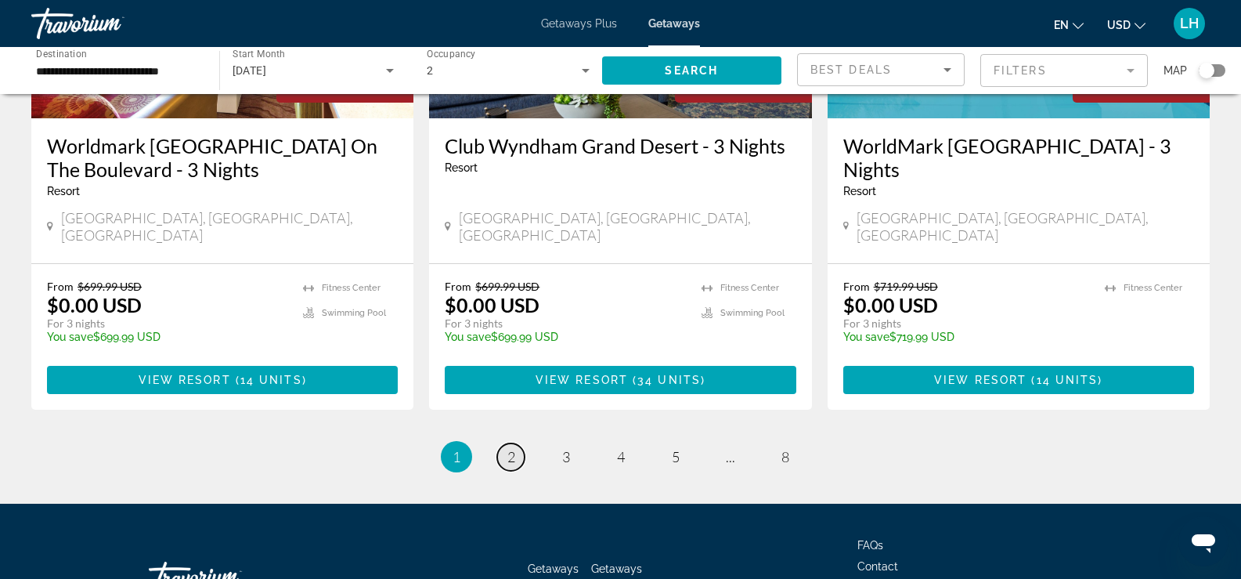
click at [516, 443] on link "page 2" at bounding box center [510, 456] width 27 height 27
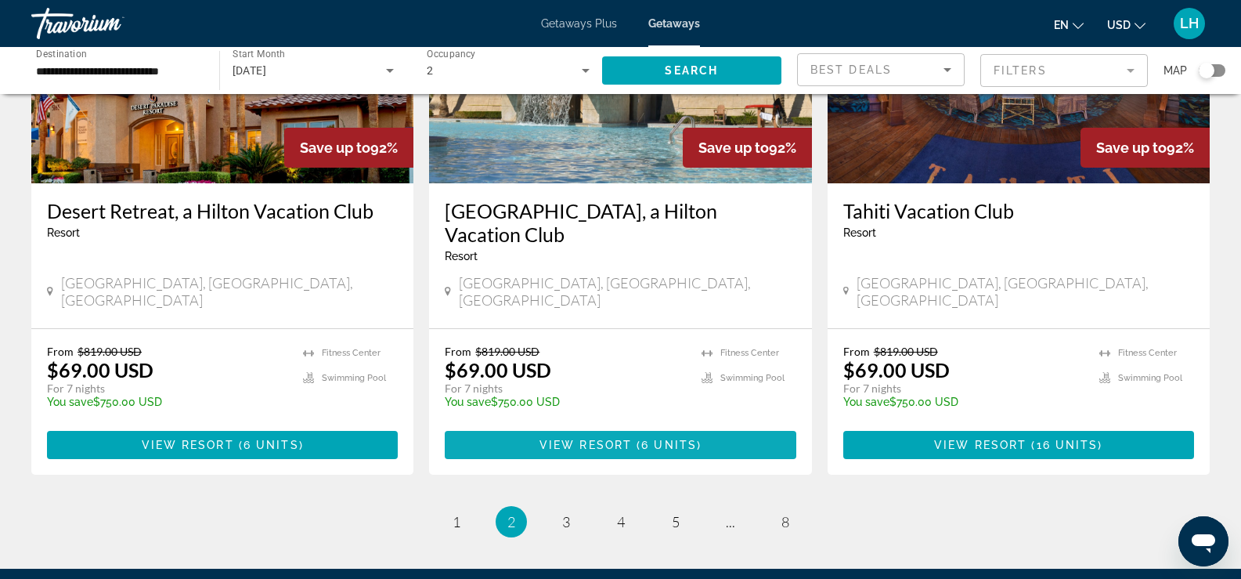
scroll to position [1900, 0]
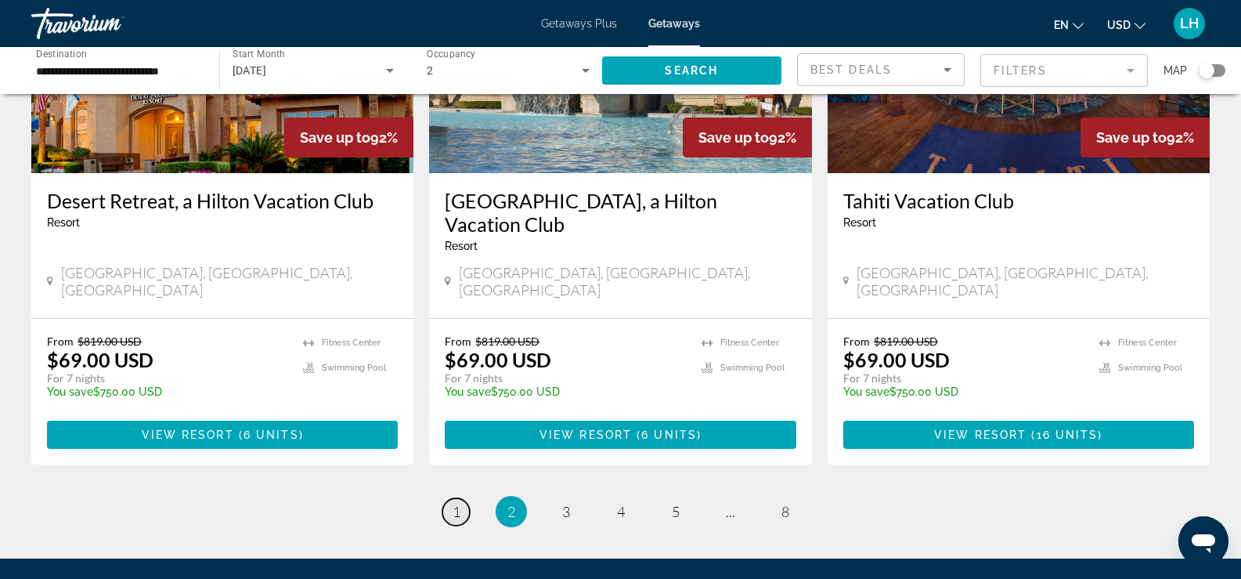
click at [460, 503] on span "1" at bounding box center [457, 511] width 8 height 17
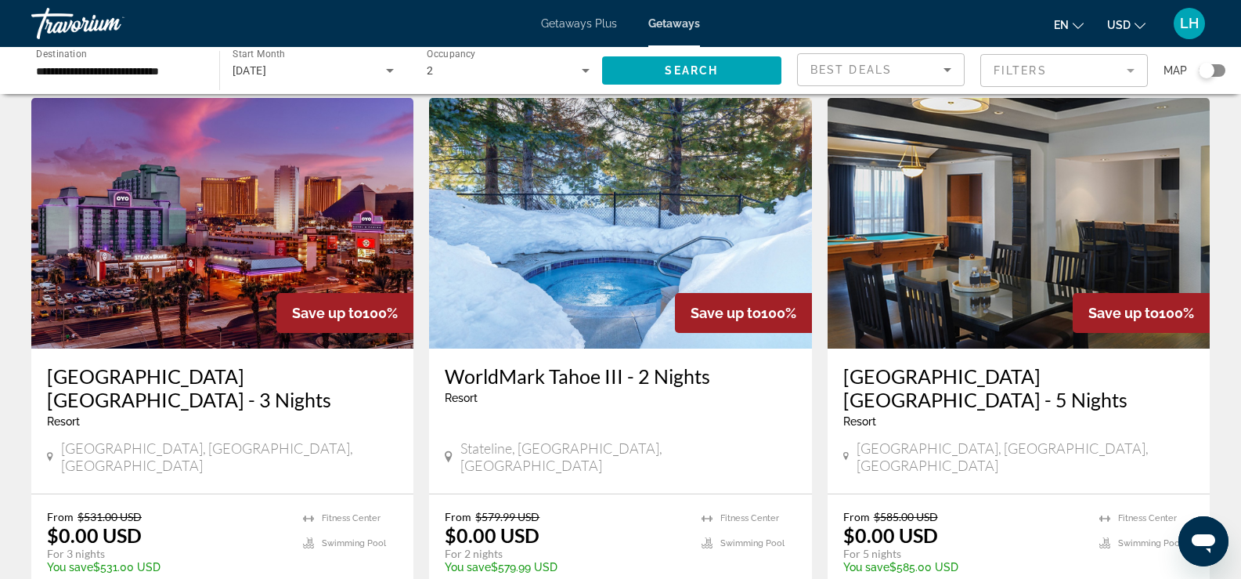
scroll to position [78, 0]
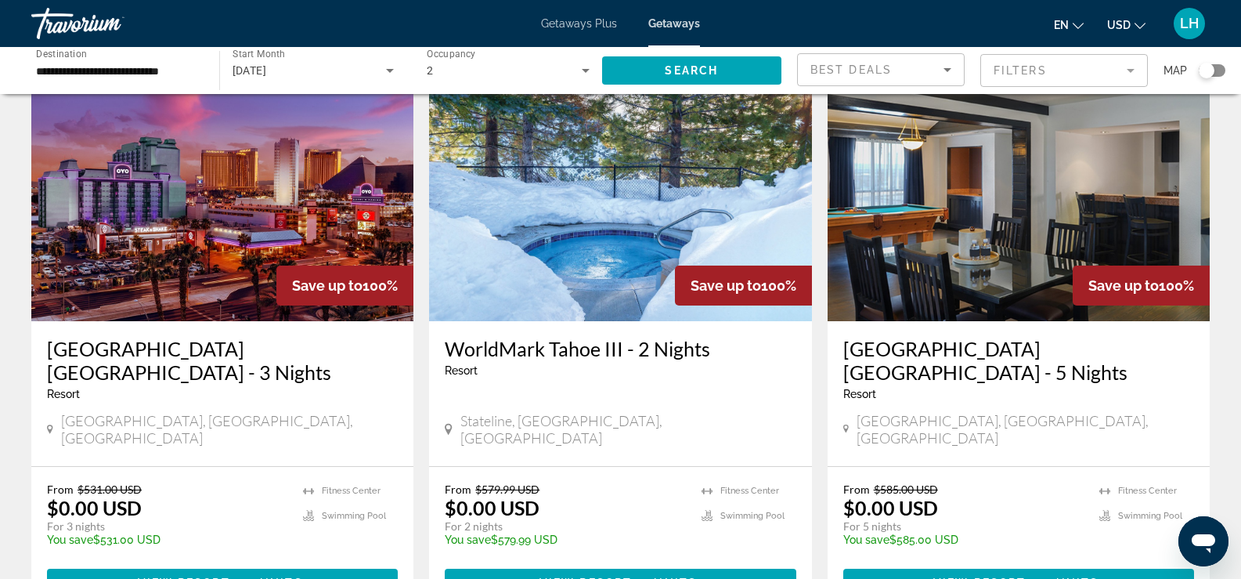
click at [996, 349] on h3 "[GEOGRAPHIC_DATA] [GEOGRAPHIC_DATA] - 5 Nights" at bounding box center [1019, 360] width 351 height 47
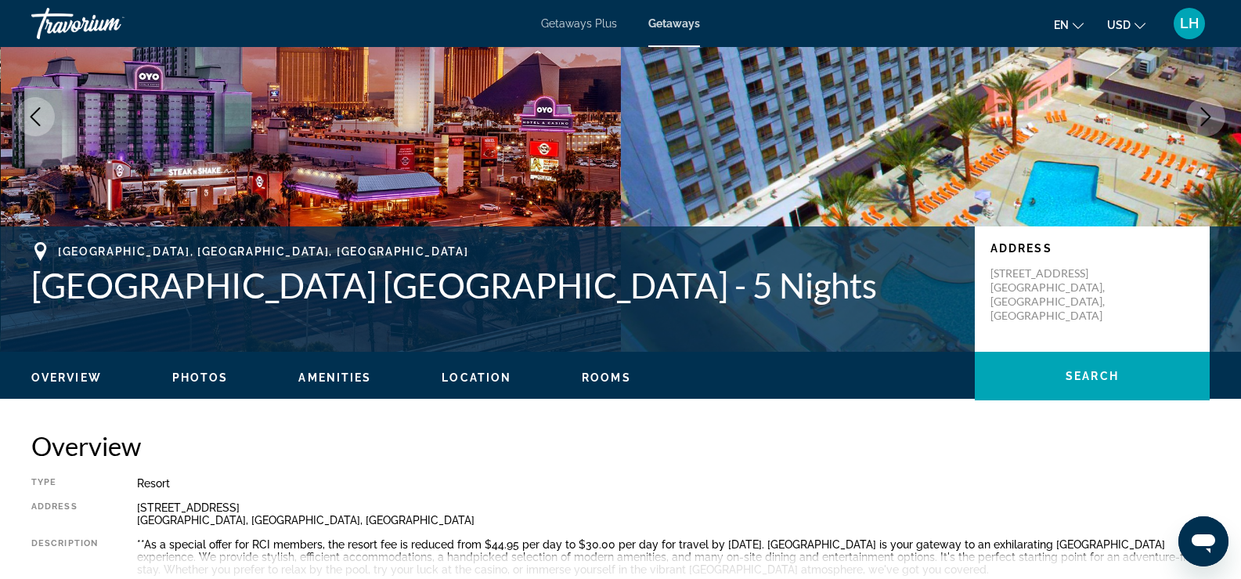
scroll to position [235, 0]
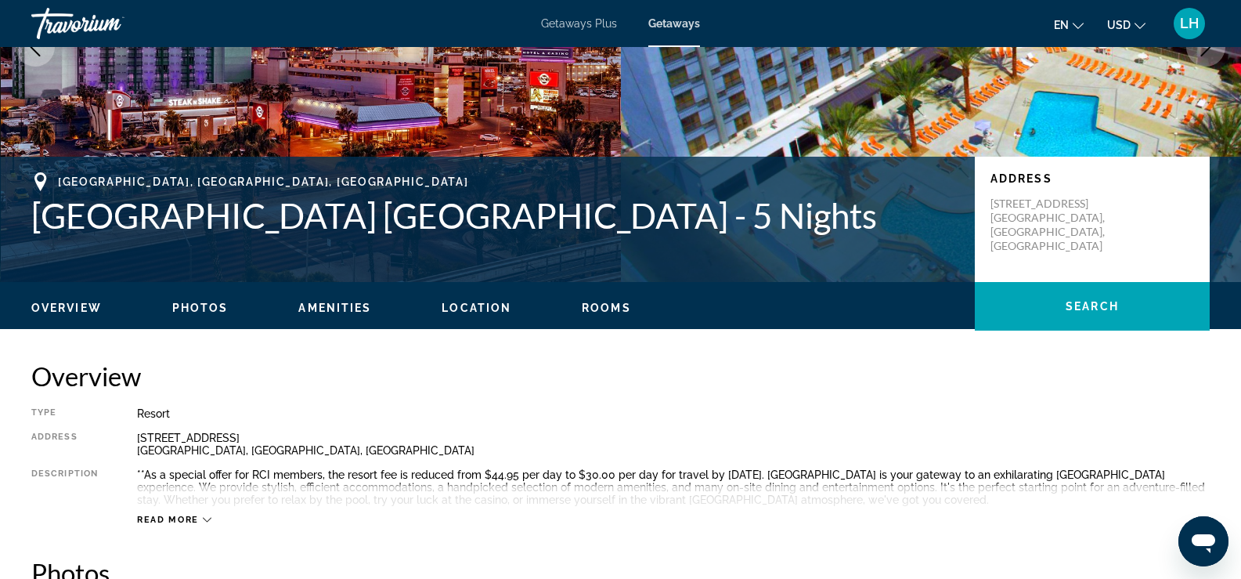
click at [199, 305] on span "Photos" at bounding box center [200, 308] width 56 height 13
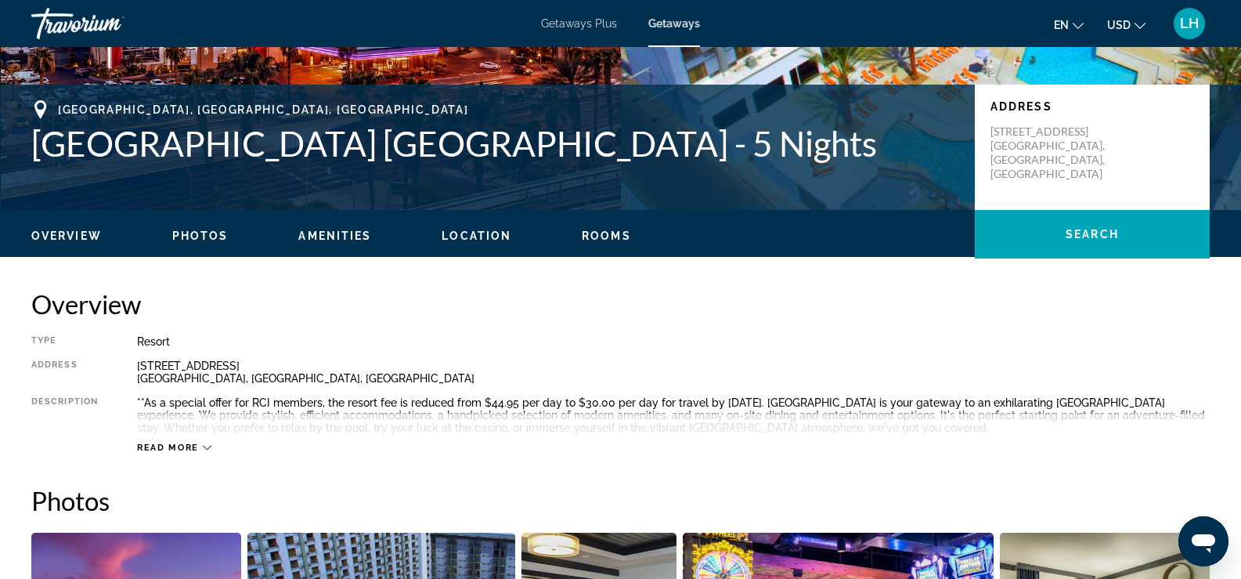
scroll to position [306, 0]
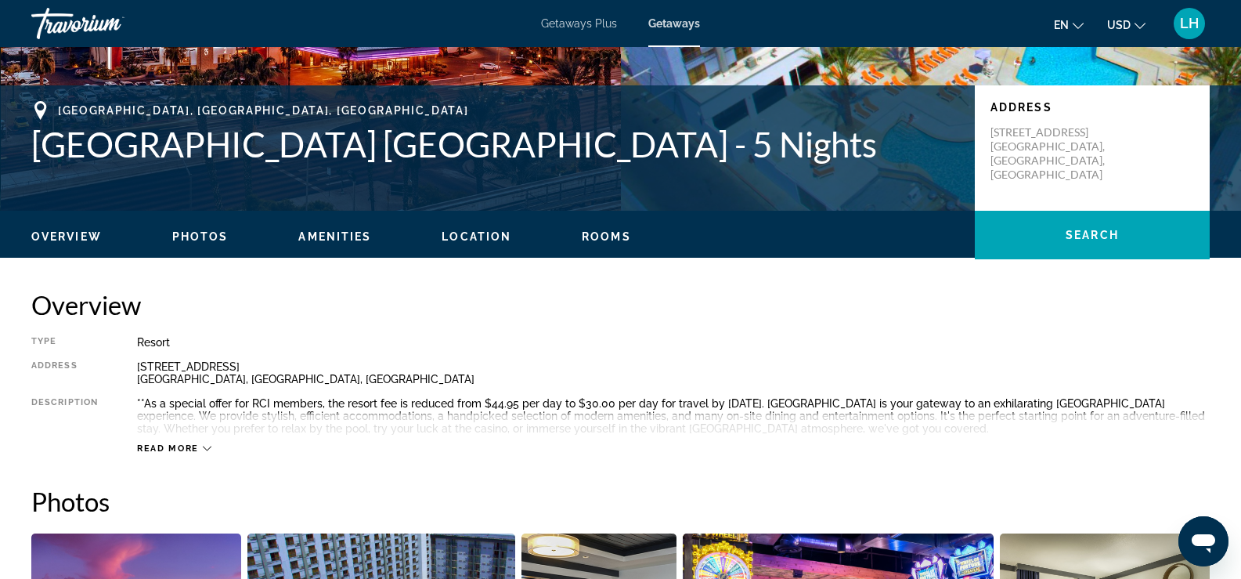
click at [50, 235] on span "Overview" at bounding box center [66, 236] width 70 height 13
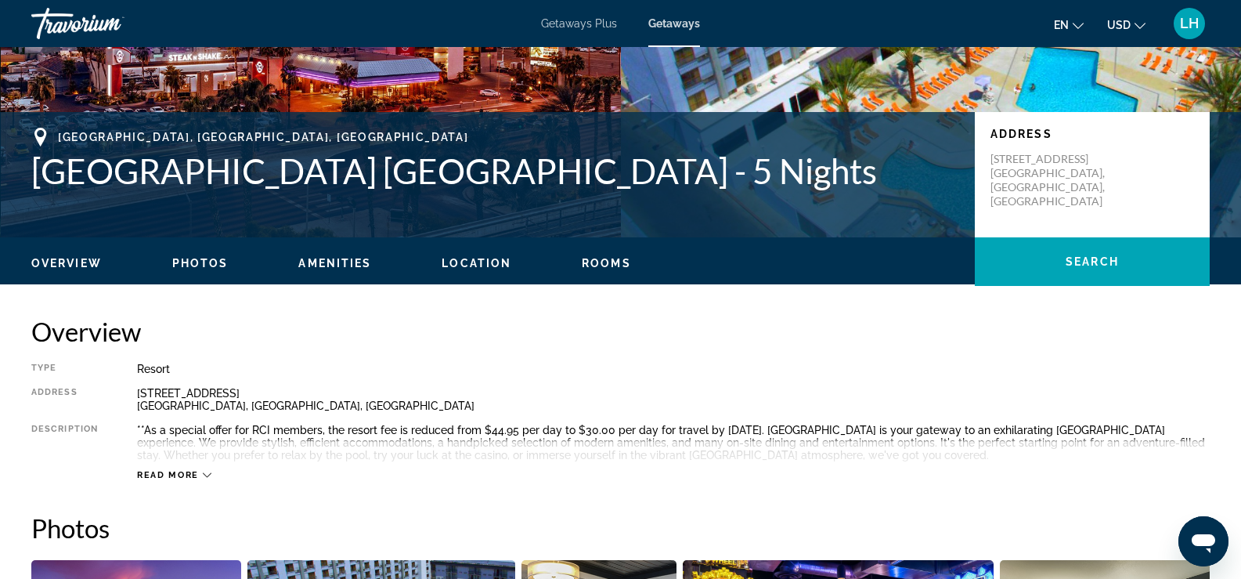
scroll to position [266, 0]
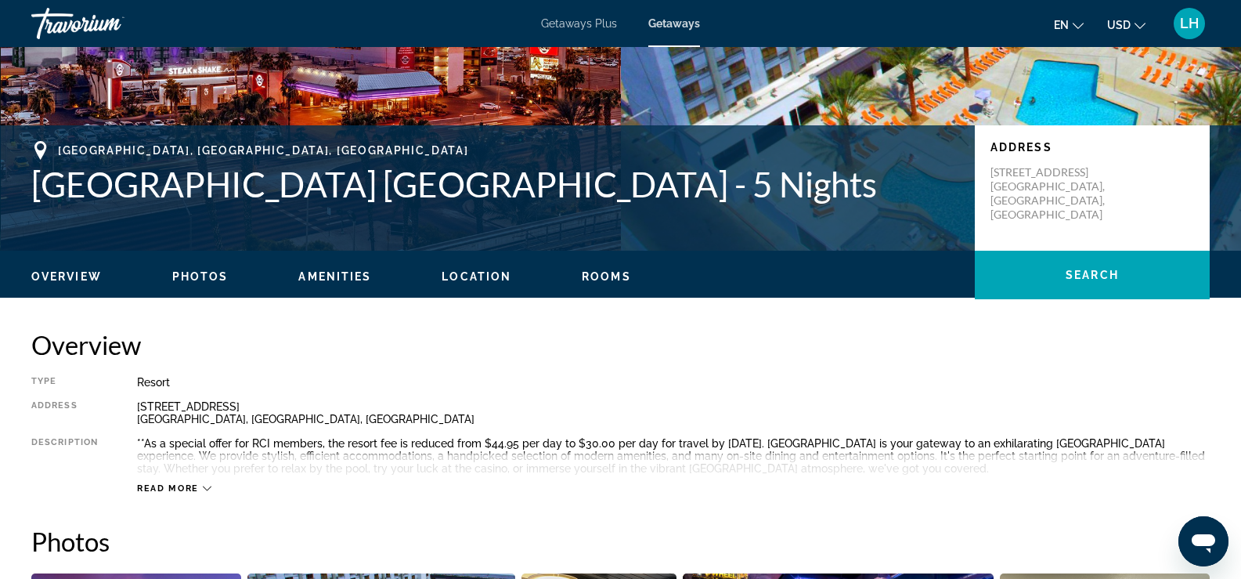
click at [329, 272] on span "Amenities" at bounding box center [334, 276] width 73 height 13
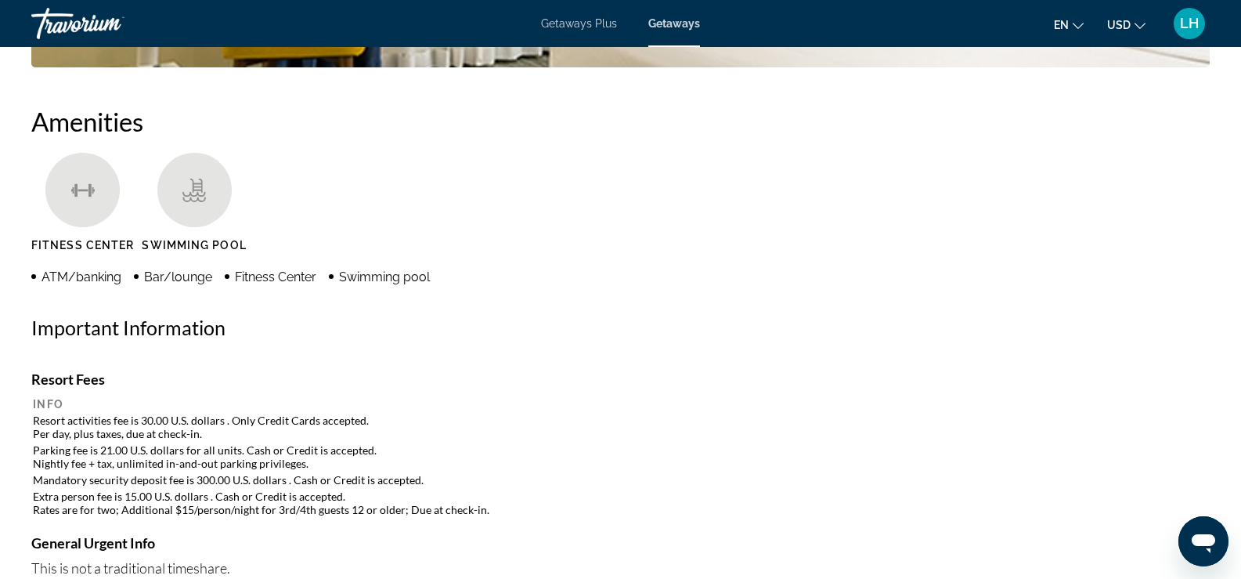
scroll to position [1180, 0]
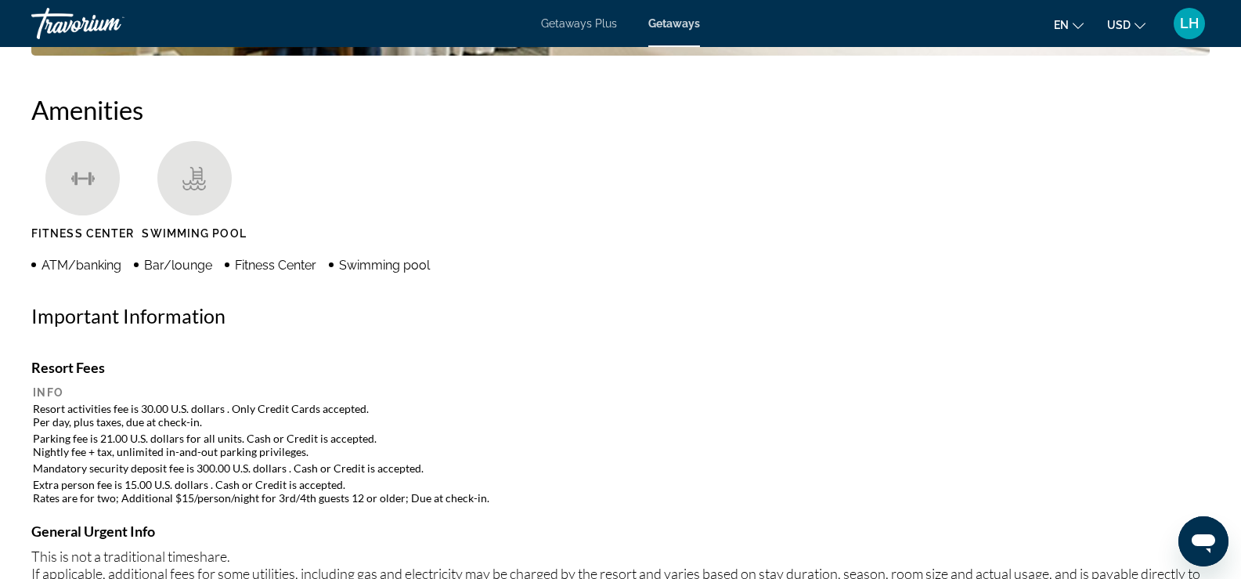
click at [575, 25] on span "Getaways Plus" at bounding box center [579, 23] width 76 height 13
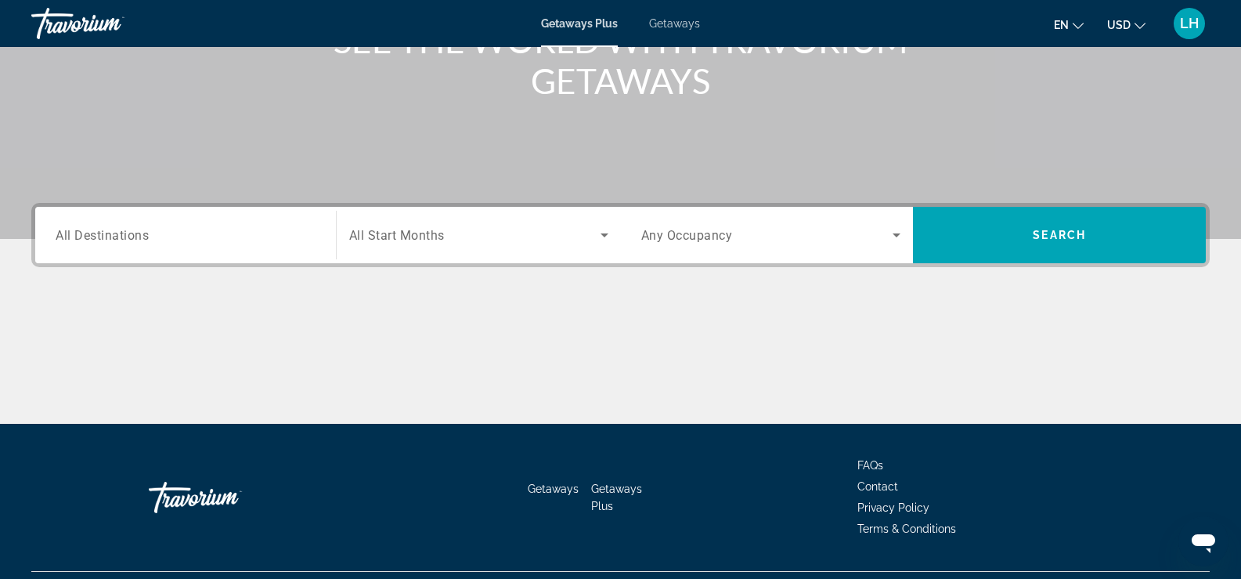
scroll to position [235, 0]
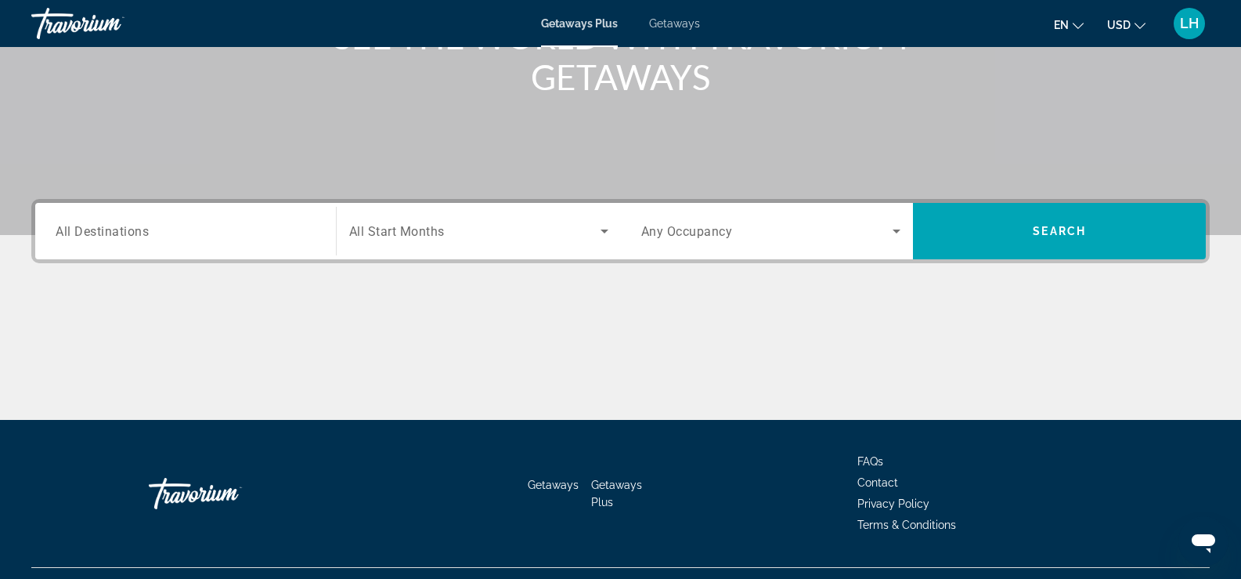
click at [129, 229] on span "All Destinations" at bounding box center [102, 230] width 93 height 15
click at [129, 229] on input "Destination All Destinations" at bounding box center [186, 231] width 260 height 19
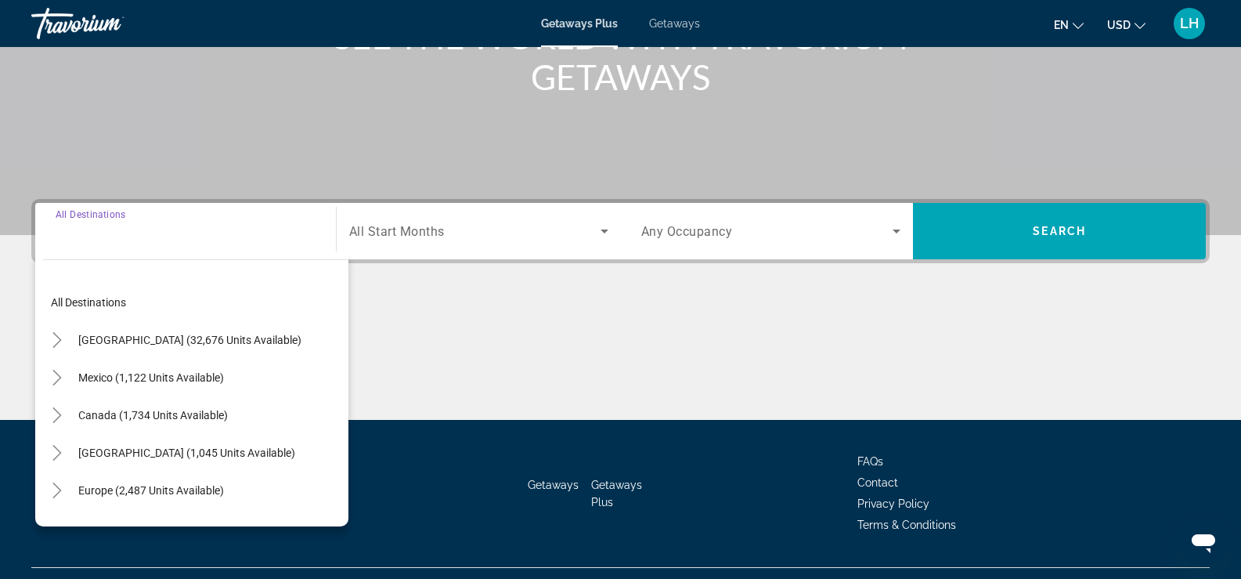
scroll to position [268, 0]
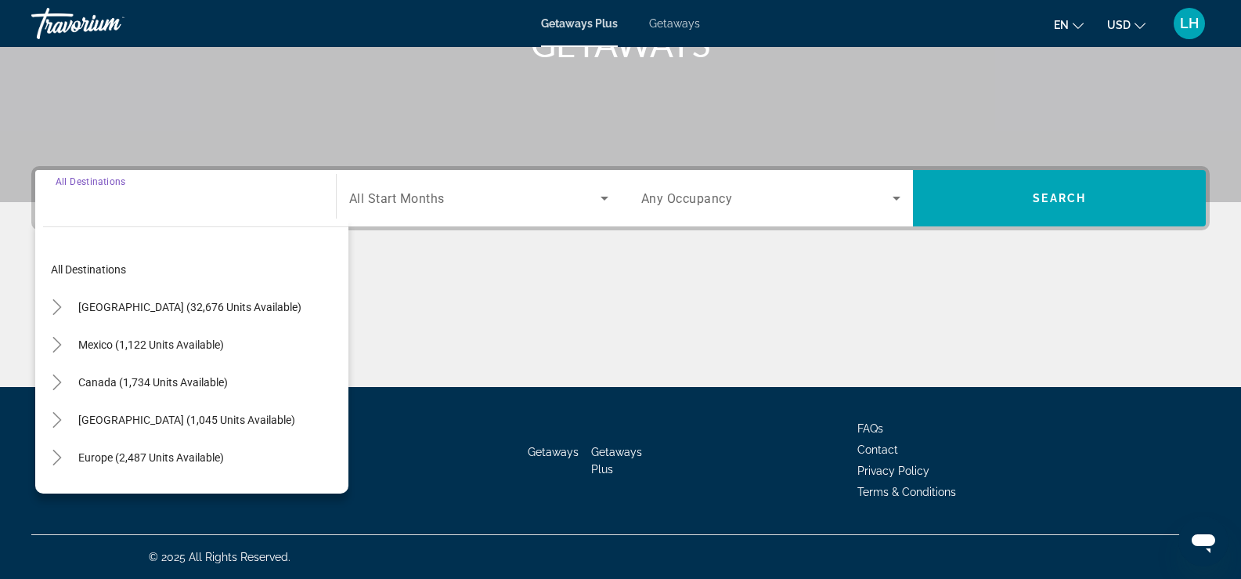
click at [115, 303] on span "[GEOGRAPHIC_DATA] (32,676 units available)" at bounding box center [189, 307] width 223 height 13
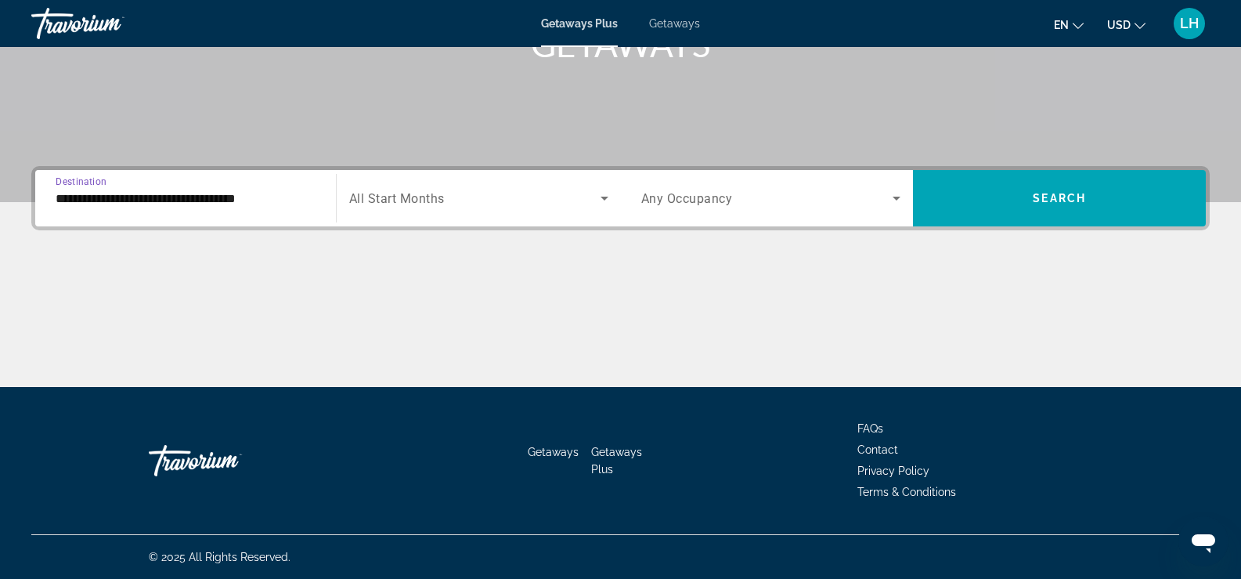
click at [226, 198] on input "**********" at bounding box center [186, 199] width 260 height 19
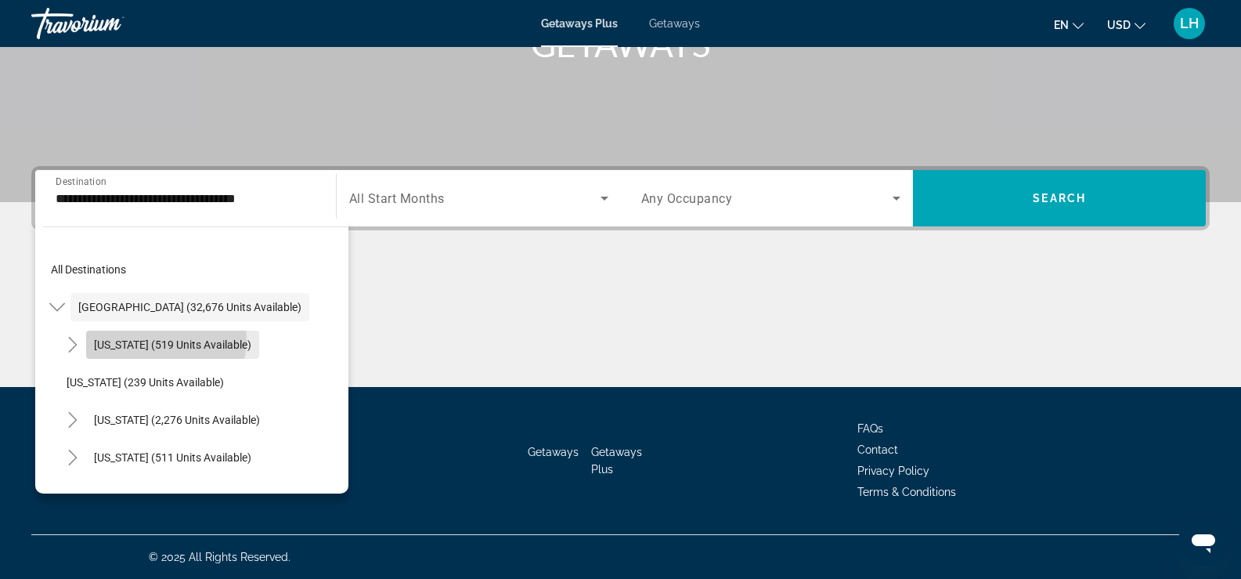
click at [165, 340] on span "[US_STATE] (519 units available)" at bounding box center [172, 344] width 157 height 13
type input "**********"
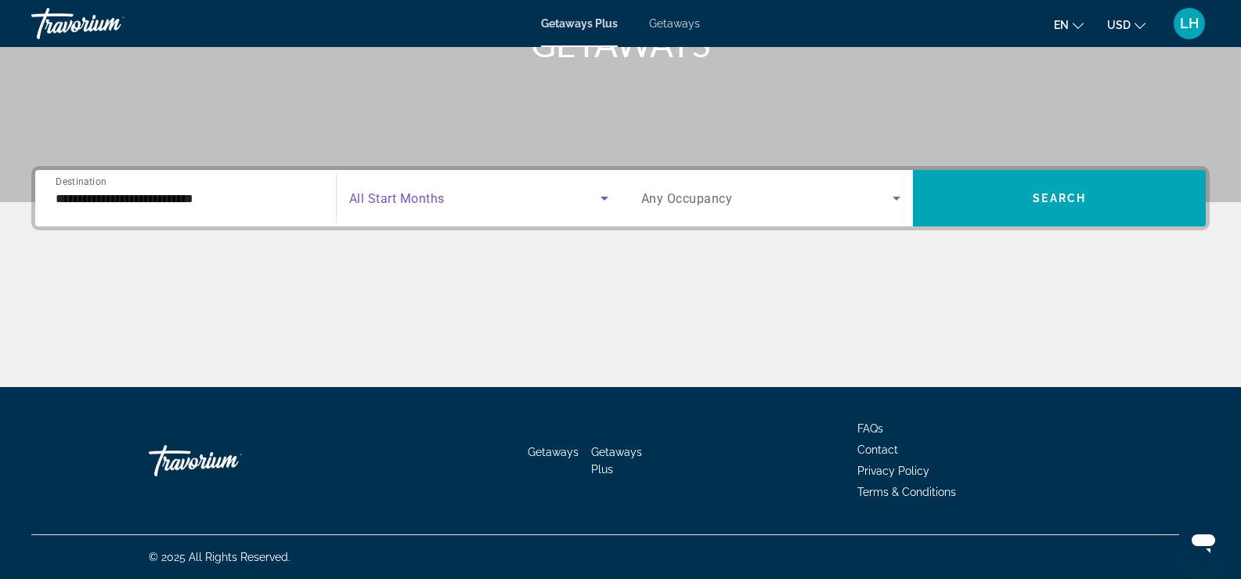
click at [521, 199] on span "Search widget" at bounding box center [474, 198] width 251 height 19
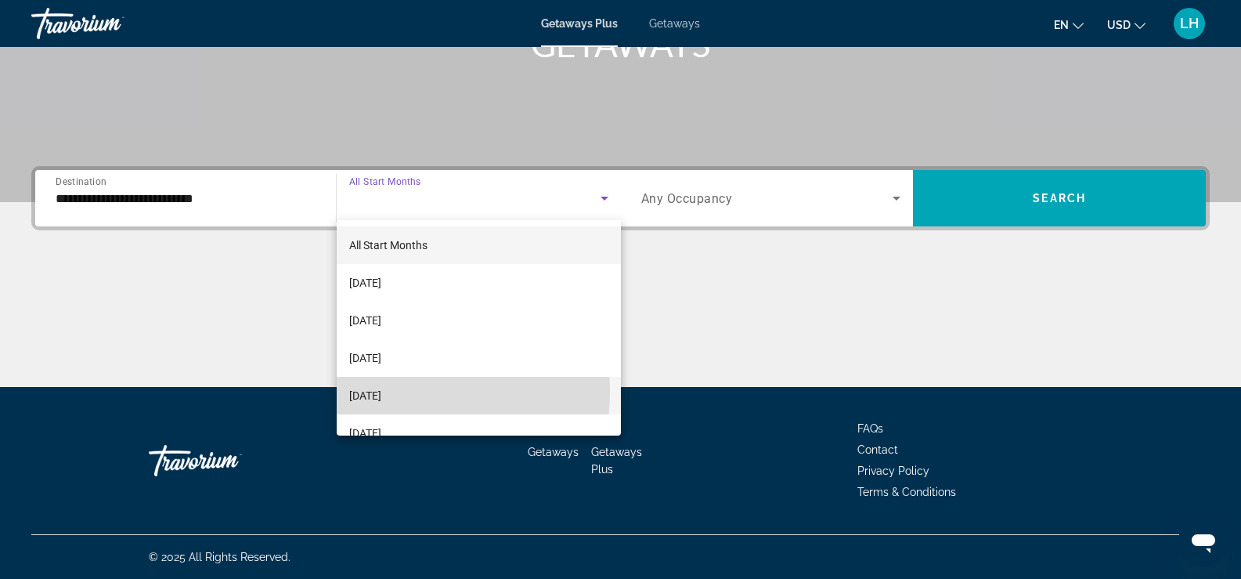
click at [381, 392] on span "[DATE]" at bounding box center [365, 395] width 32 height 19
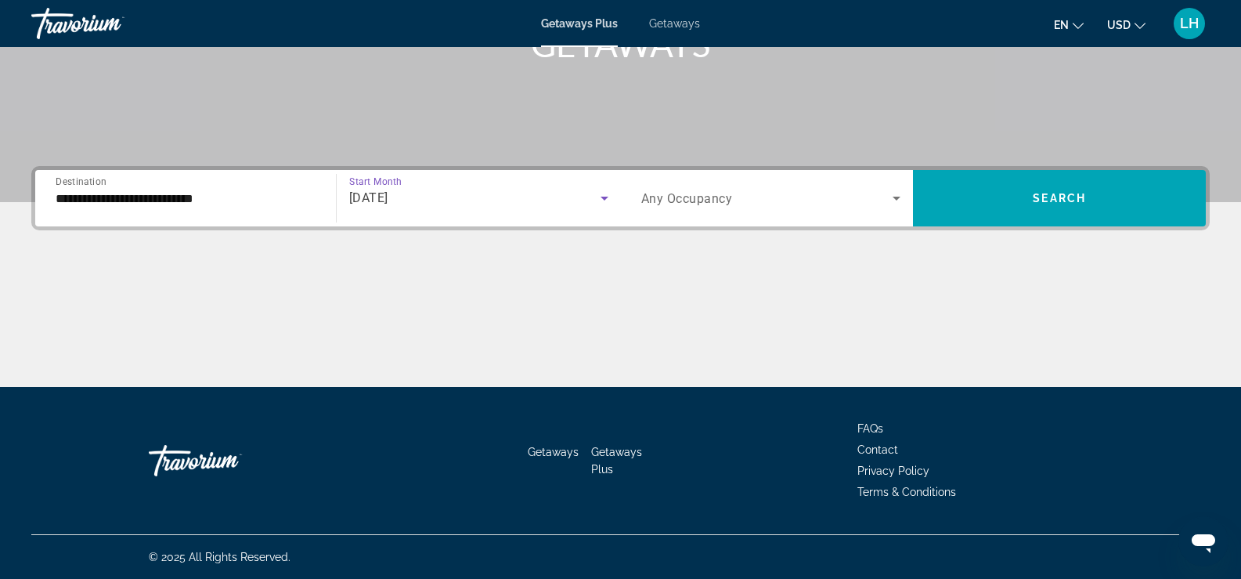
click at [773, 202] on span "Search widget" at bounding box center [767, 198] width 252 height 19
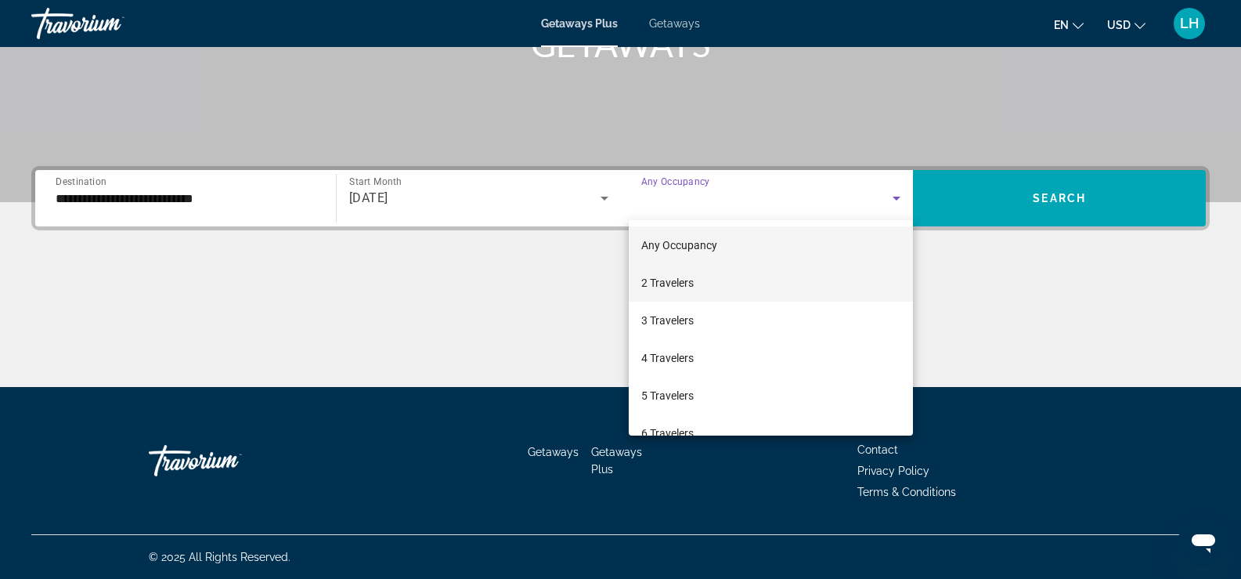
click at [674, 283] on span "2 Travelers" at bounding box center [667, 282] width 52 height 19
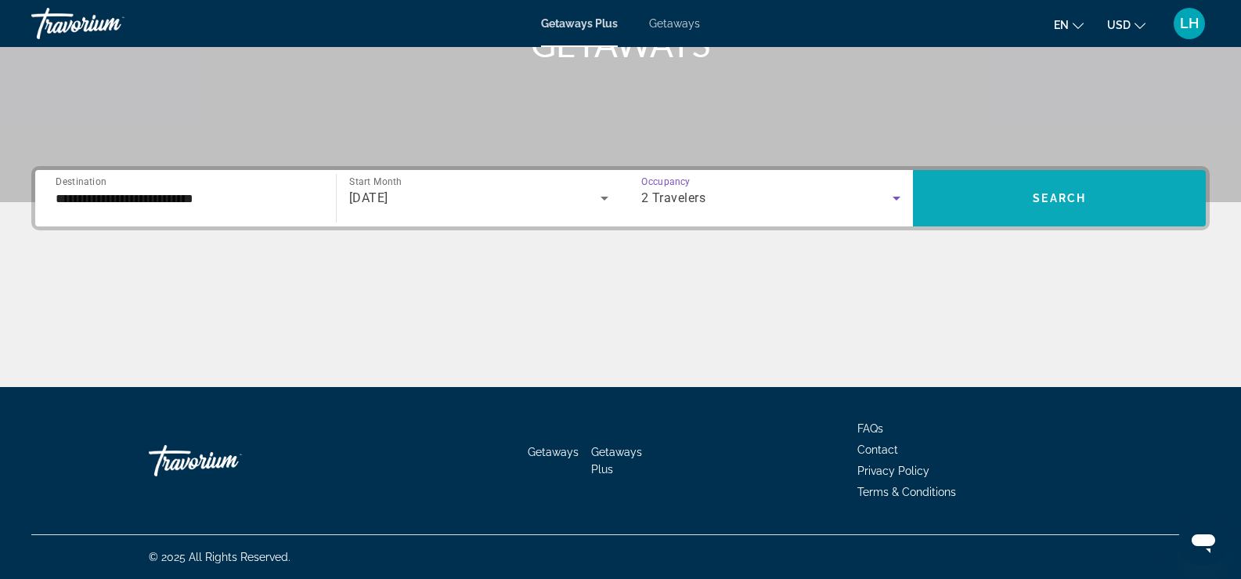
click at [1033, 196] on span "Search" at bounding box center [1059, 198] width 53 height 13
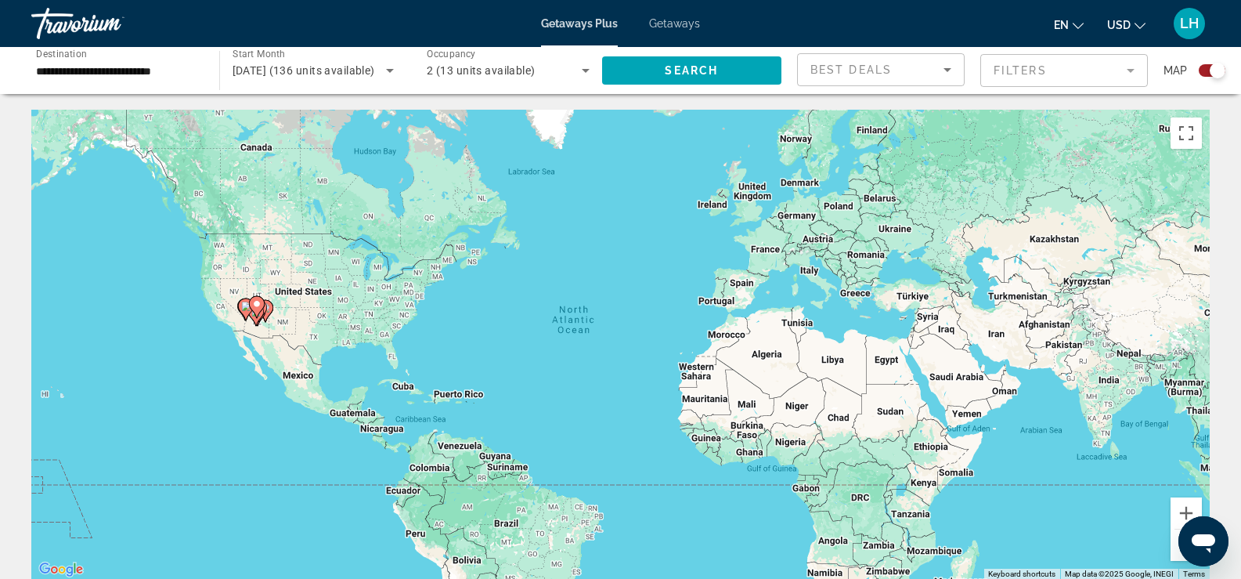
click at [1218, 70] on div "Search widget" at bounding box center [1218, 71] width 16 height 16
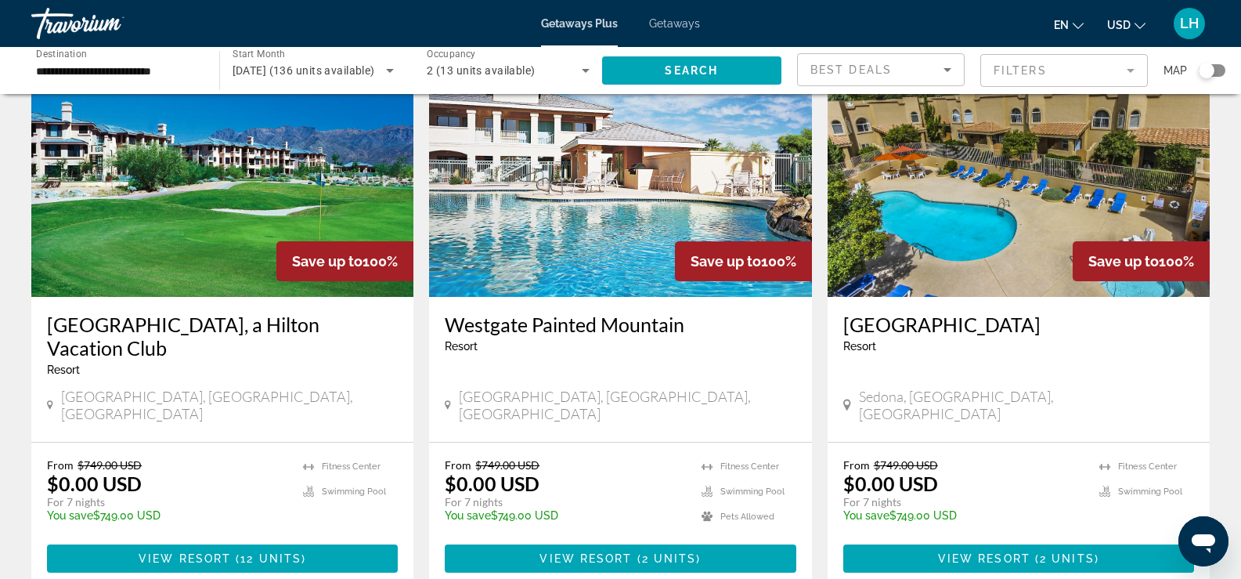
scroll to position [78, 0]
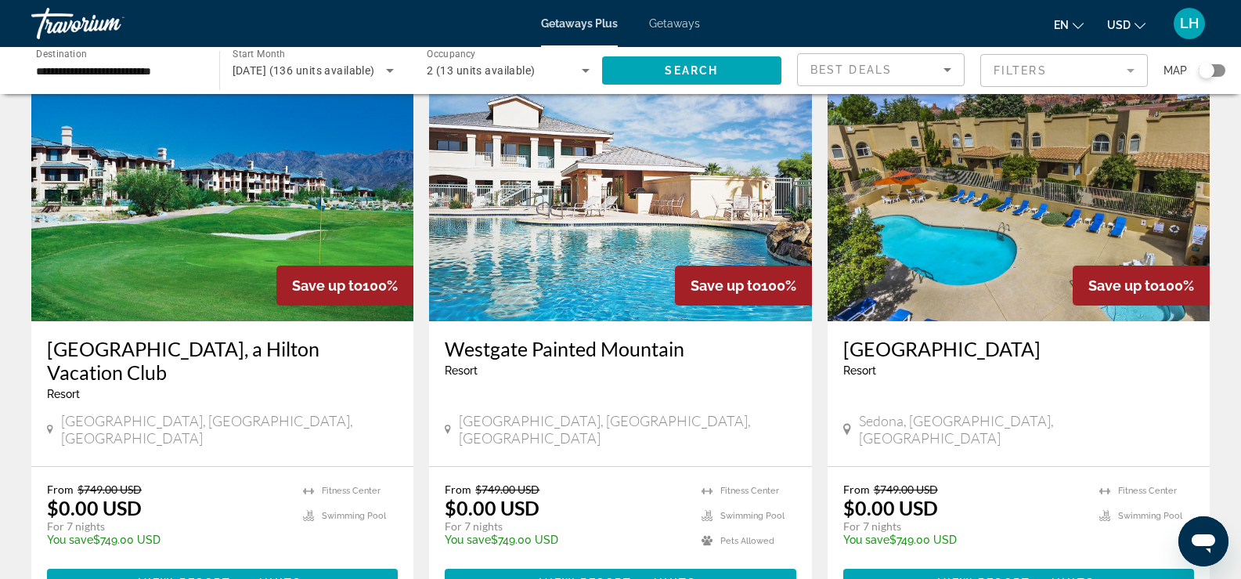
click at [74, 73] on input "**********" at bounding box center [117, 71] width 163 height 19
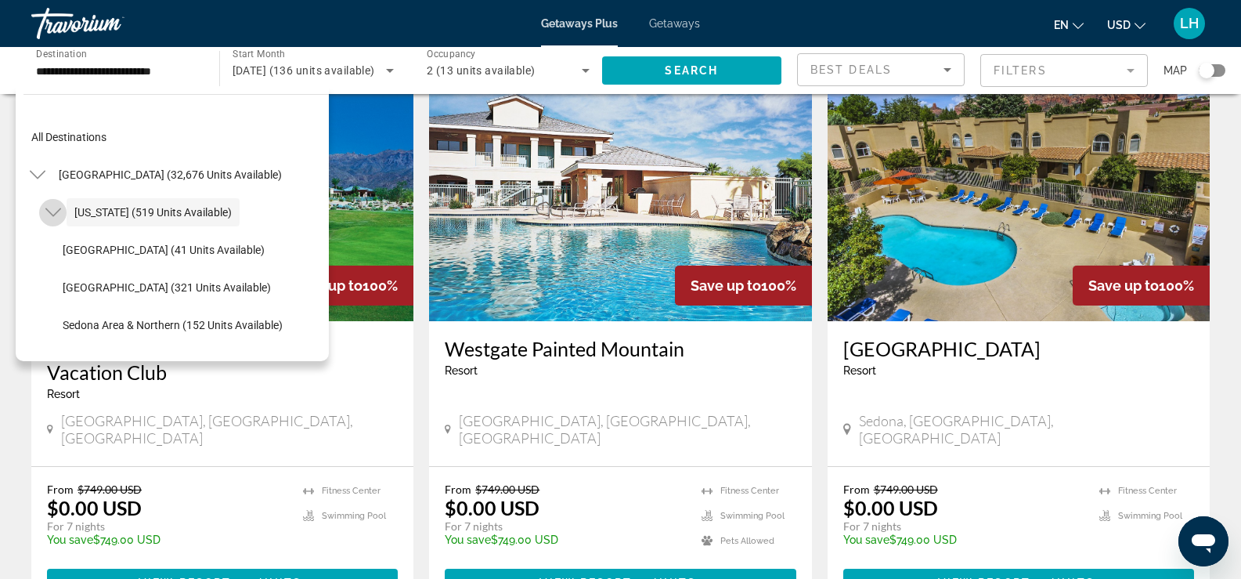
click at [50, 212] on icon "Toggle Arizona (519 units available)" at bounding box center [53, 212] width 16 height 9
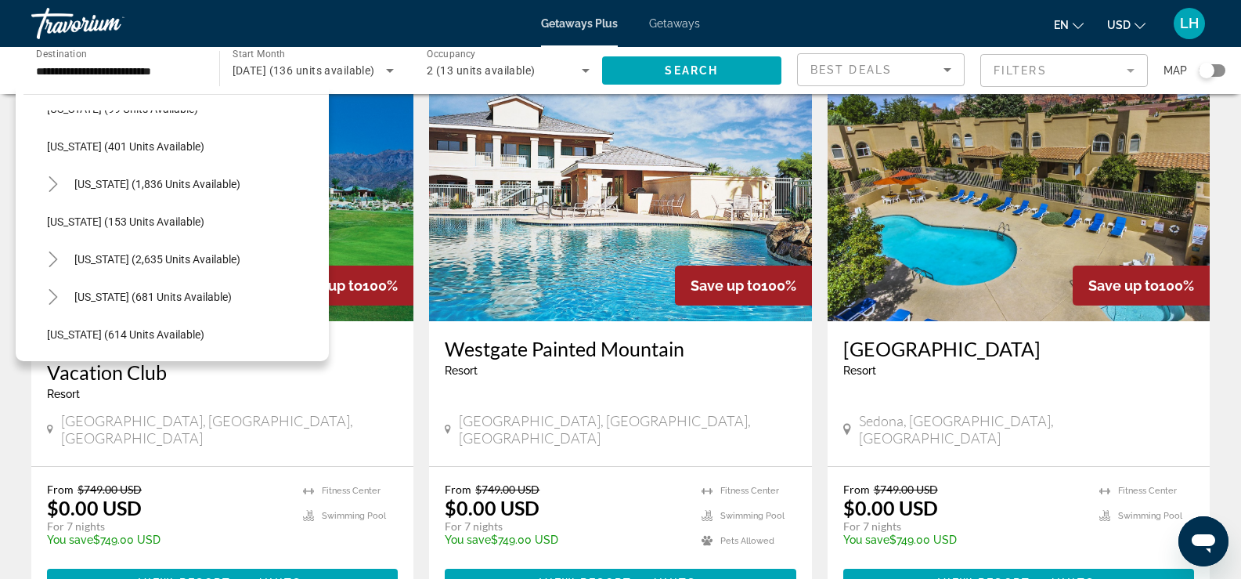
scroll to position [783, 0]
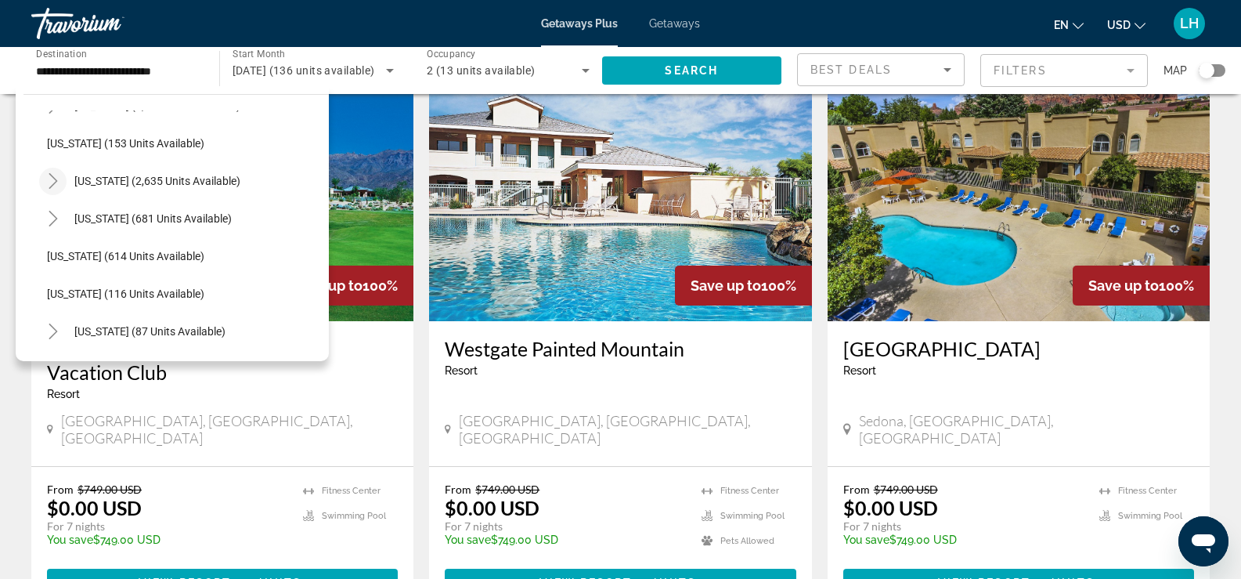
click at [55, 182] on icon "Toggle Nevada (2,635 units available)" at bounding box center [53, 181] width 9 height 16
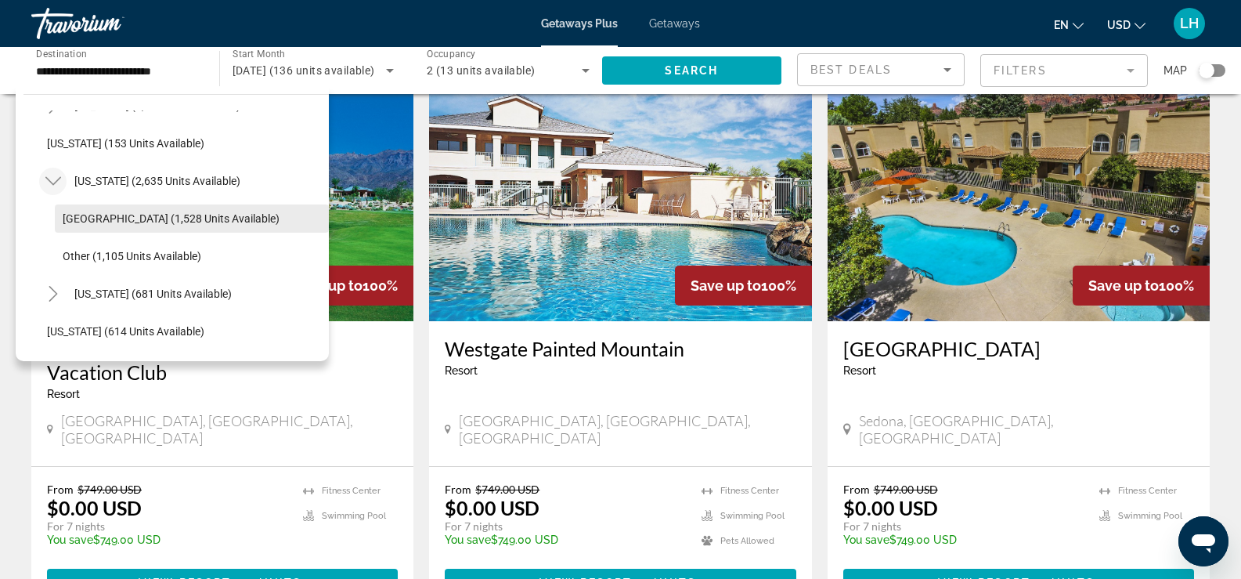
click at [67, 212] on span "[GEOGRAPHIC_DATA] (1,528 units available)" at bounding box center [171, 218] width 217 height 13
type input "**********"
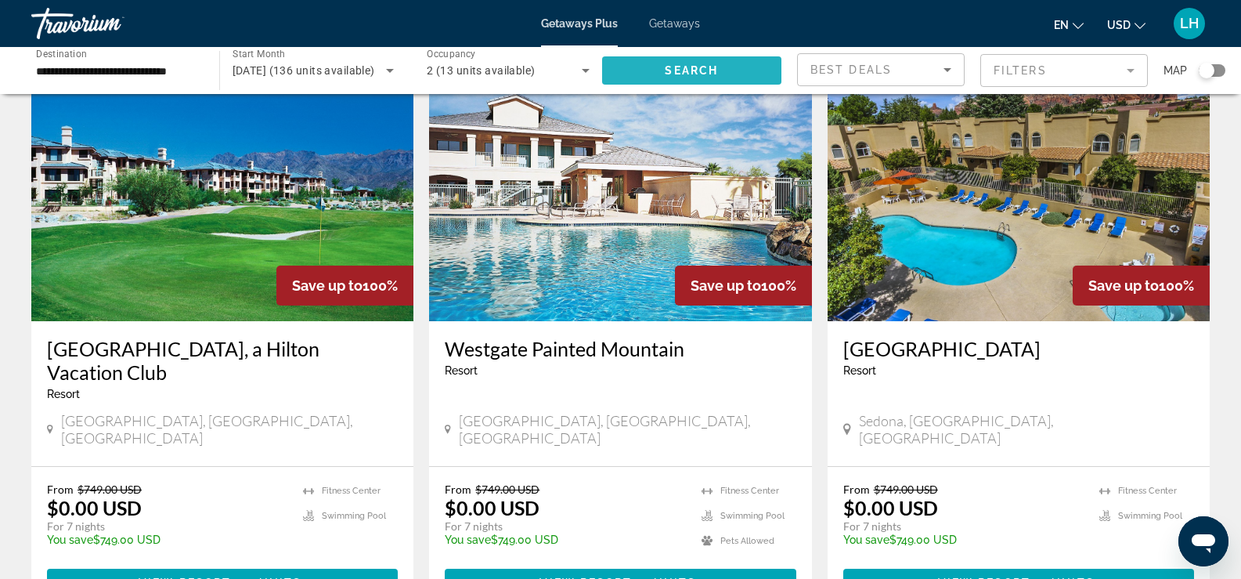
click at [680, 67] on span "Search" at bounding box center [691, 70] width 53 height 13
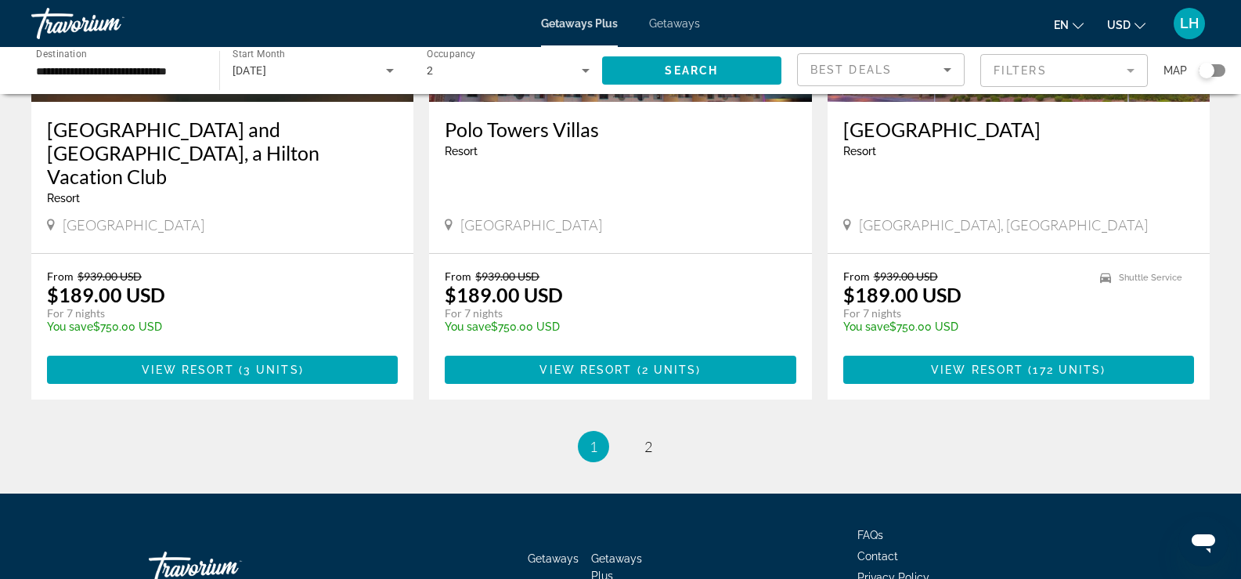
scroll to position [2025, 0]
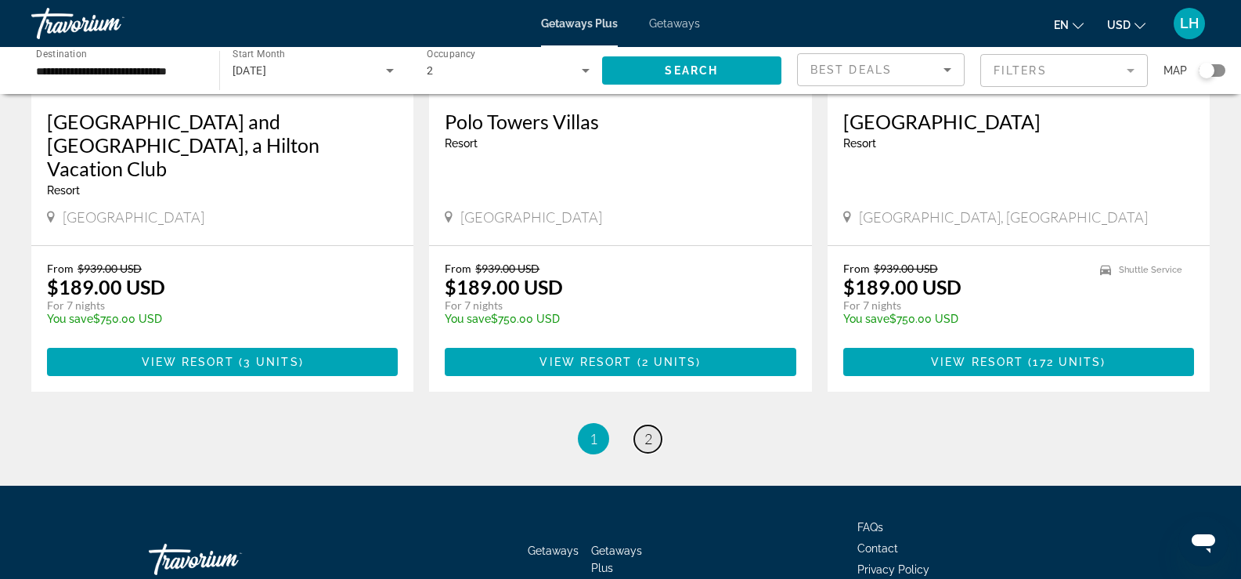
click at [651, 430] on span "2" at bounding box center [649, 438] width 8 height 17
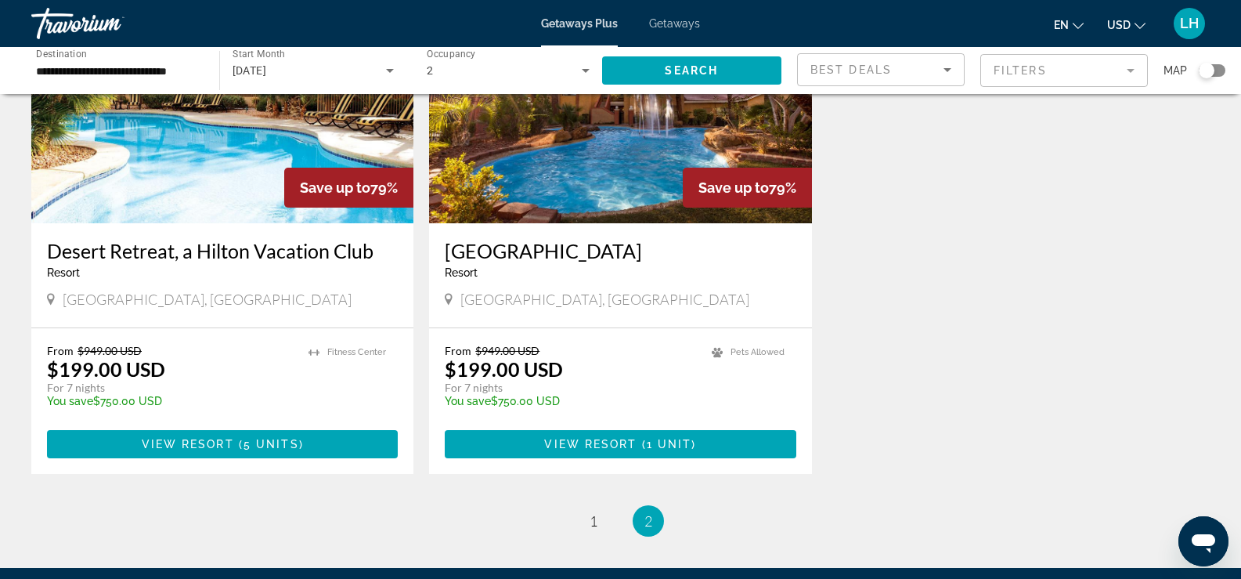
scroll to position [890, 0]
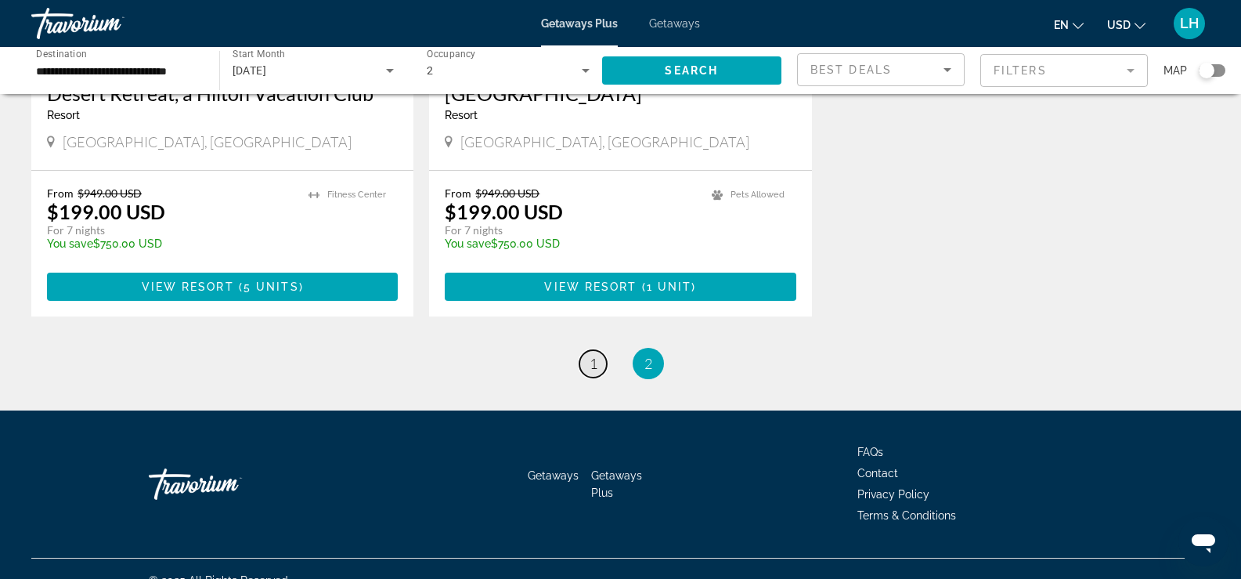
click at [592, 355] on span "1" at bounding box center [594, 363] width 8 height 17
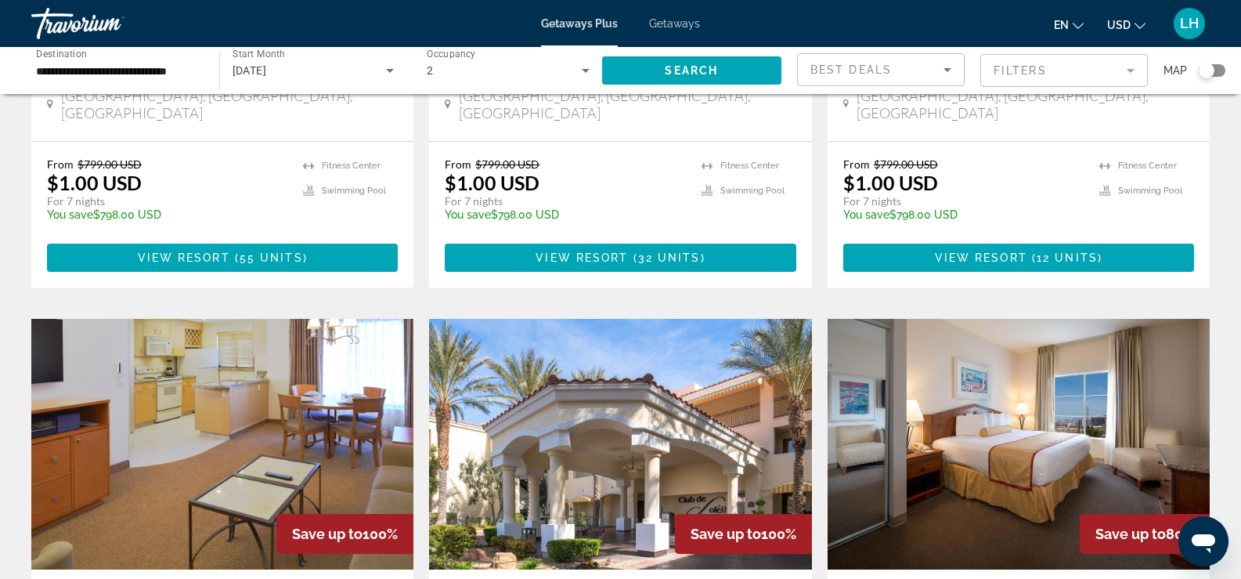
scroll to position [940, 0]
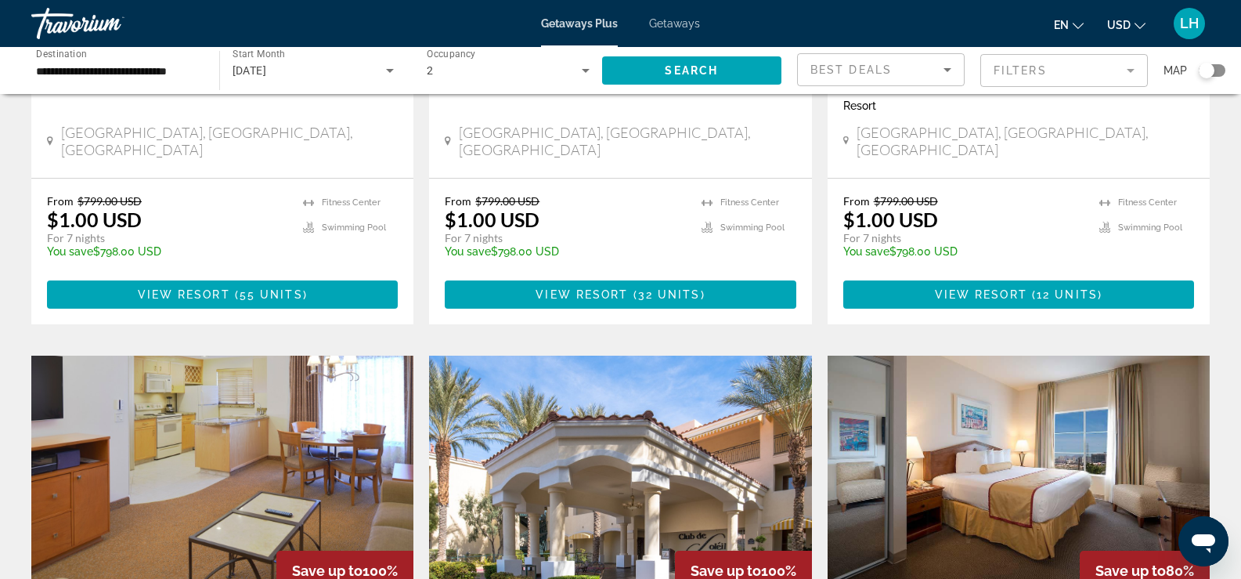
click at [666, 23] on span "Getaways" at bounding box center [674, 23] width 51 height 13
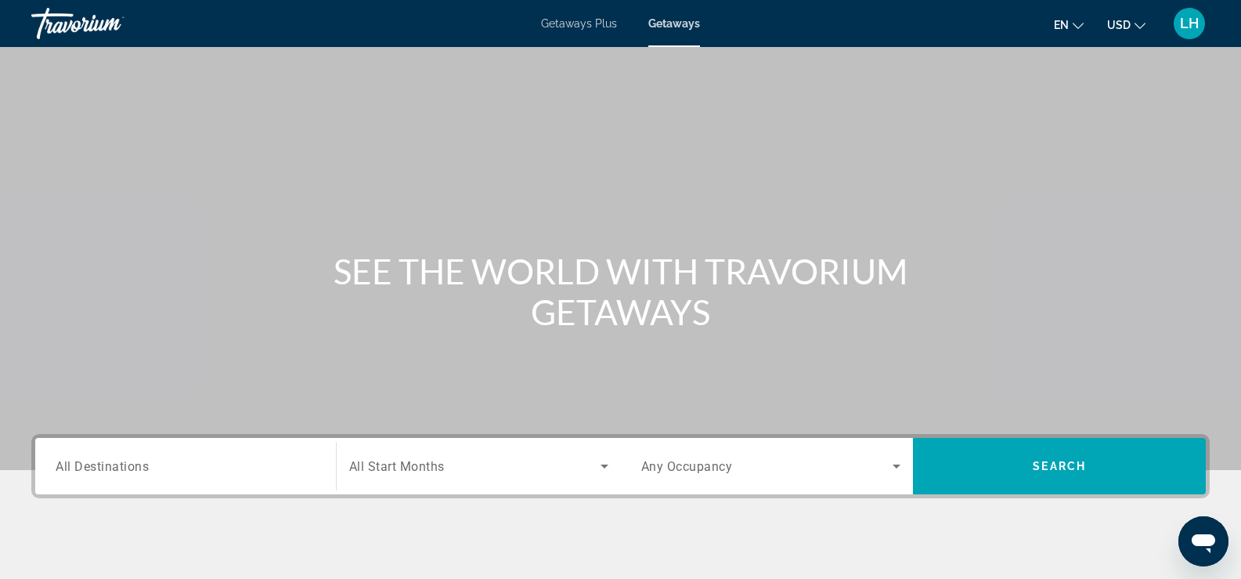
click at [103, 466] on span "All Destinations" at bounding box center [102, 465] width 93 height 15
click at [103, 466] on input "Destination All Destinations" at bounding box center [186, 466] width 260 height 19
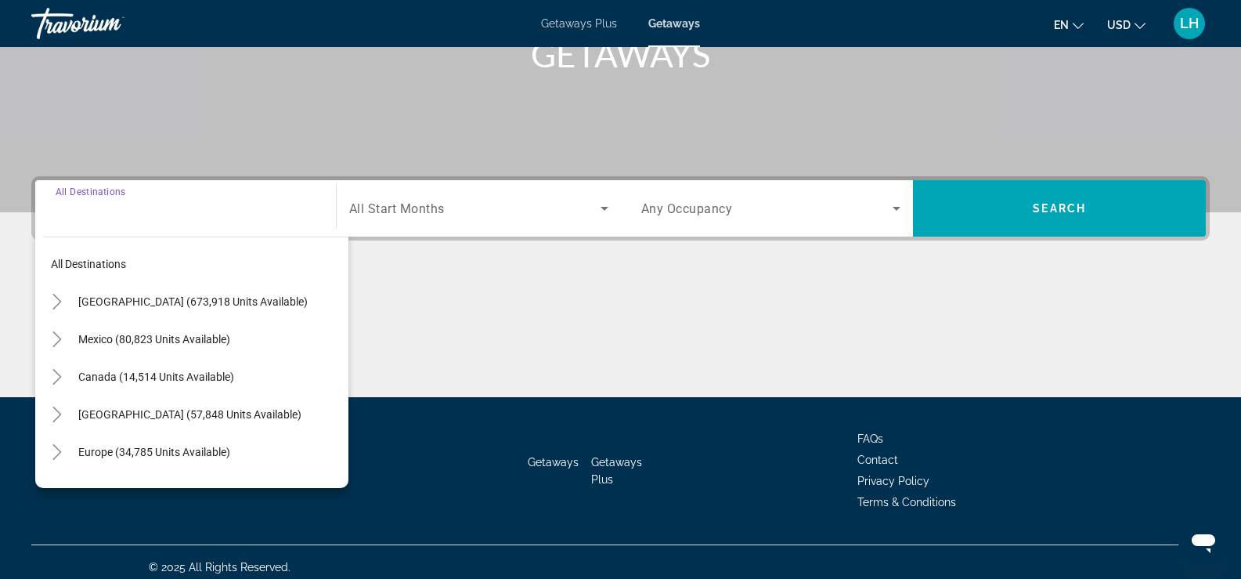
scroll to position [268, 0]
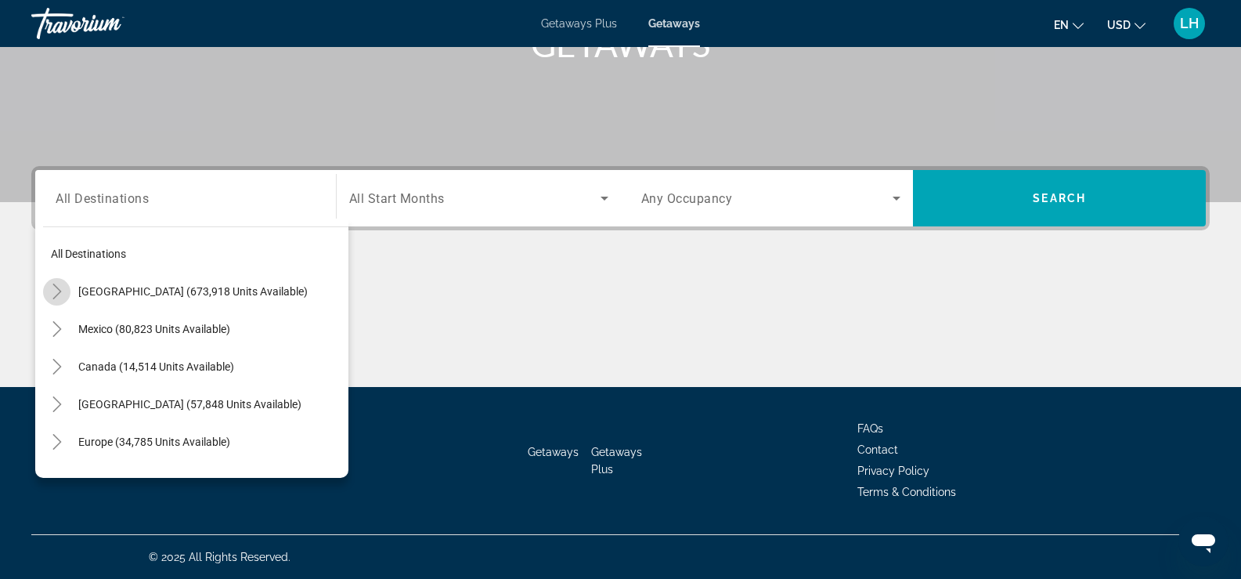
click at [54, 297] on icon "Toggle United States (673,918 units available)" at bounding box center [56, 292] width 9 height 16
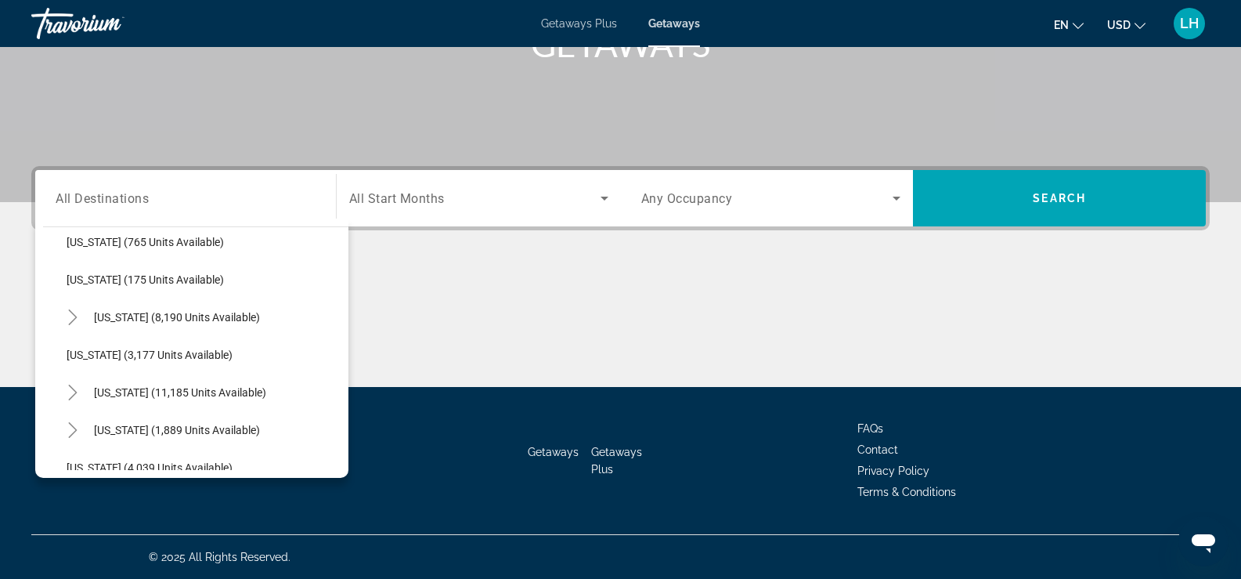
scroll to position [829, 0]
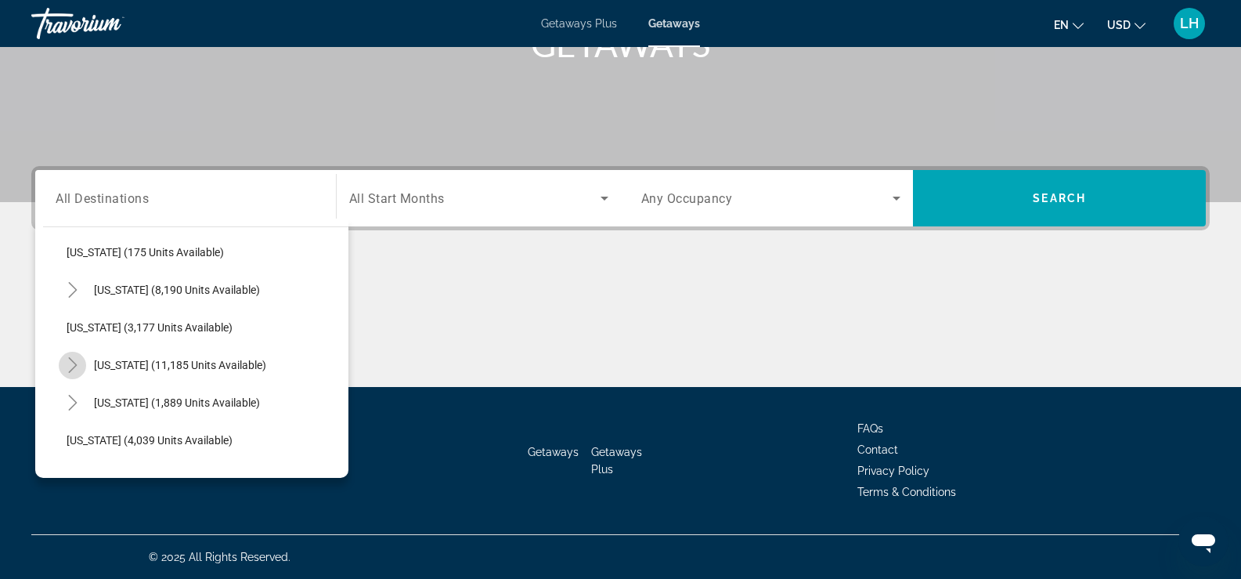
click at [71, 363] on icon "Toggle Nevada (11,185 units available)" at bounding box center [73, 365] width 16 height 16
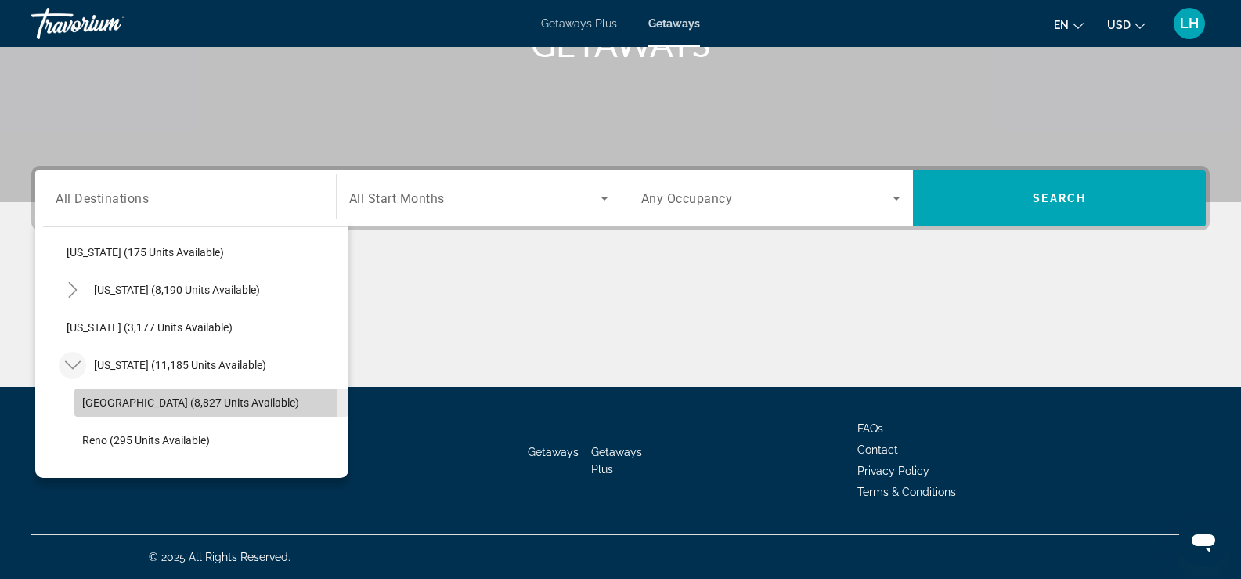
click at [110, 400] on span "[GEOGRAPHIC_DATA] (8,827 units available)" at bounding box center [190, 402] width 217 height 13
type input "**********"
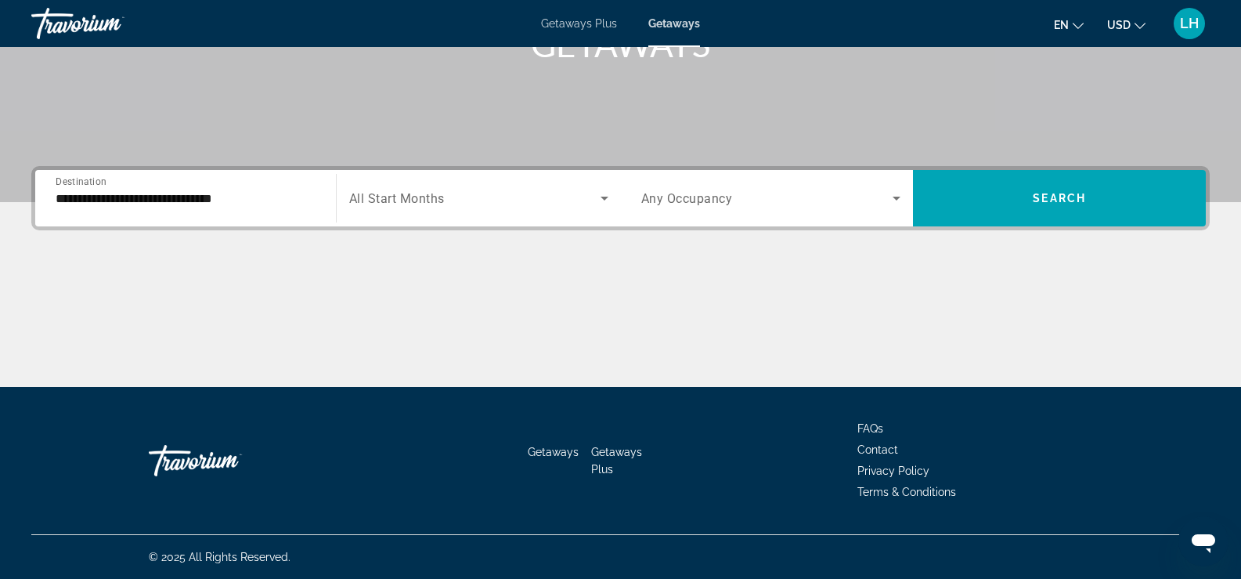
click at [418, 197] on span "All Start Months" at bounding box center [397, 198] width 96 height 15
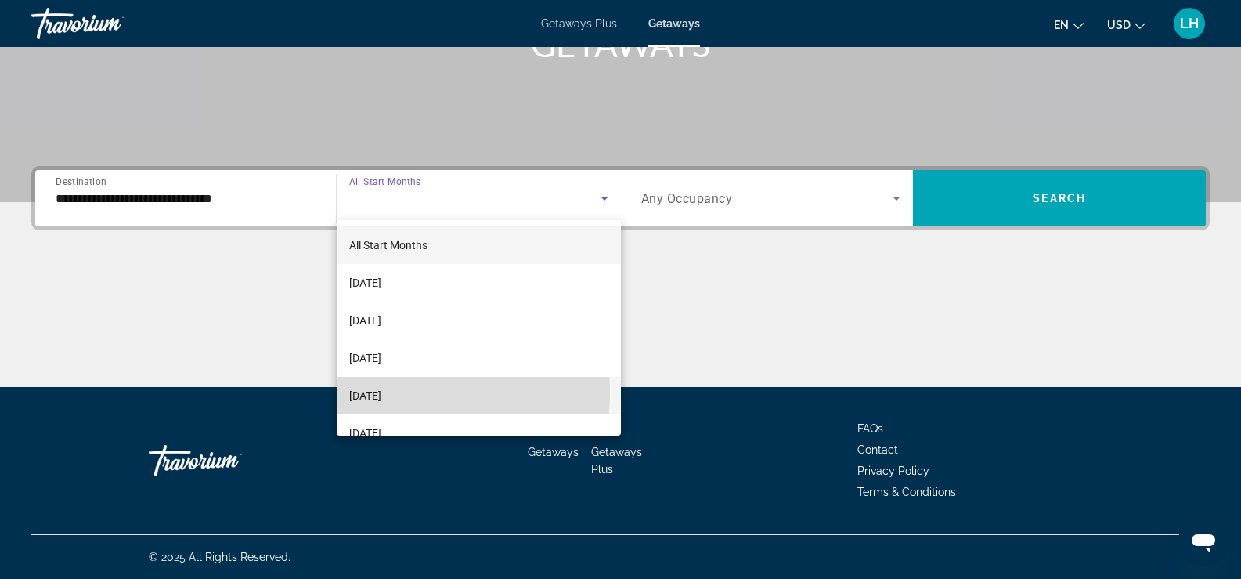
click at [381, 392] on span "[DATE]" at bounding box center [365, 395] width 32 height 19
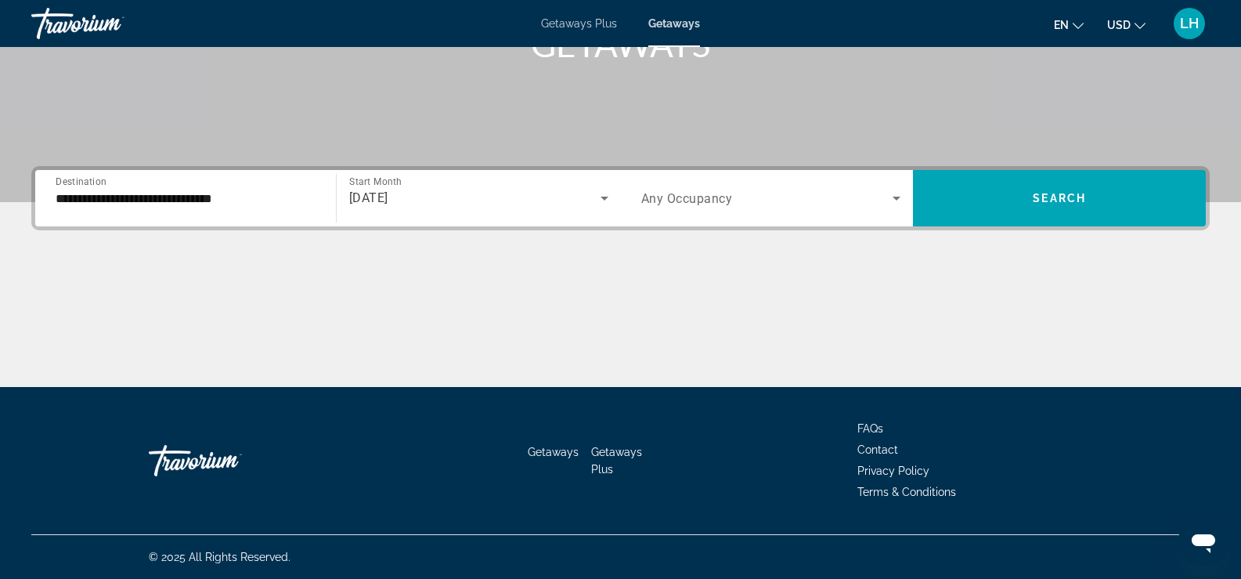
click at [721, 191] on span "Any Occupancy" at bounding box center [687, 198] width 92 height 15
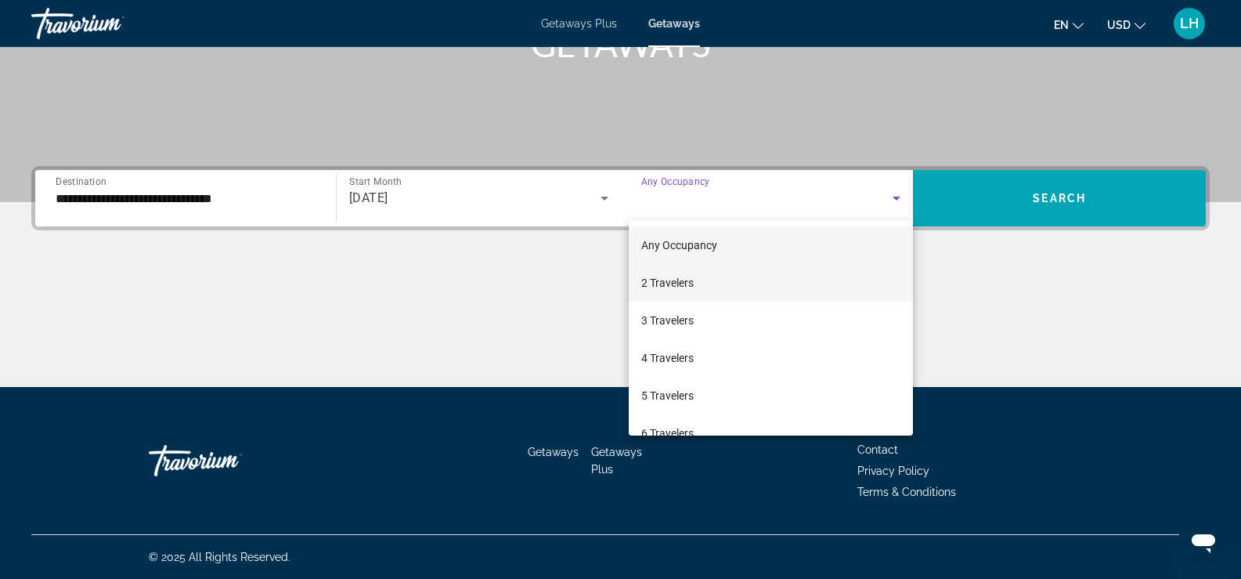
click at [668, 280] on span "2 Travelers" at bounding box center [667, 282] width 52 height 19
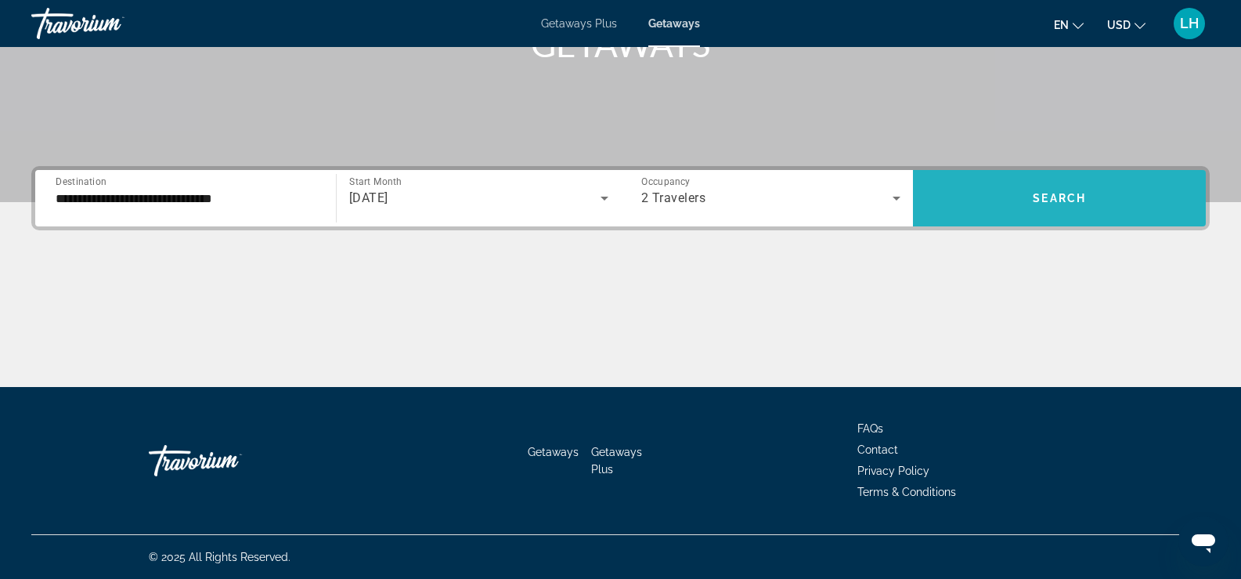
click at [1073, 190] on span "Search widget" at bounding box center [1059, 198] width 293 height 38
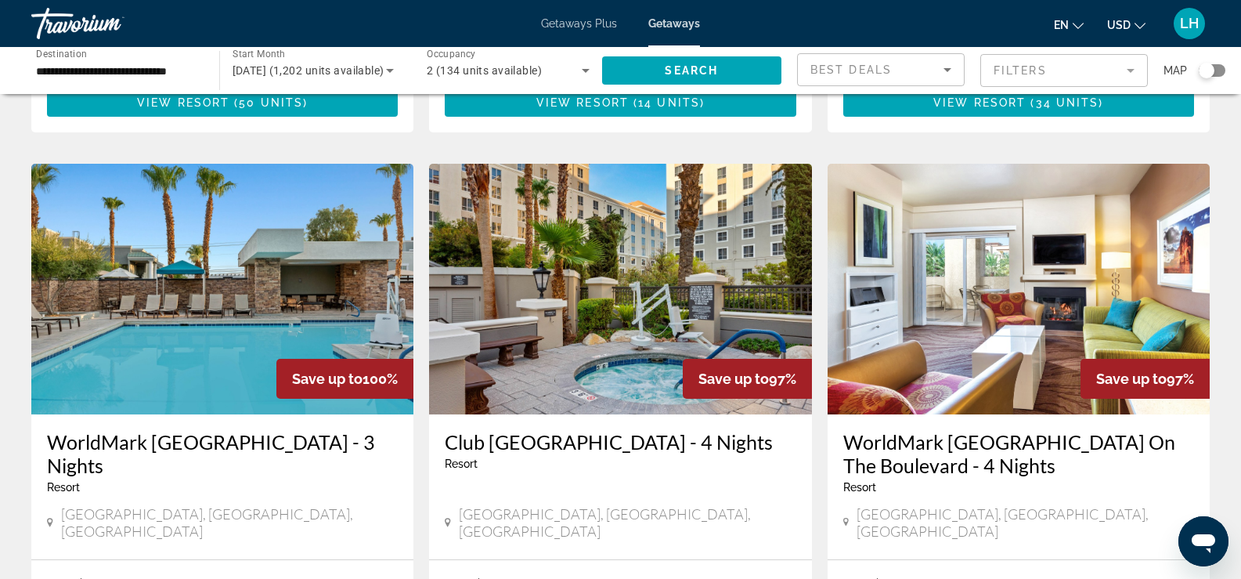
scroll to position [1713, 0]
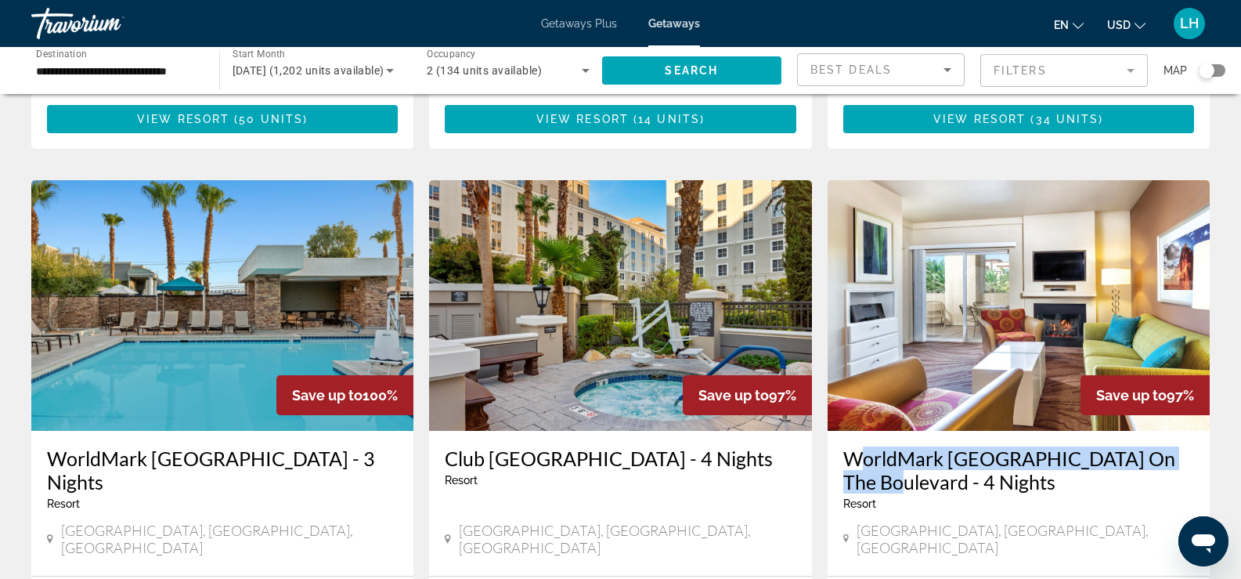
drag, startPoint x: 840, startPoint y: 360, endPoint x: 1186, endPoint y: 360, distance: 346.2
click at [1186, 431] on div "[GEOGRAPHIC_DATA] On The Boulevard - 4 Nights Resort - This is an adults only r…" at bounding box center [1019, 503] width 382 height 145
copy h3 "WorldMark [GEOGRAPHIC_DATA] On The Boulevard"
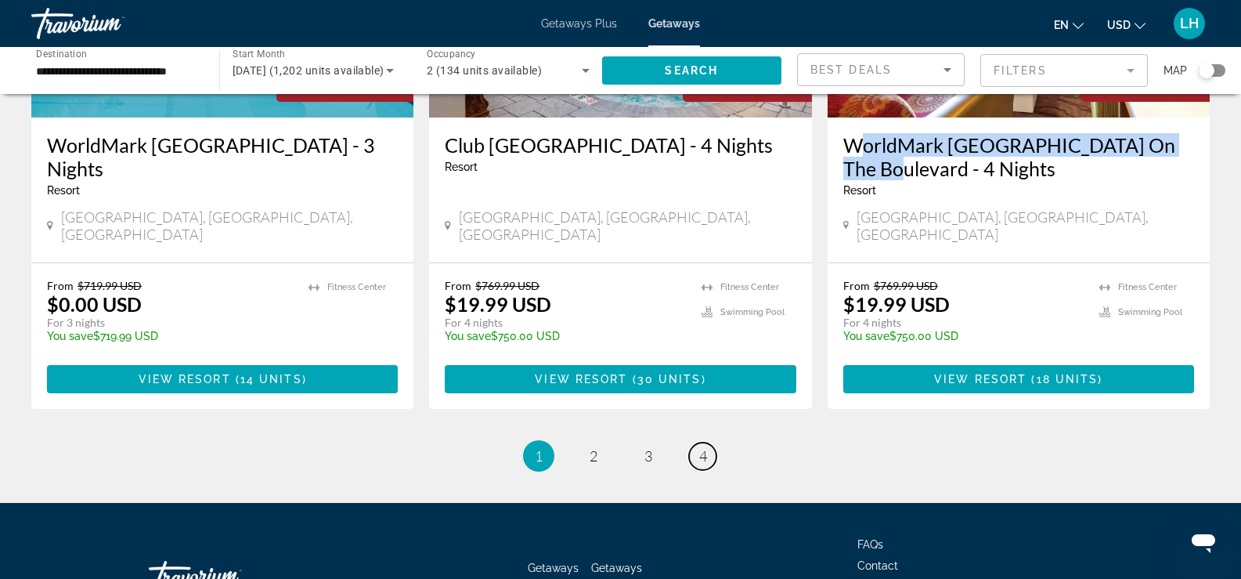
click at [698, 443] on link "page 4" at bounding box center [702, 456] width 27 height 27
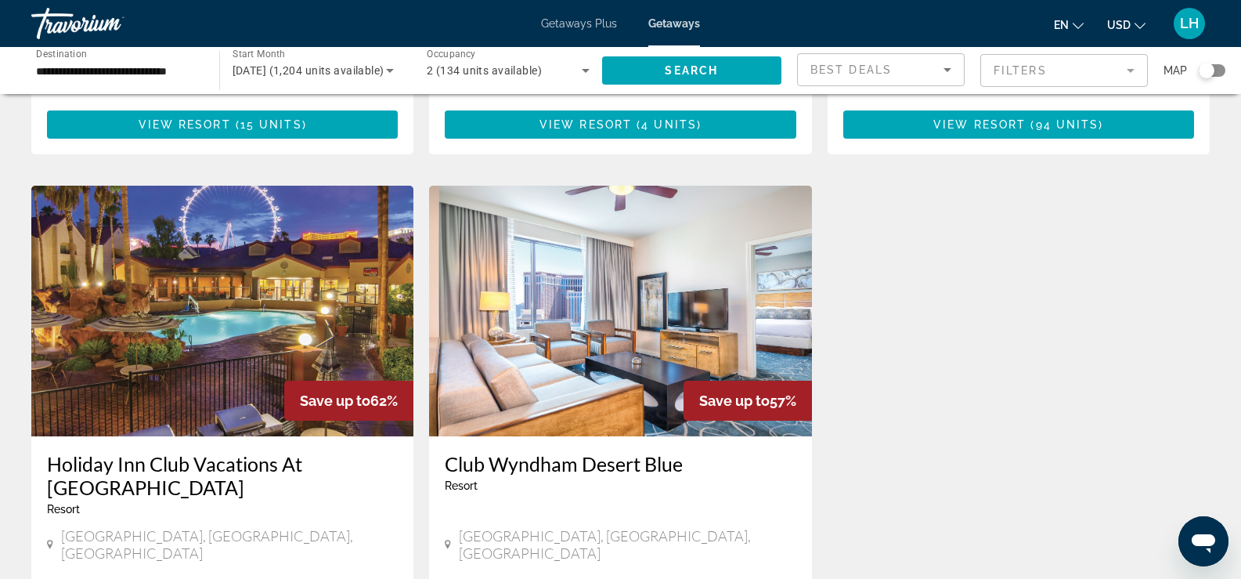
scroll to position [1410, 0]
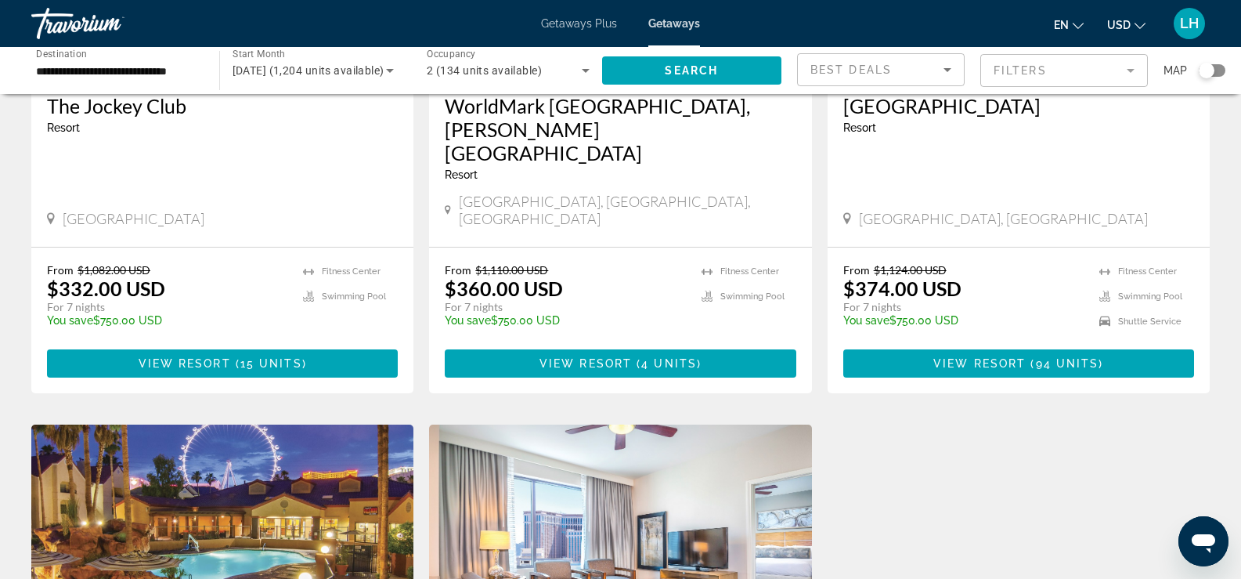
click at [1188, 18] on span "LH" at bounding box center [1189, 24] width 19 height 16
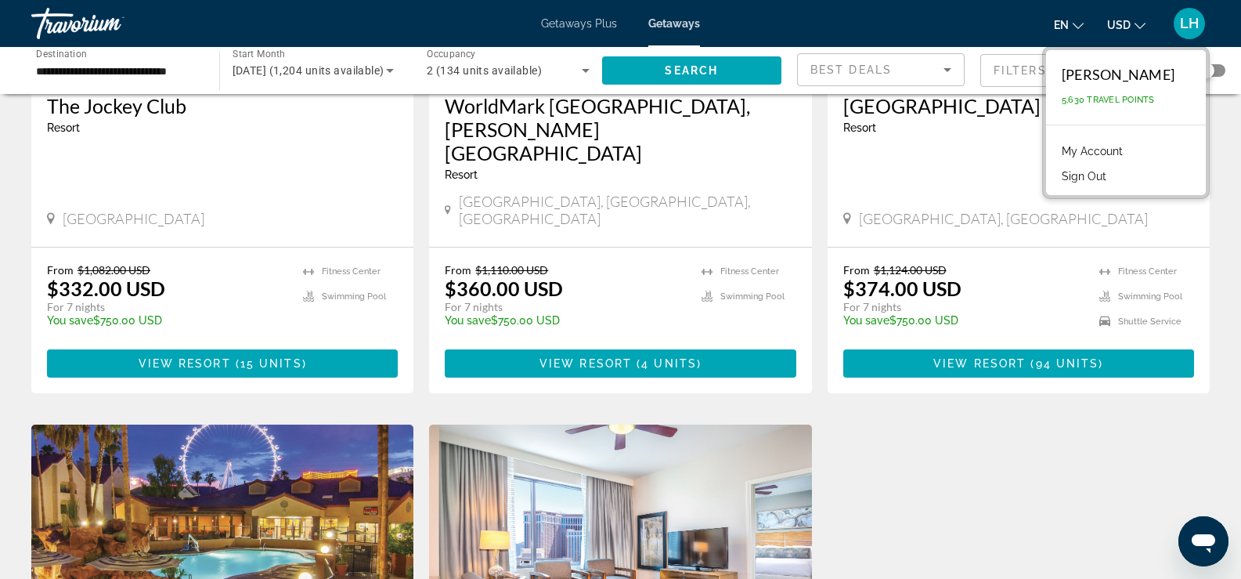
click at [1110, 177] on button "Sign Out" at bounding box center [1084, 176] width 60 height 20
